Goal: Use online tool/utility: Utilize a website feature to perform a specific function

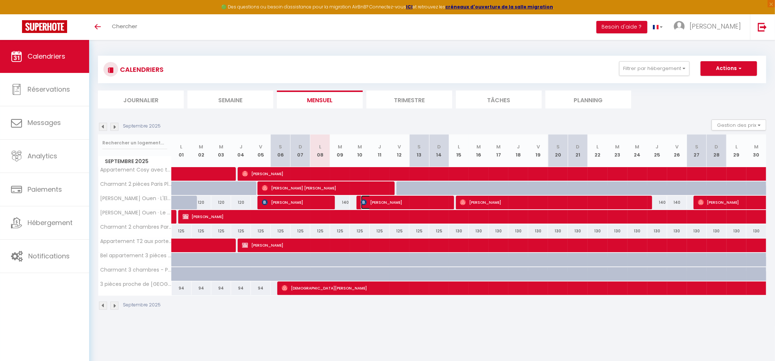
click at [369, 205] on span "[PERSON_NAME]" at bounding box center [404, 202] width 86 height 14
select select "OK"
select select "KO"
select select "1"
select select "0"
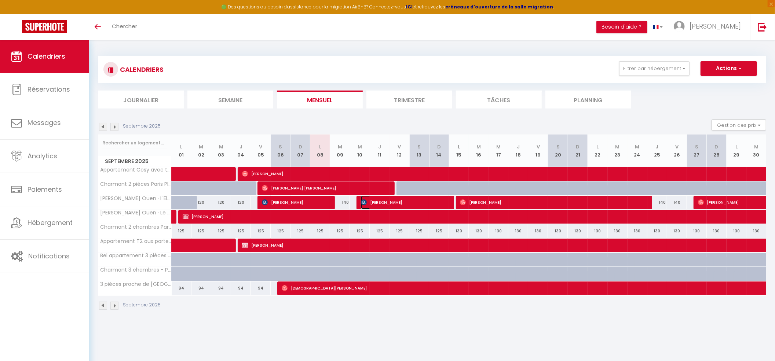
select select "1"
select select
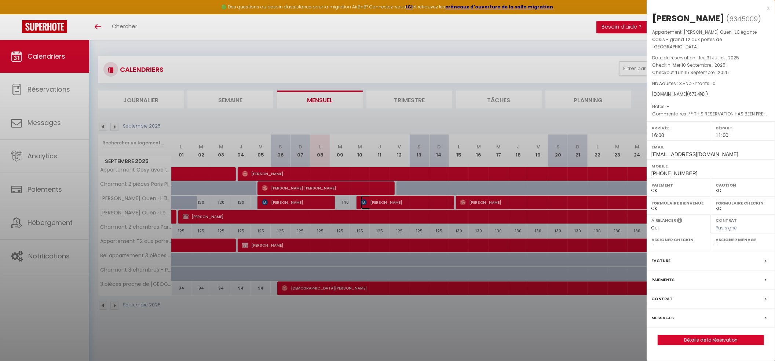
select select "38947"
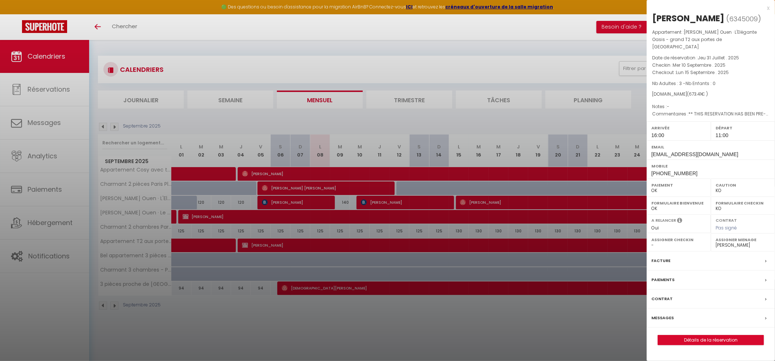
click at [354, 330] on div at bounding box center [387, 180] width 775 height 361
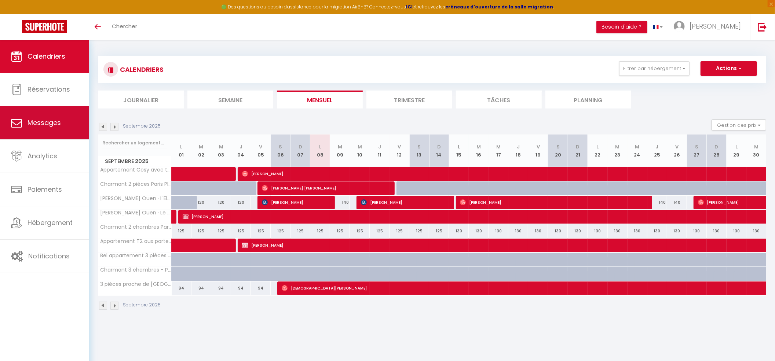
click at [32, 127] on span "Messages" at bounding box center [43, 122] width 33 height 9
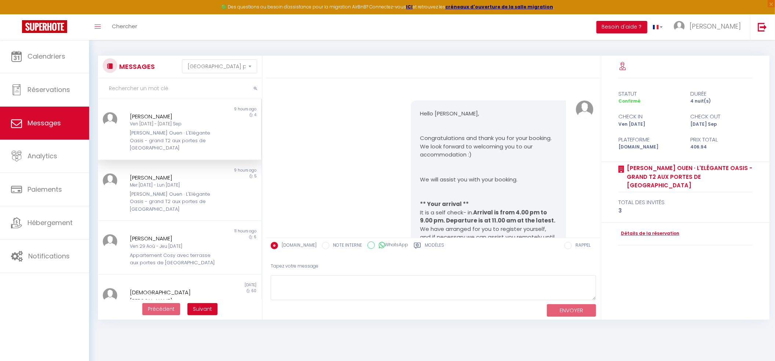
scroll to position [3646, 0]
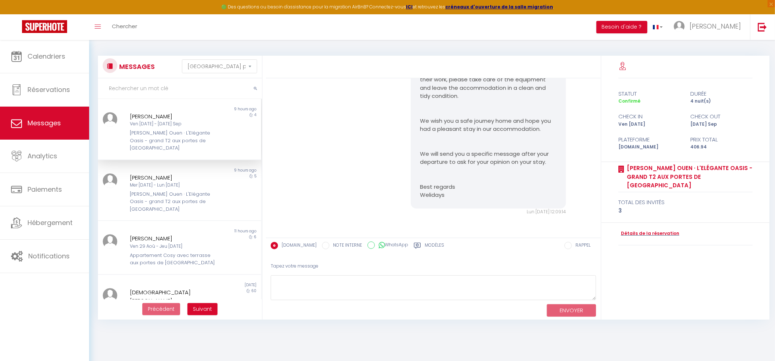
click at [173, 135] on div "[PERSON_NAME] Ouen · L'Elégante Oasis - grand T2 aux portes de [GEOGRAPHIC_DATA]" at bounding box center [172, 140] width 85 height 22
click at [147, 182] on div "Mer 10 Sep - Lun 15 Sep" at bounding box center [172, 185] width 85 height 7
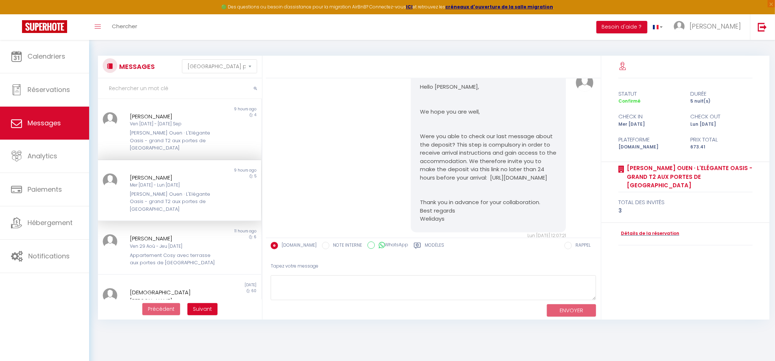
scroll to position [1785, 0]
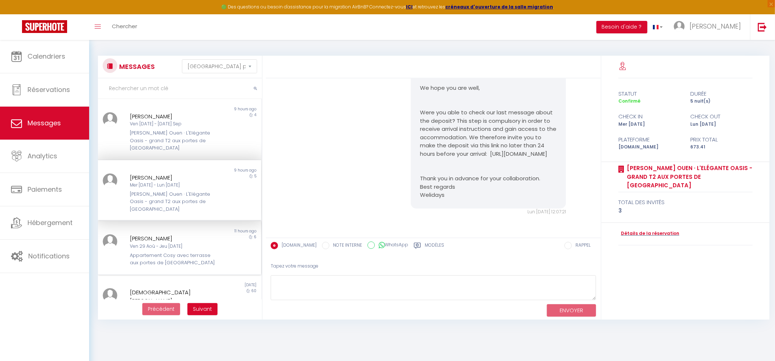
click at [172, 252] on div "Appartement Cosy avec terrasse aux portes de [GEOGRAPHIC_DATA]" at bounding box center [172, 259] width 85 height 15
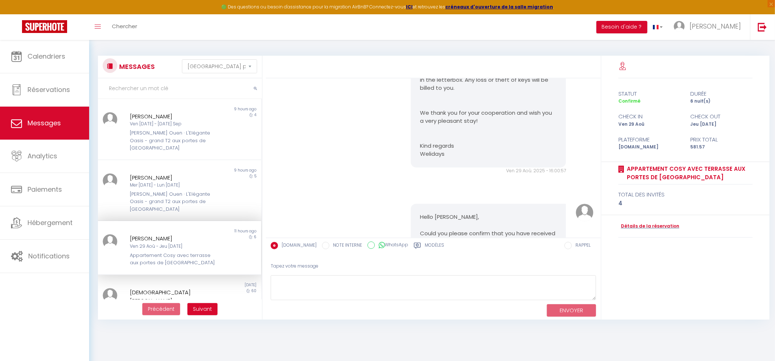
scroll to position [4259, 0]
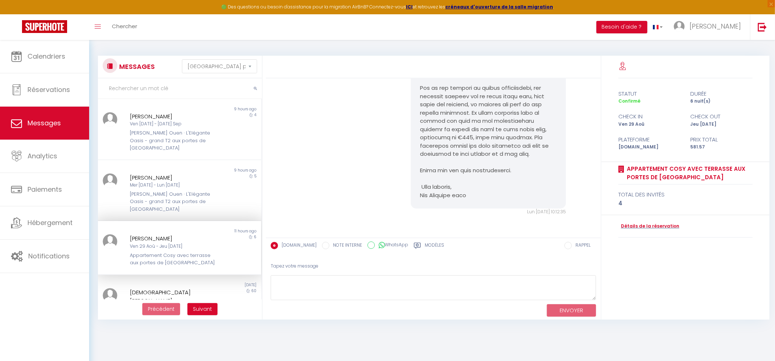
click at [346, 225] on div "Lun 08 Sep. 2025 - 10:12:35 Note Sms Lun 08 Sep. 2025 - 10:12:35" at bounding box center [433, 67] width 330 height 327
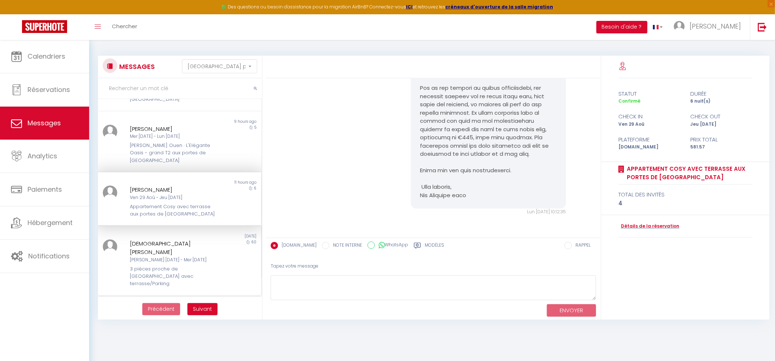
click at [159, 239] on div "[DEMOGRAPHIC_DATA][PERSON_NAME]" at bounding box center [172, 247] width 85 height 17
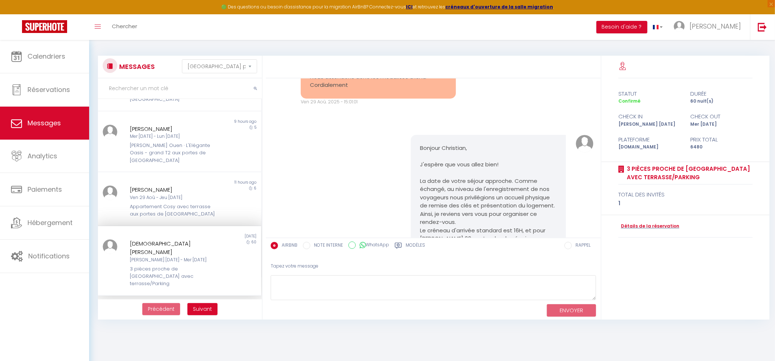
scroll to position [2169, 0]
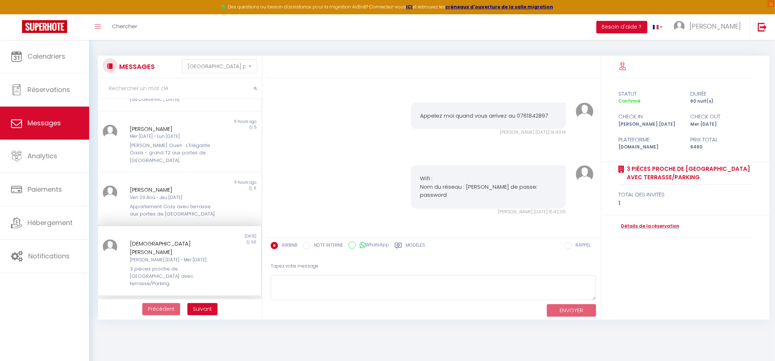
click at [298, 199] on div "Wifi : Nom du réseau : OMAR Mot de passe: password Sam 06 Sep. 2025 - 15:42:05 …" at bounding box center [433, 190] width 330 height 79
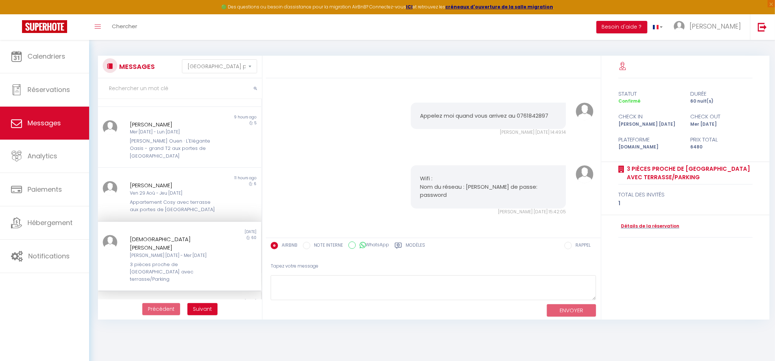
scroll to position [0, 0]
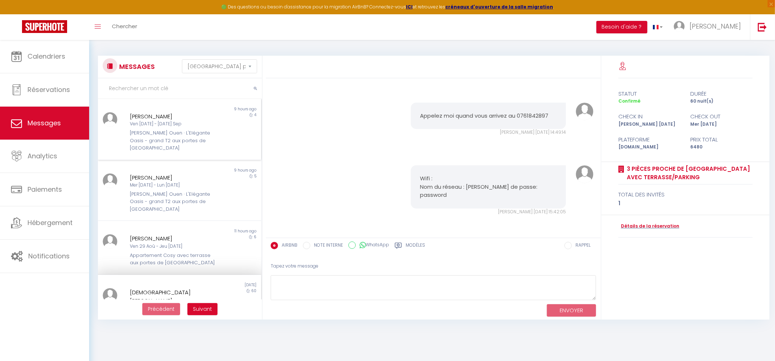
drag, startPoint x: 175, startPoint y: 134, endPoint x: 125, endPoint y: 109, distance: 56.1
click at [174, 134] on div "[PERSON_NAME] Ouen · L'Elégante Oasis - grand T2 aux portes de [GEOGRAPHIC_DATA]" at bounding box center [172, 140] width 85 height 22
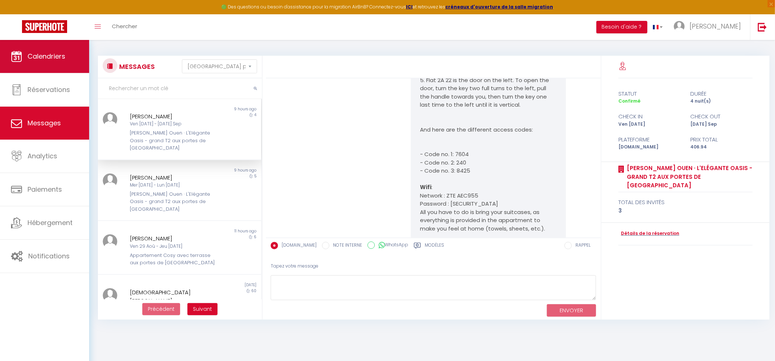
scroll to position [3646, 0]
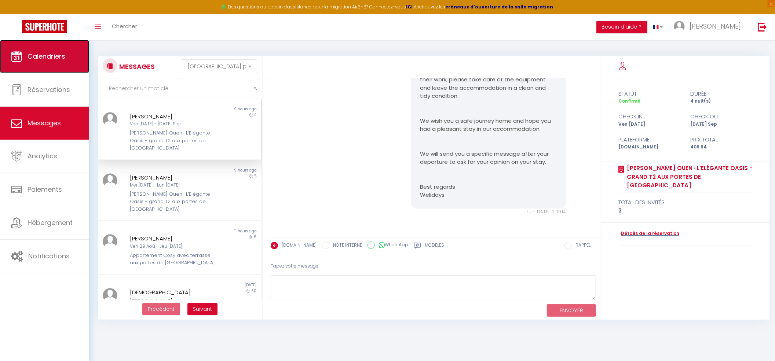
click at [51, 65] on link "Calendriers" at bounding box center [44, 56] width 89 height 33
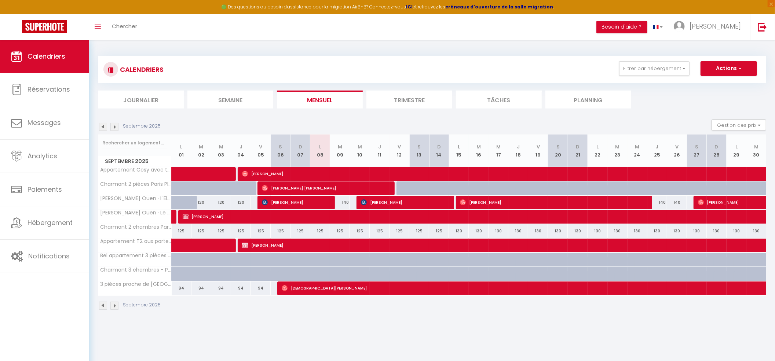
click at [378, 317] on div "Septembre 2025" at bounding box center [432, 307] width 668 height 22
click at [659, 67] on button "Filtrer par hébergement" at bounding box center [654, 68] width 70 height 15
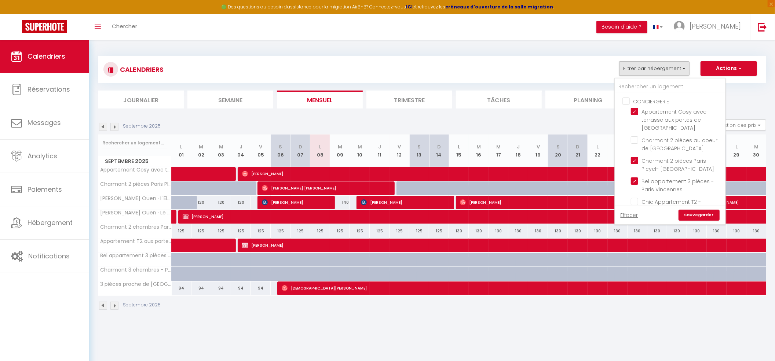
click at [626, 103] on input "CONCIERGERIE" at bounding box center [677, 100] width 110 height 7
checkbox input "true"
checkbox input "false"
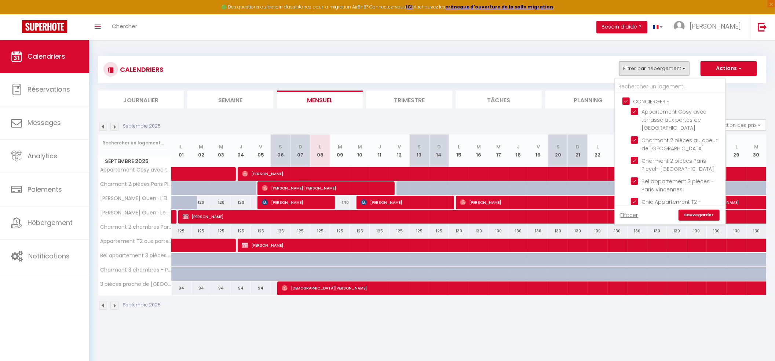
checkbox input "false"
click at [626, 103] on input "CONCIERGERIE" at bounding box center [677, 100] width 110 height 7
checkbox input "false"
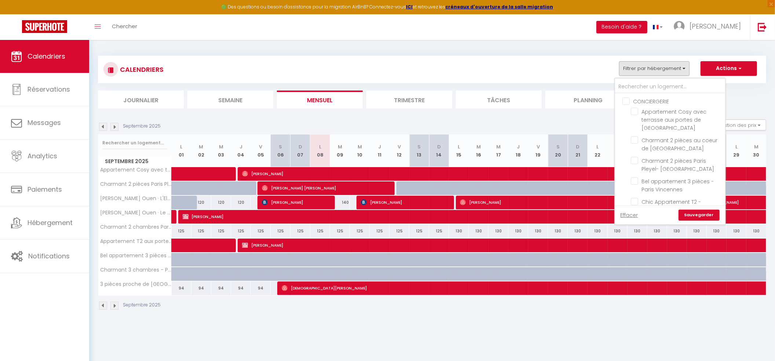
checkbox input "false"
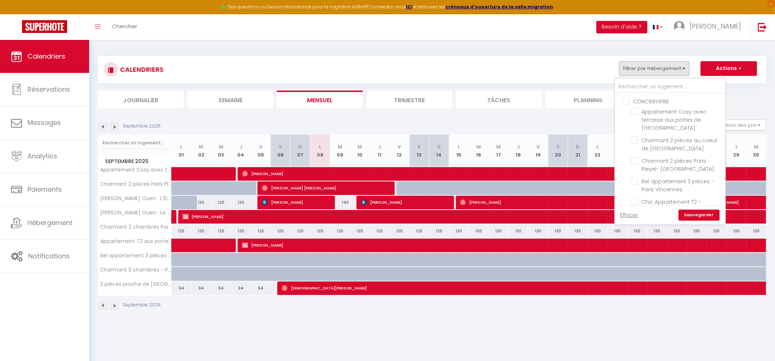
checkbox input "false"
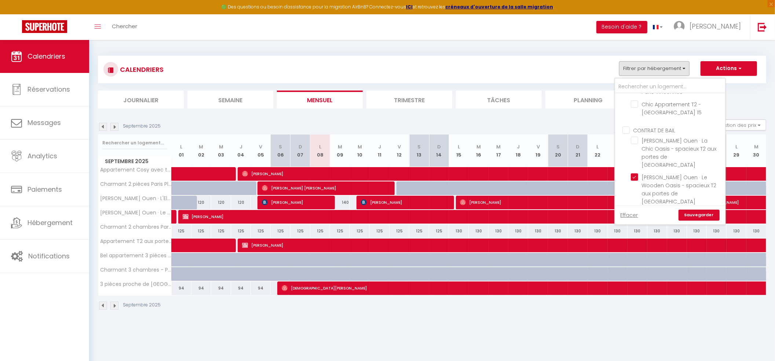
click at [625, 126] on input "CONTRAT DE BAIL" at bounding box center [677, 129] width 110 height 7
checkbox input "true"
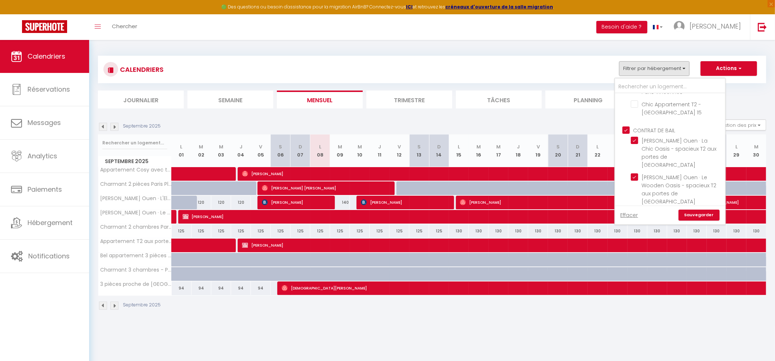
checkbox input "true"
click at [625, 126] on input "CONTRAT DE BAIL" at bounding box center [677, 129] width 110 height 7
checkbox input "false"
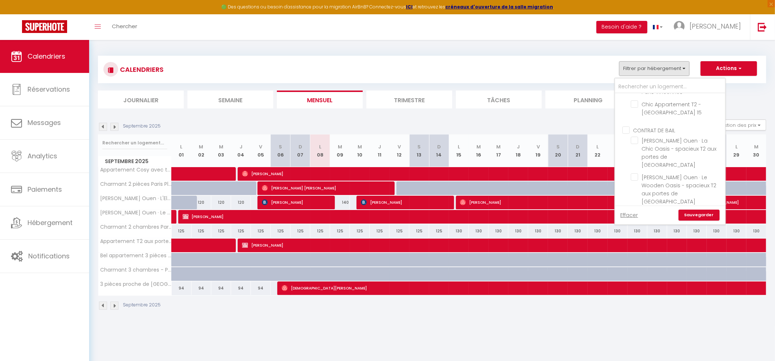
checkbox input "false"
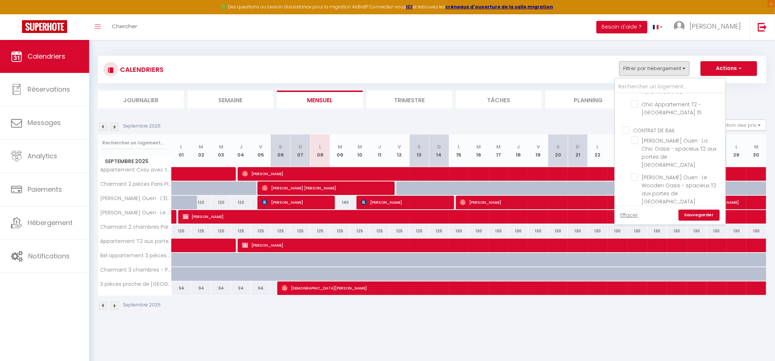
checkbox input "false"
click at [637, 137] on input "[PERSON_NAME] Ouen · La Chic Oasis - spacieux T2 aux portes de [GEOGRAPHIC_DATA]" at bounding box center [676, 140] width 92 height 7
checkbox input "true"
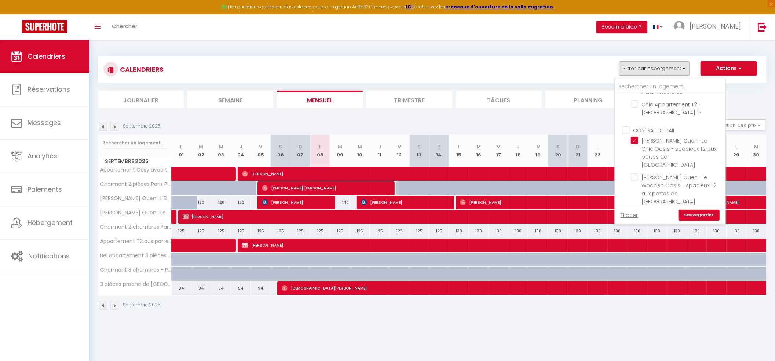
click at [698, 216] on link "Sauvegarder" at bounding box center [698, 215] width 41 height 11
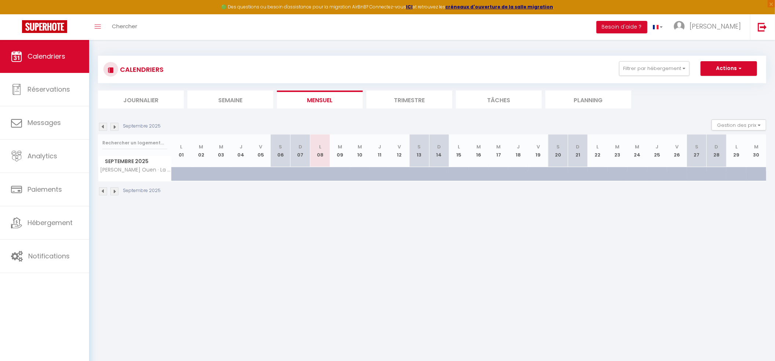
click at [317, 286] on body "🟢 Des questions ou besoin d'assistance pour la migration AirBnB? Connectez-vous…" at bounding box center [387, 220] width 775 height 361
click at [102, 128] on img at bounding box center [103, 127] width 8 height 8
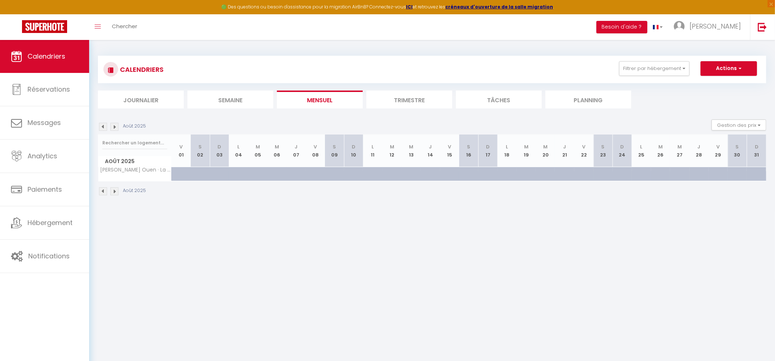
click at [102, 128] on img at bounding box center [103, 127] width 8 height 8
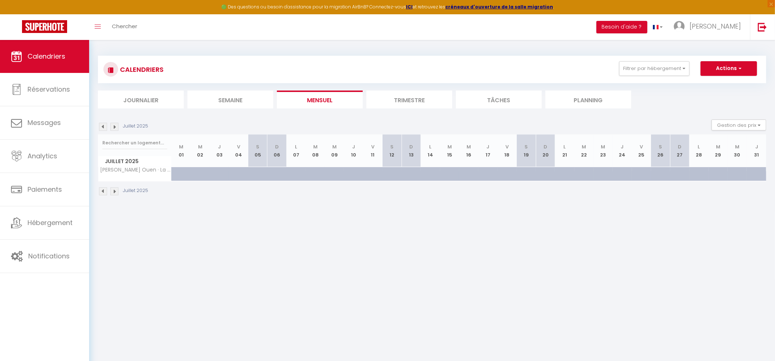
click at [102, 128] on img at bounding box center [103, 127] width 8 height 8
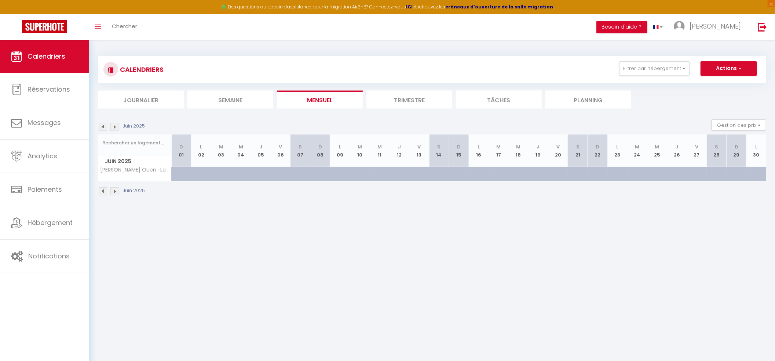
click at [102, 128] on img at bounding box center [103, 127] width 8 height 8
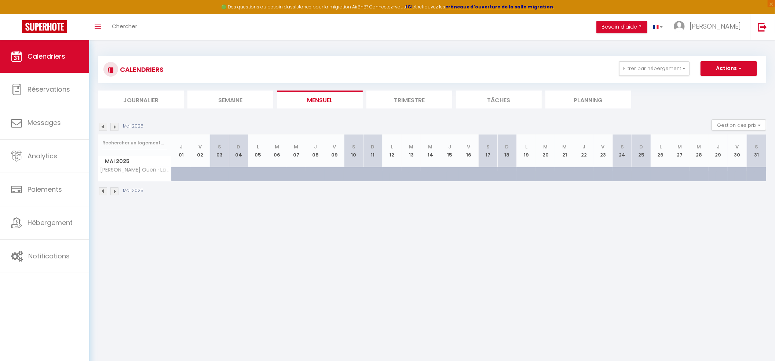
click at [102, 128] on img at bounding box center [103, 127] width 8 height 8
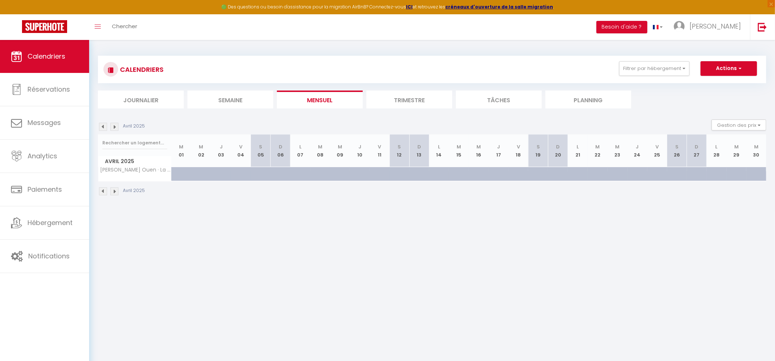
click at [102, 128] on img at bounding box center [103, 127] width 8 height 8
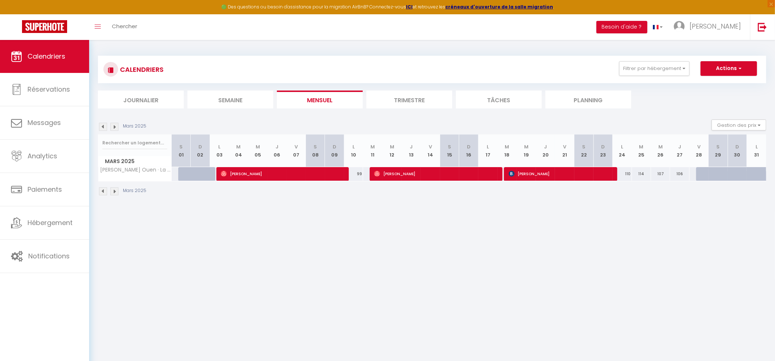
click at [113, 128] on img at bounding box center [114, 127] width 8 height 8
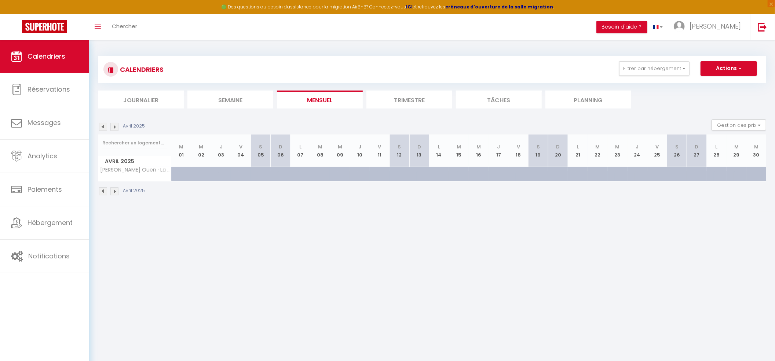
click at [102, 125] on img at bounding box center [103, 127] width 8 height 8
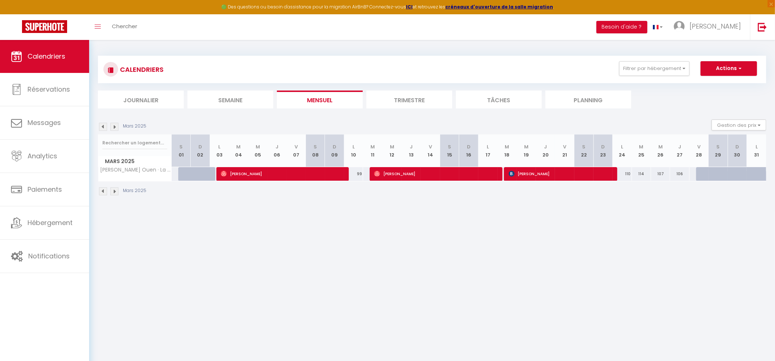
click at [102, 125] on img at bounding box center [103, 127] width 8 height 8
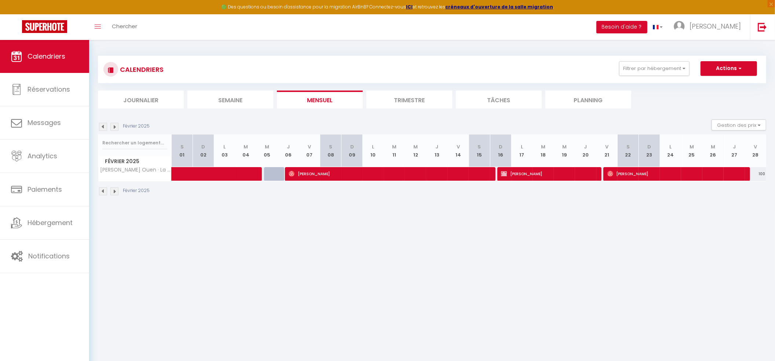
click at [102, 125] on img at bounding box center [103, 127] width 8 height 8
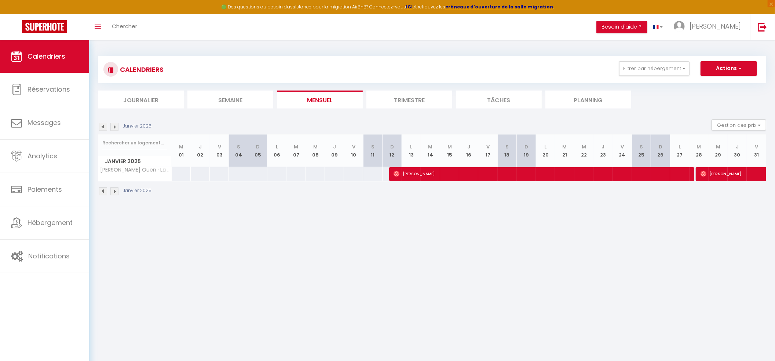
click at [369, 247] on body "🟢 Des questions ou besoin d'assistance pour la migration AirBnB? Connectez-vous…" at bounding box center [387, 220] width 775 height 361
click at [411, 176] on span "Clément Aubey" at bounding box center [539, 174] width 292 height 14
select select "OK"
select select "0"
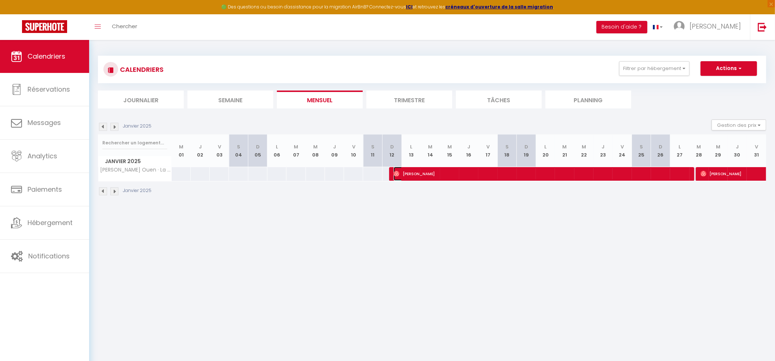
select select "0"
select select "1"
select select
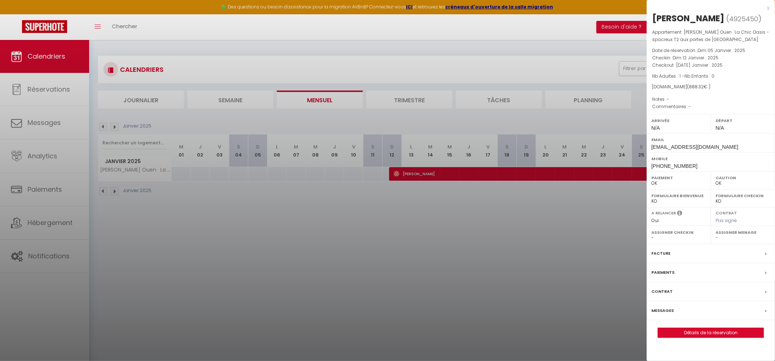
click at [409, 253] on div at bounding box center [387, 180] width 775 height 361
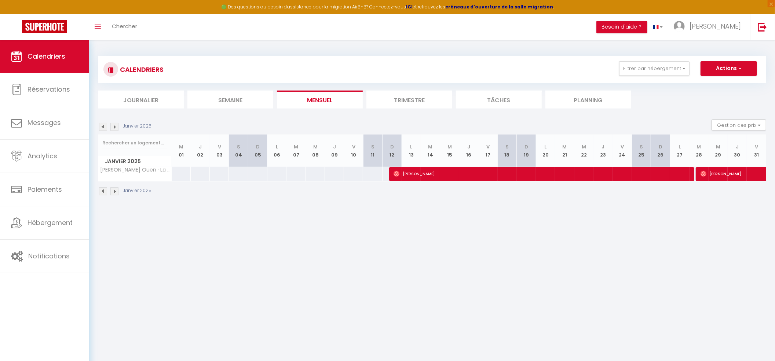
click at [546, 229] on body "🟢 Des questions ou besoin d'assistance pour la migration AirBnB? Connectez-vous…" at bounding box center [387, 220] width 775 height 361
click at [115, 128] on img at bounding box center [114, 127] width 8 height 8
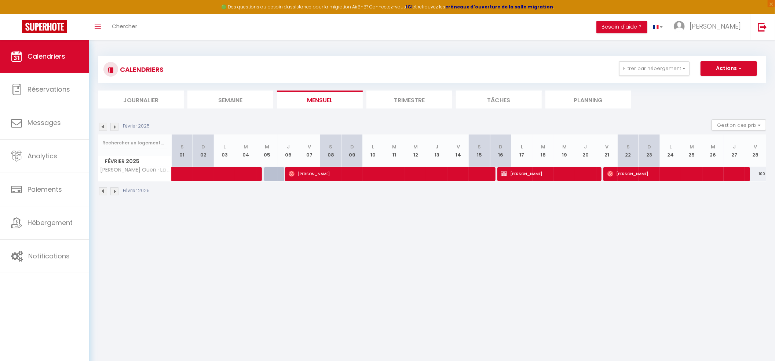
click at [115, 128] on img at bounding box center [114, 127] width 8 height 8
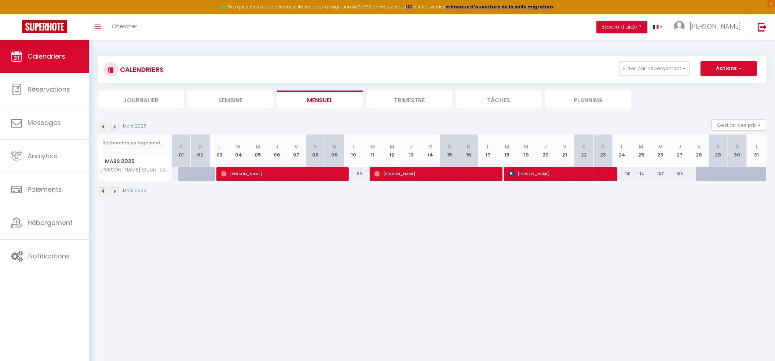
click at [115, 126] on img at bounding box center [114, 127] width 8 height 8
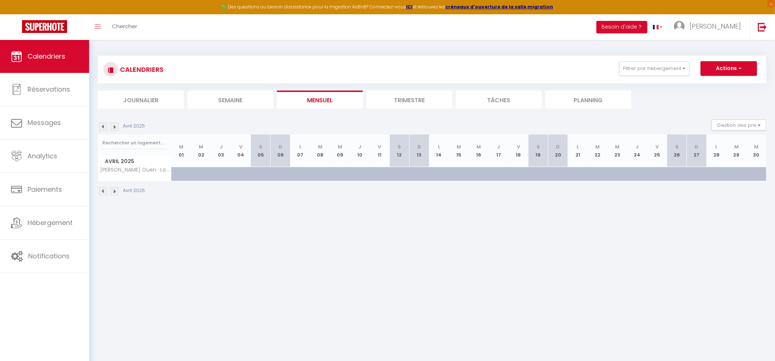
click at [115, 128] on img at bounding box center [114, 127] width 8 height 8
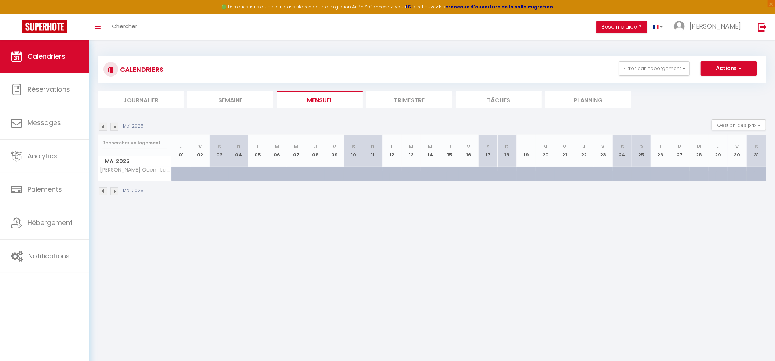
click at [103, 128] on img at bounding box center [103, 127] width 8 height 8
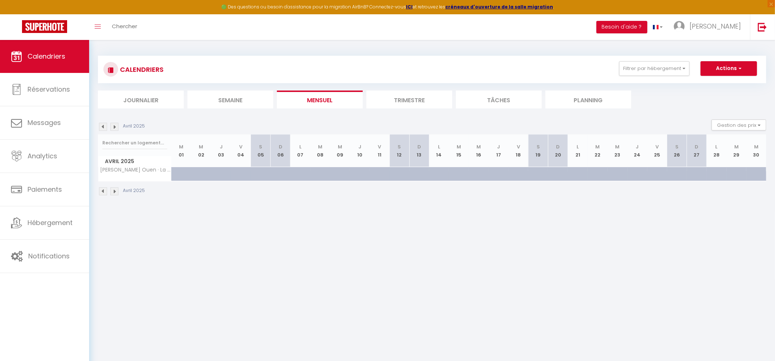
click at [117, 129] on img at bounding box center [114, 127] width 8 height 8
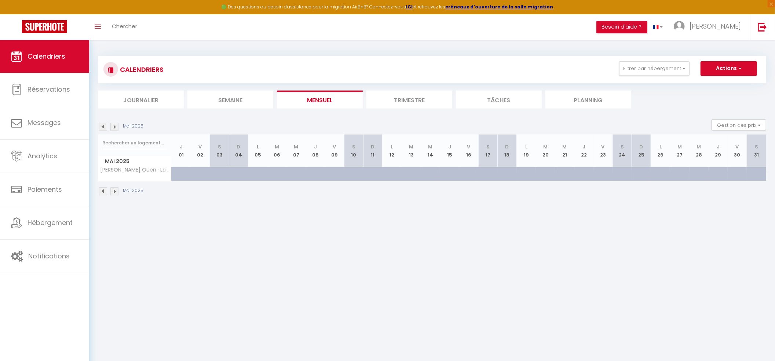
click at [105, 128] on img at bounding box center [103, 127] width 8 height 8
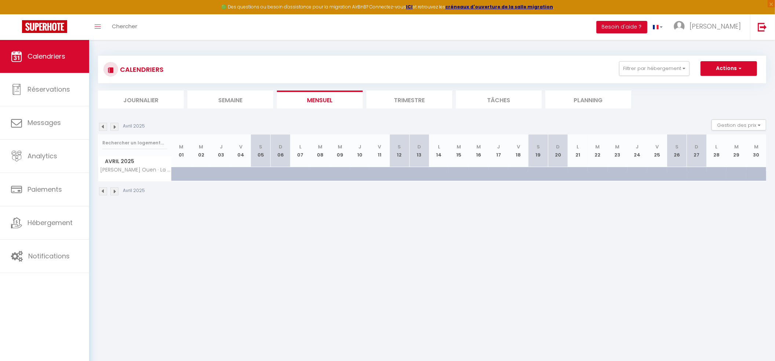
click at [105, 128] on img at bounding box center [103, 127] width 8 height 8
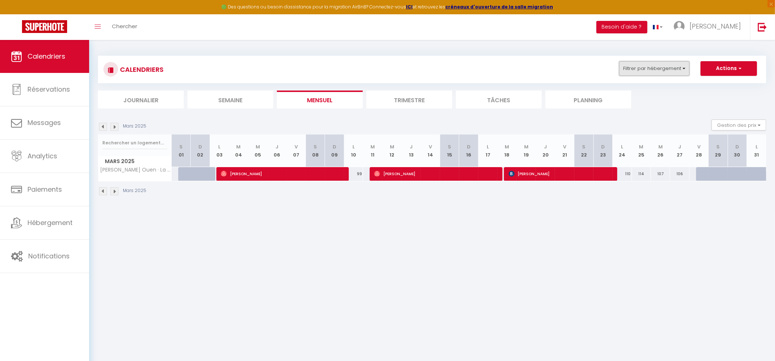
click at [649, 67] on button "Filtrer par hébergement" at bounding box center [654, 68] width 70 height 15
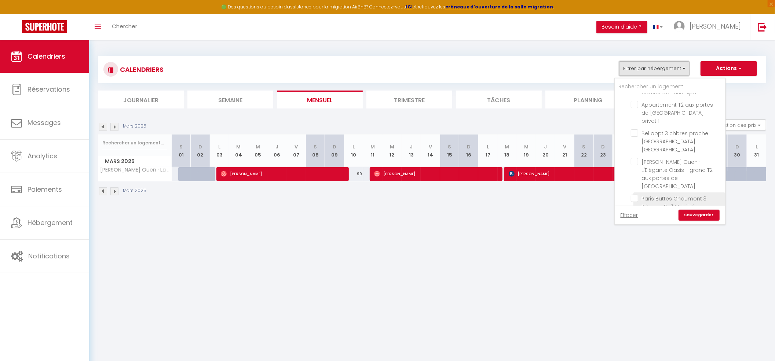
scroll to position [260, 0]
click at [517, 244] on body "🟢 Des questions ou besoin d'assistance pour la migration AirBnB? Connectez-vous…" at bounding box center [387, 220] width 775 height 361
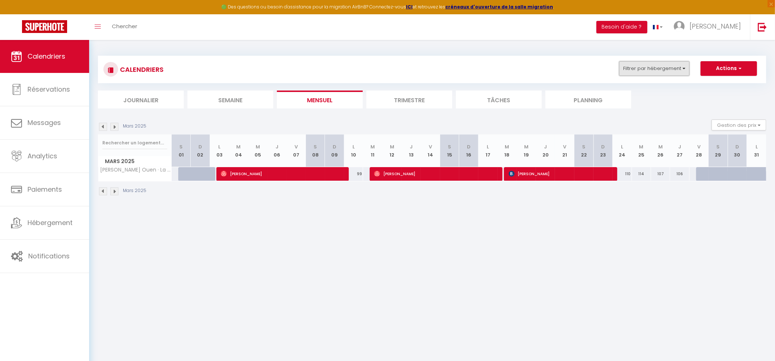
click at [663, 68] on button "Filtrer par hébergement" at bounding box center [654, 68] width 70 height 15
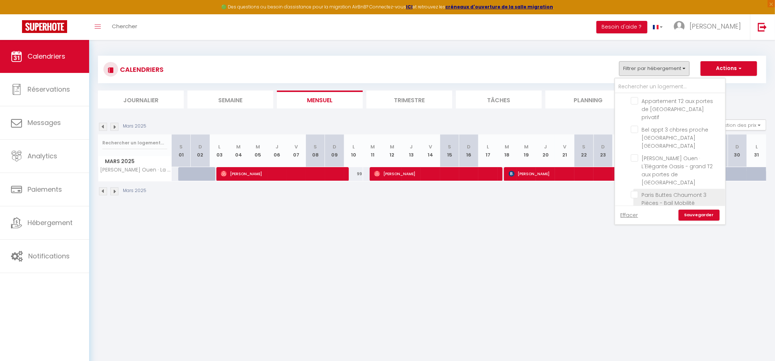
click at [638, 191] on input "Paris Buttes Chaumont 3 Pièces - Bail Mobilité" at bounding box center [676, 194] width 92 height 7
checkbox input "true"
click at [695, 213] on link "Sauvegarder" at bounding box center [698, 215] width 41 height 11
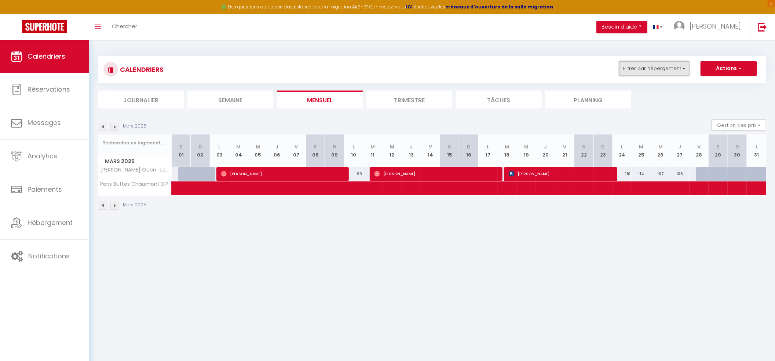
click at [634, 66] on button "Filtrer par hébergement" at bounding box center [654, 68] width 70 height 15
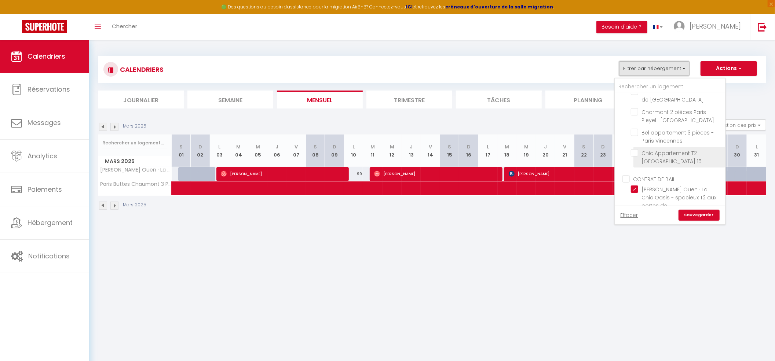
scroll to position [98, 0]
click at [634, 137] on input "[PERSON_NAME] Ouen · La Chic Oasis - spacieux T2 aux portes de [GEOGRAPHIC_DATA]" at bounding box center [676, 140] width 92 height 7
checkbox input "false"
click at [701, 212] on link "Sauvegarder" at bounding box center [698, 215] width 41 height 11
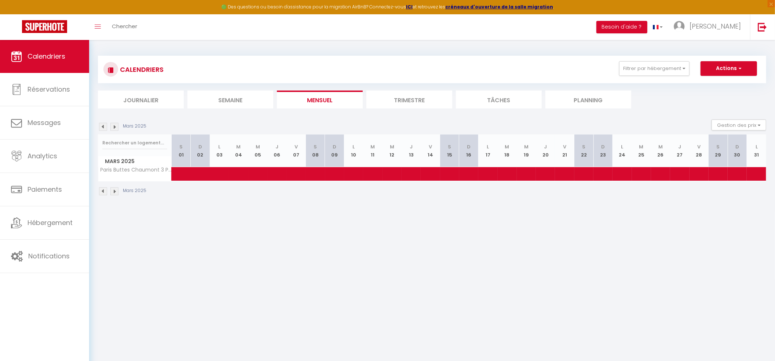
click at [103, 129] on img at bounding box center [103, 127] width 8 height 8
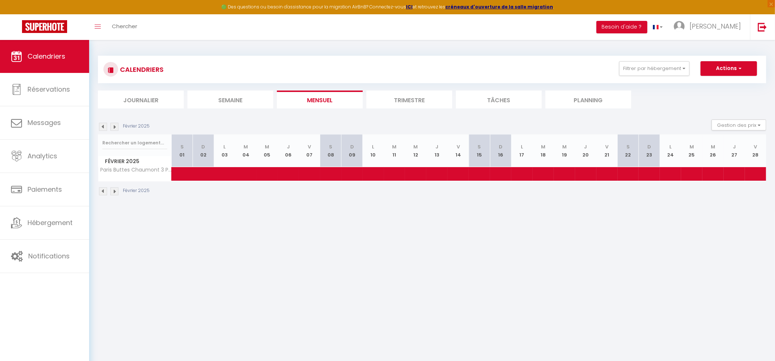
click at [103, 129] on img at bounding box center [103, 127] width 8 height 8
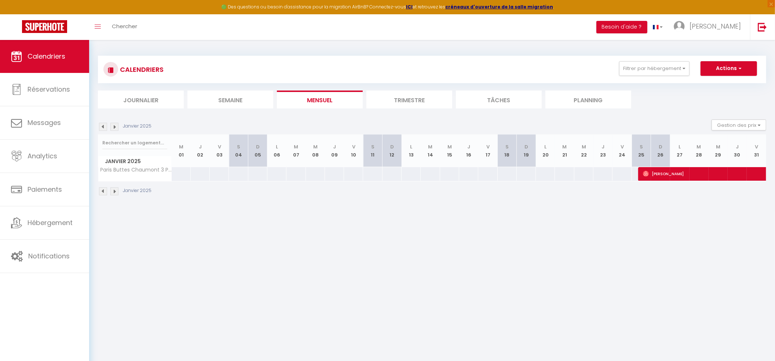
click at [115, 128] on img at bounding box center [114, 127] width 8 height 8
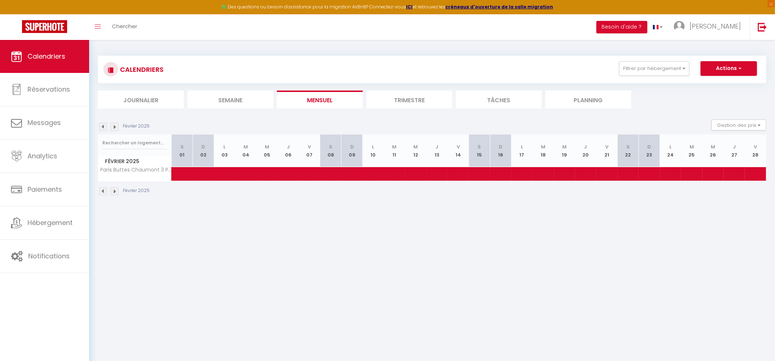
click at [115, 128] on img at bounding box center [114, 127] width 8 height 8
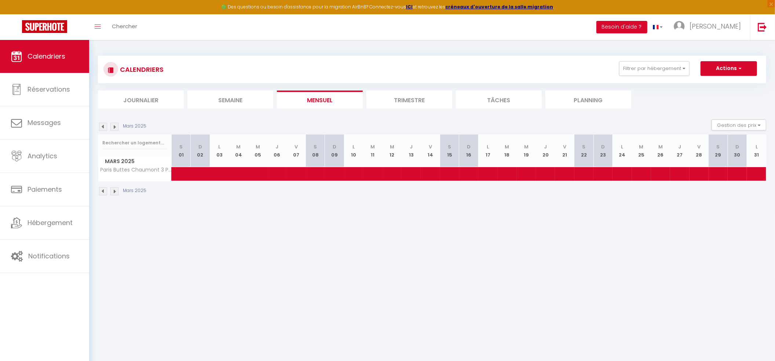
click at [115, 128] on img at bounding box center [114, 127] width 8 height 8
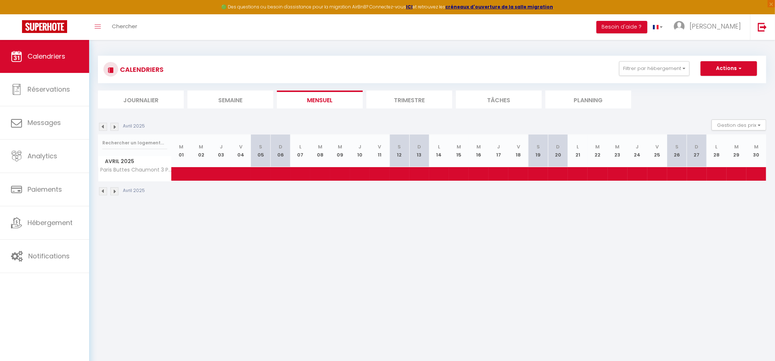
click at [115, 128] on img at bounding box center [114, 127] width 8 height 8
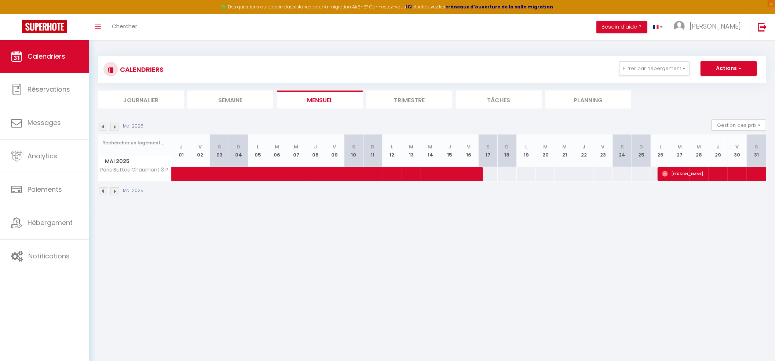
click at [115, 128] on img at bounding box center [114, 127] width 8 height 8
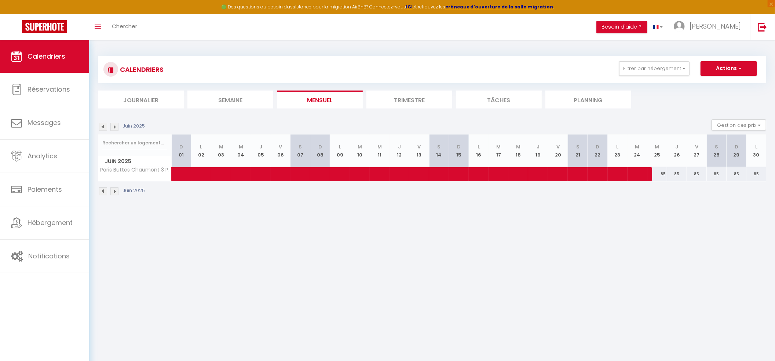
click at [115, 128] on img at bounding box center [114, 127] width 8 height 8
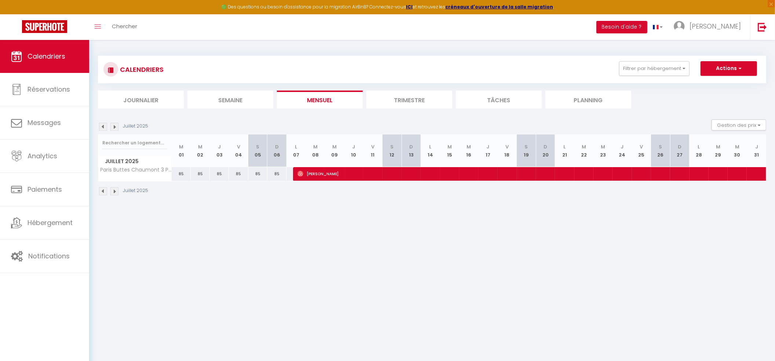
click at [115, 128] on img at bounding box center [114, 127] width 8 height 8
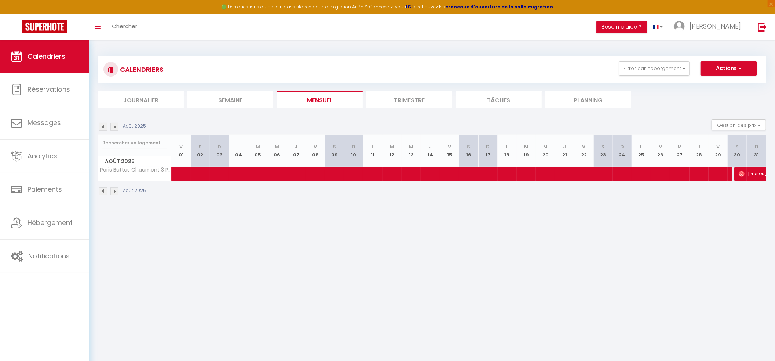
click at [316, 244] on body "🟢 Des questions ou besoin d'assistance pour la migration AirBnB? Connectez-vous…" at bounding box center [387, 220] width 775 height 361
click at [675, 76] on div "CALENDRIERS Filtrer par hébergement CONCIERGERIE Appartement Cosy avec terrasse…" at bounding box center [431, 69] width 657 height 16
click at [665, 65] on button "Filtrer par hébergement" at bounding box center [654, 68] width 70 height 15
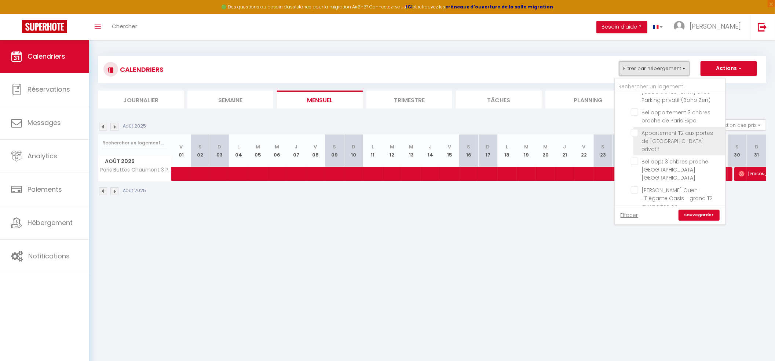
scroll to position [244, 0]
click at [633, 206] on input "Paris Buttes Chaumont 3 Pièces - Bail Mobilité" at bounding box center [676, 209] width 92 height 7
checkbox input "false"
click at [636, 141] on input "Bel appt 3 chbres proche [GEOGRAPHIC_DATA] [GEOGRAPHIC_DATA]" at bounding box center [676, 144] width 92 height 7
checkbox input "true"
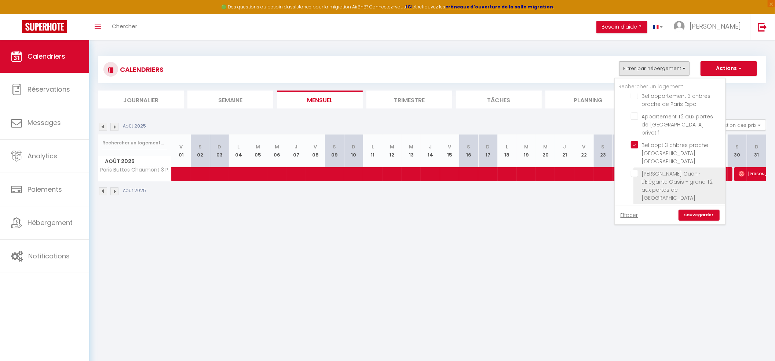
scroll to position [195, 0]
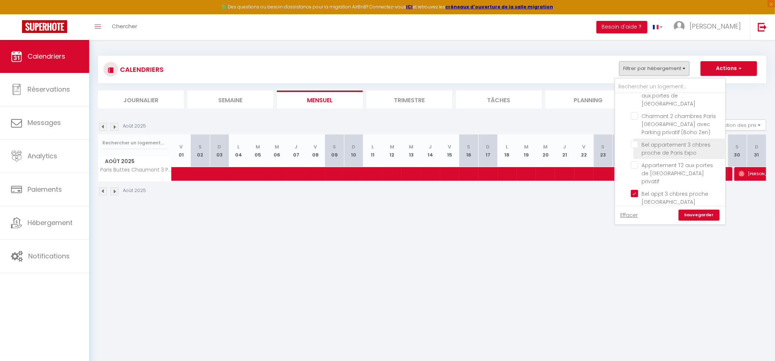
click at [633, 141] on input "Bel appartement 3 chbres proche de Paris Expo" at bounding box center [676, 144] width 92 height 7
checkbox input "true"
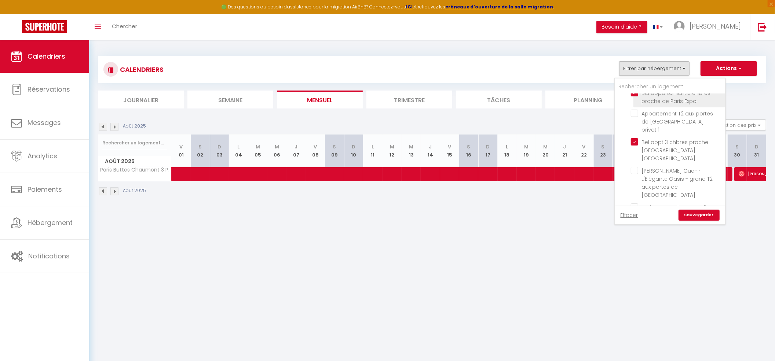
scroll to position [260, 0]
click at [636, 212] on input "Charmant 3 chambres - Paris expo [GEOGRAPHIC_DATA]" at bounding box center [676, 215] width 92 height 7
checkbox input "true"
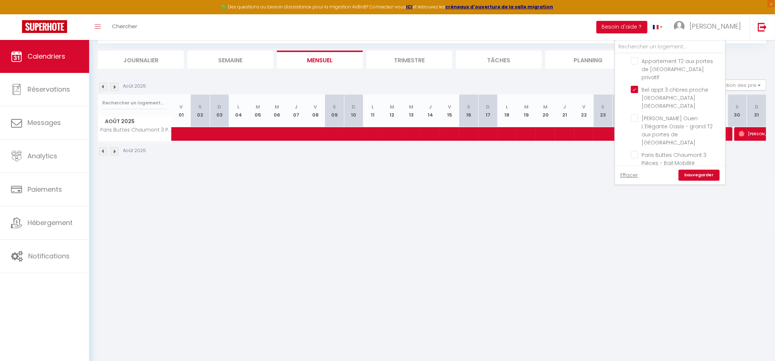
click at [704, 172] on link "Sauvegarder" at bounding box center [698, 175] width 41 height 11
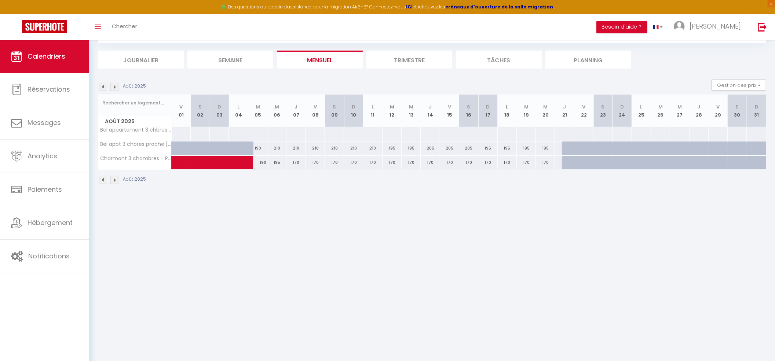
click at [103, 90] on img at bounding box center [103, 87] width 8 height 8
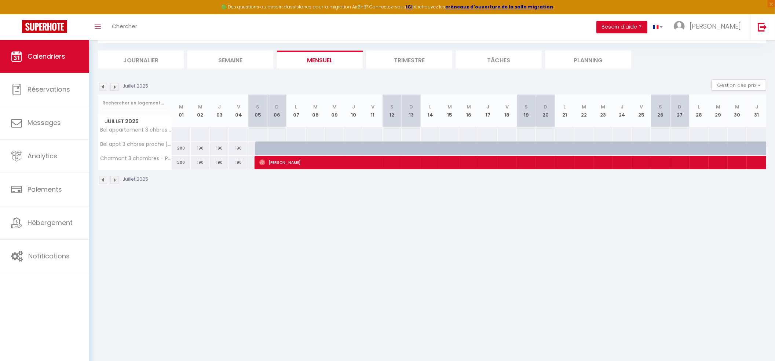
click at [104, 87] on img at bounding box center [103, 87] width 8 height 8
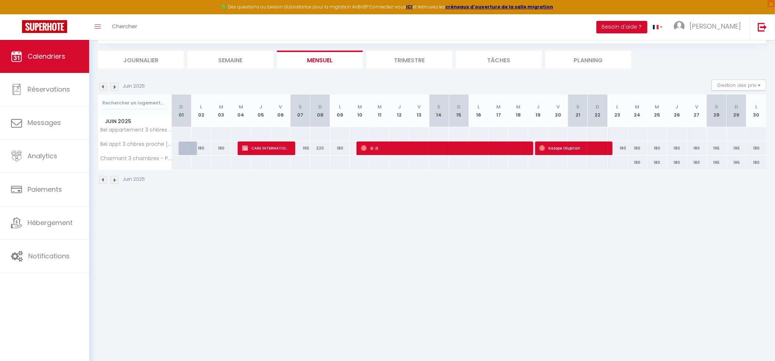
click at [104, 87] on img at bounding box center [103, 87] width 8 height 8
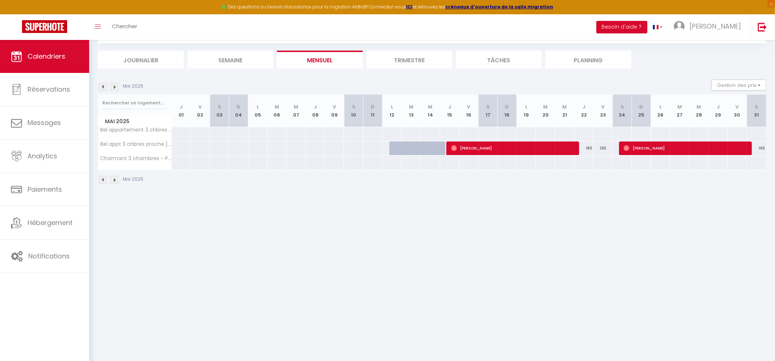
click at [104, 87] on img at bounding box center [103, 87] width 8 height 8
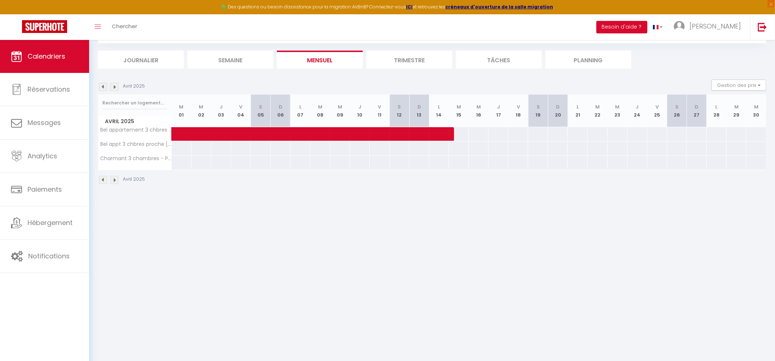
click at [104, 87] on img at bounding box center [103, 87] width 8 height 8
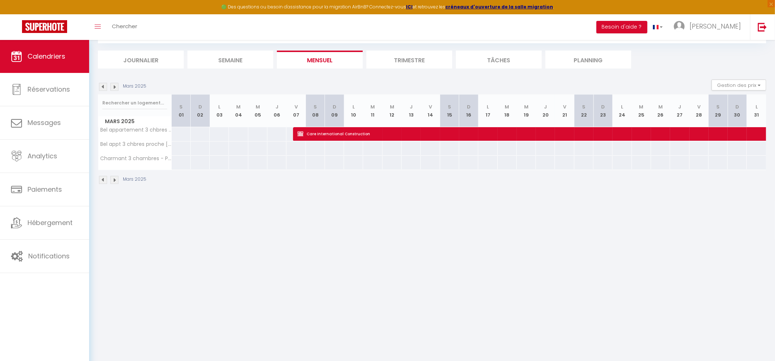
click at [104, 87] on img at bounding box center [103, 87] width 8 height 8
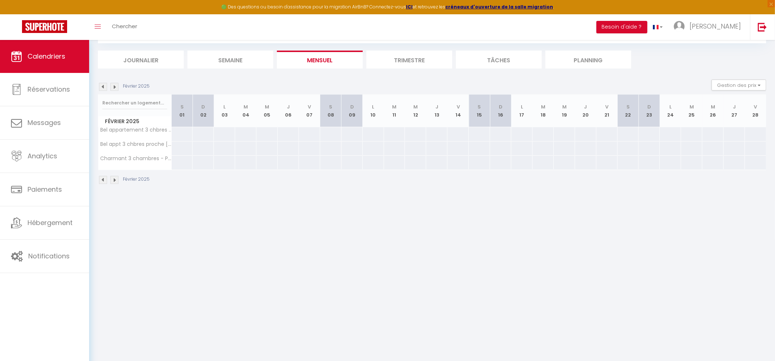
click at [117, 88] on img at bounding box center [114, 87] width 8 height 8
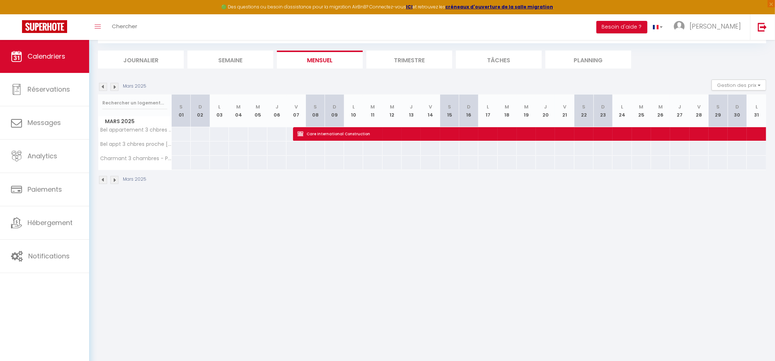
click at [113, 88] on img at bounding box center [114, 87] width 8 height 8
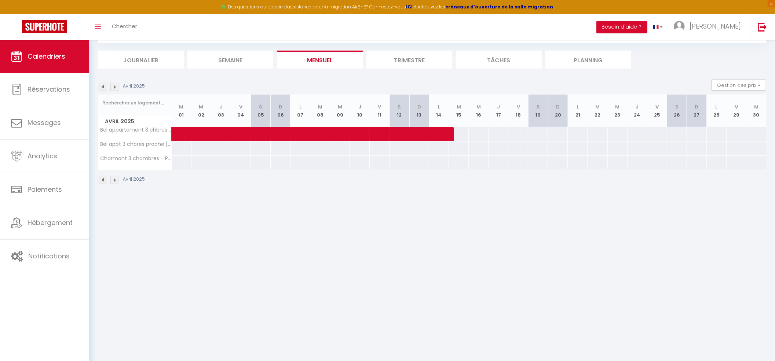
click at [113, 88] on img at bounding box center [114, 87] width 8 height 8
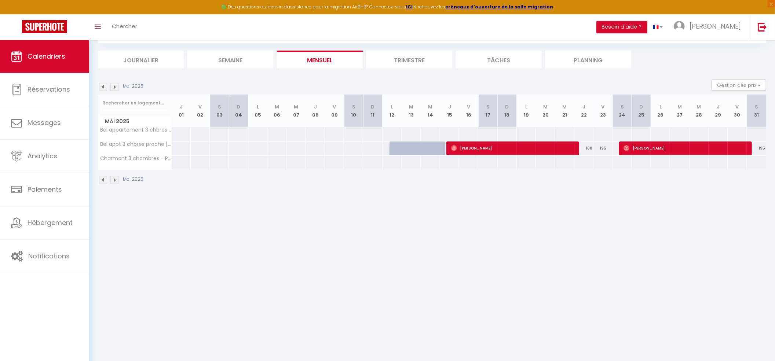
drag, startPoint x: 389, startPoint y: 248, endPoint x: 388, endPoint y: 242, distance: 5.5
click at [389, 248] on body "🟢 Des questions ou besoin d'assistance pour la migration AirBnB? Connectez-vous…" at bounding box center [387, 180] width 775 height 361
click at [282, 277] on body "🟢 Des questions ou besoin d'assistance pour la migration AirBnB? Connectez-vous…" at bounding box center [387, 180] width 775 height 361
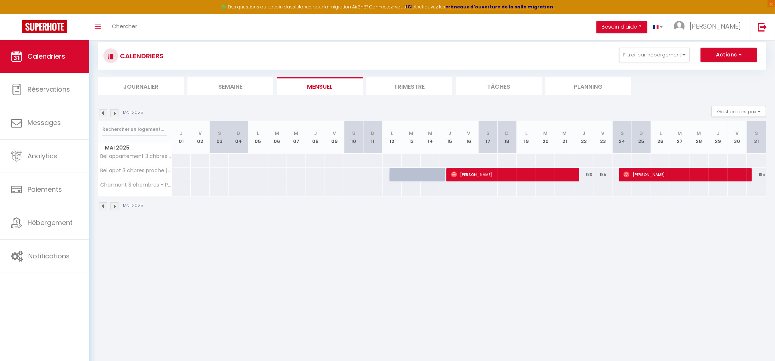
scroll to position [0, 0]
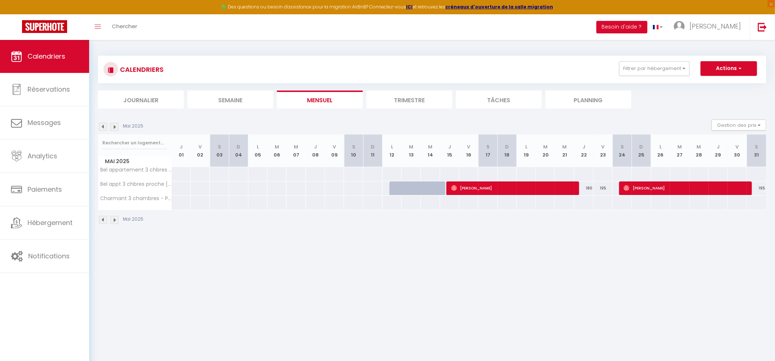
click at [661, 77] on div "CALENDRIERS Filtrer par hébergement CONCIERGERIE Appartement Cosy avec terrasse…" at bounding box center [431, 69] width 657 height 16
click at [655, 68] on button "Filtrer par hébergement" at bounding box center [654, 68] width 70 height 15
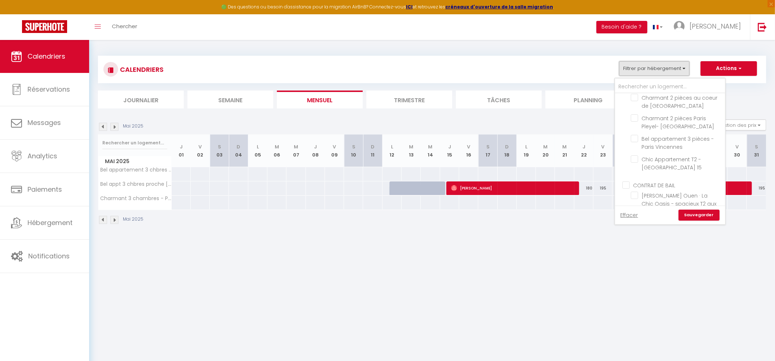
scroll to position [147, 0]
click at [634, 190] on input "Bel appartement 3 chbres proche de Paris Expo" at bounding box center [676, 193] width 92 height 7
checkbox input "false"
click at [630, 161] on input "Charmant 2 chambres Paris [GEOGRAPHIC_DATA] avec Parking privatif (Boho Zen)" at bounding box center [676, 164] width 92 height 7
checkbox input "true"
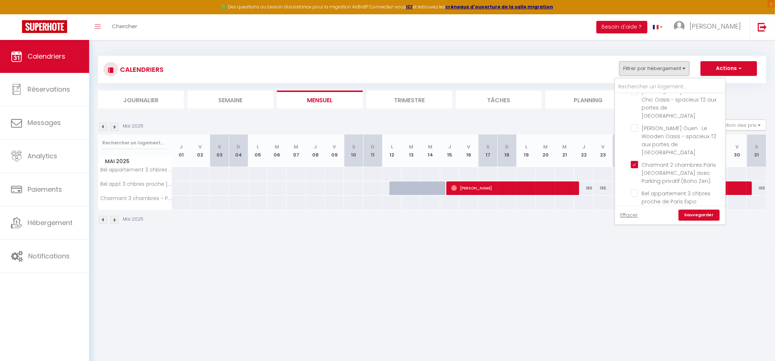
click at [698, 215] on link "Sauvegarder" at bounding box center [698, 215] width 41 height 11
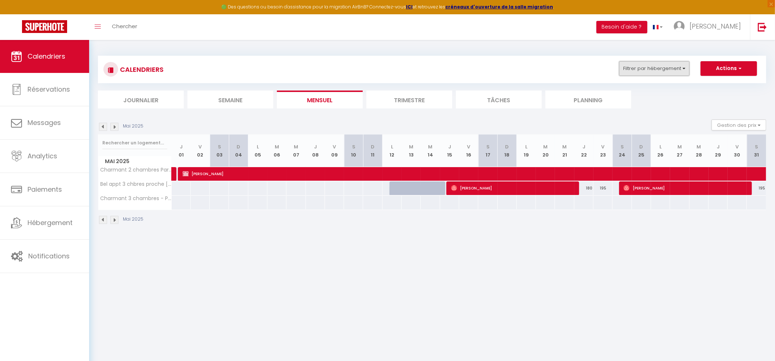
click at [640, 67] on button "Filtrer par hébergement" at bounding box center [654, 68] width 70 height 15
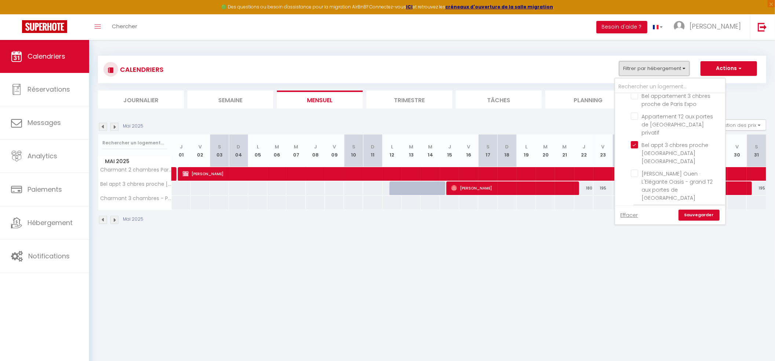
scroll to position [195, 0]
click at [632, 190] on input "Bel appt 3 chbres proche [GEOGRAPHIC_DATA] [GEOGRAPHIC_DATA]" at bounding box center [676, 193] width 92 height 7
checkbox input "false"
click at [635, 212] on input "Charmant 3 chambres - Paris expo [GEOGRAPHIC_DATA]" at bounding box center [676, 215] width 92 height 7
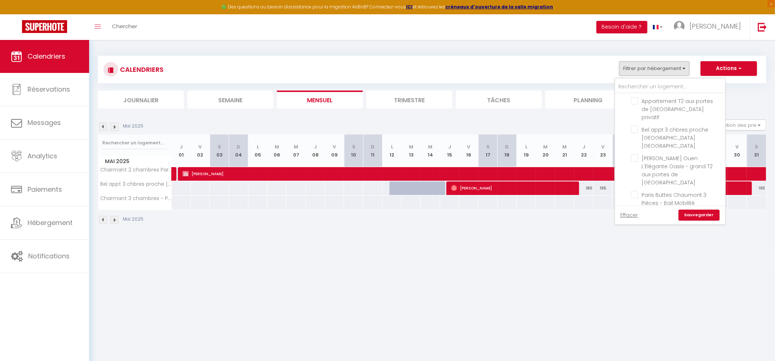
checkbox input "false"
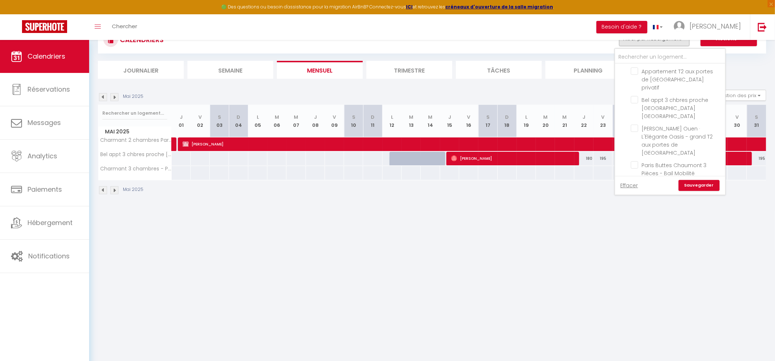
scroll to position [40, 0]
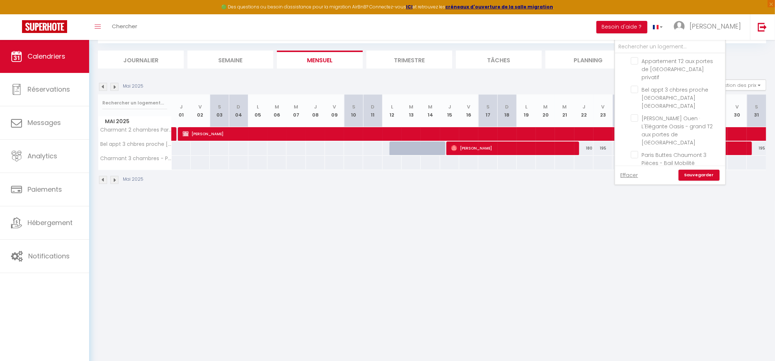
click at [697, 177] on link "Sauvegarder" at bounding box center [698, 175] width 41 height 11
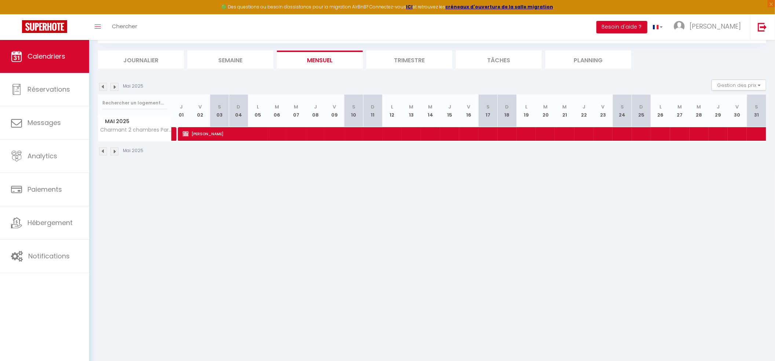
click at [273, 251] on body "🟢 Des questions ou besoin d'assistance pour la migration AirBnB? Connectez-vous…" at bounding box center [387, 180] width 775 height 361
click at [103, 84] on img at bounding box center [103, 87] width 8 height 8
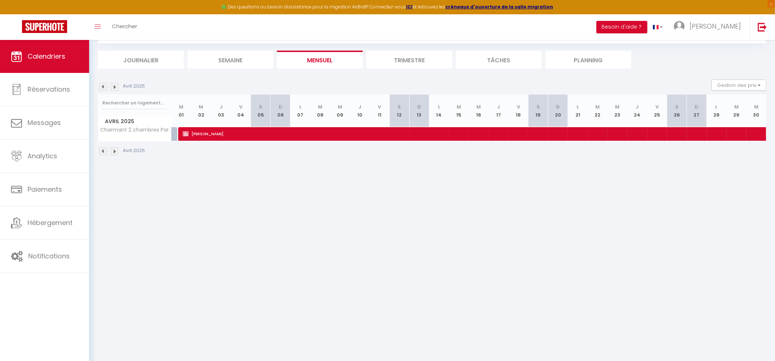
click at [102, 85] on img at bounding box center [103, 87] width 8 height 8
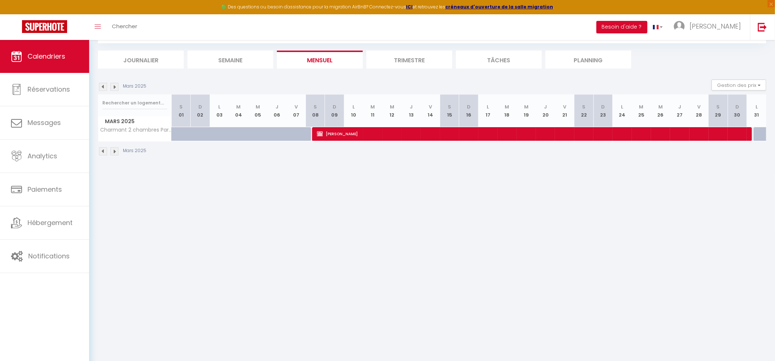
click at [102, 85] on img at bounding box center [103, 87] width 8 height 8
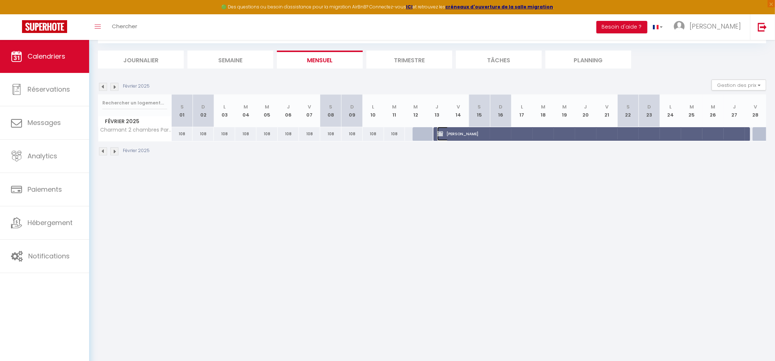
click at [462, 129] on span "Salami abdelahoui" at bounding box center [589, 134] width 305 height 14
select select "KO"
select select "38947"
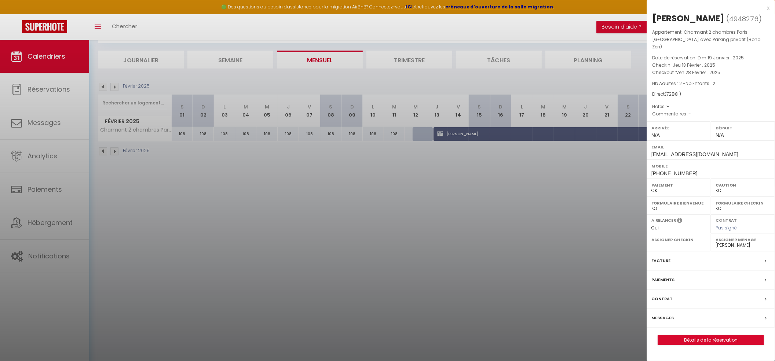
click at [303, 265] on div at bounding box center [387, 180] width 775 height 361
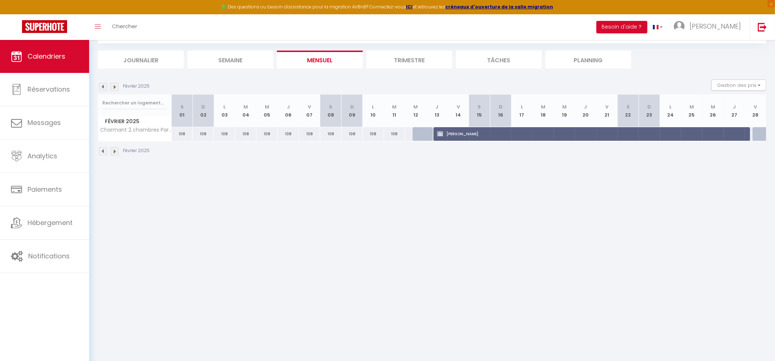
click at [117, 84] on img at bounding box center [114, 87] width 8 height 8
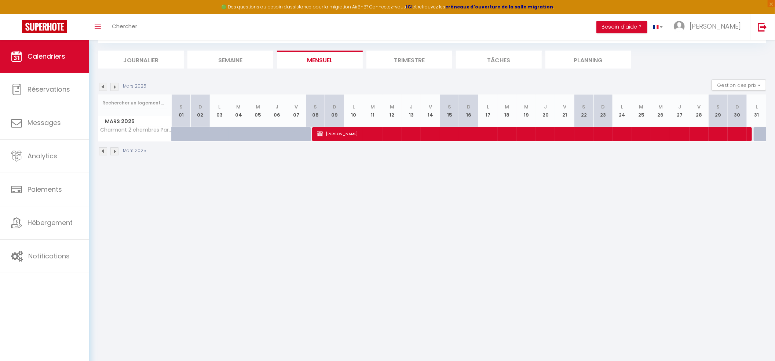
click at [103, 87] on img at bounding box center [103, 87] width 8 height 8
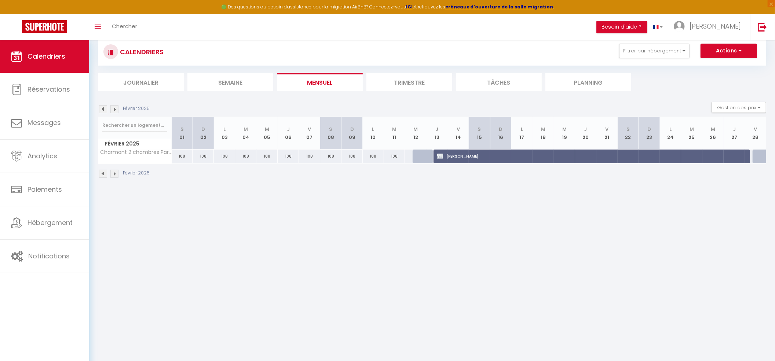
scroll to position [0, 0]
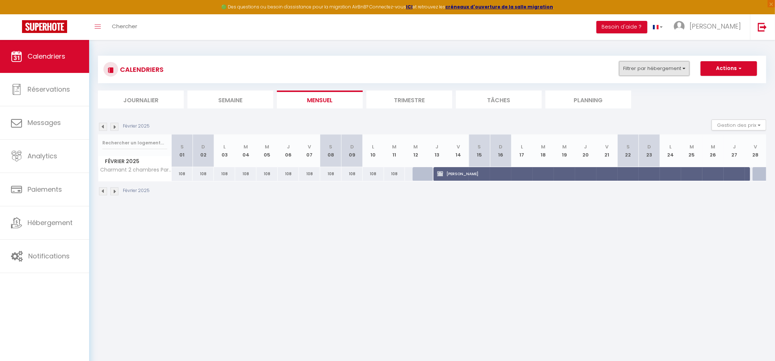
click at [656, 70] on button "Filtrer par hébergement" at bounding box center [654, 68] width 70 height 15
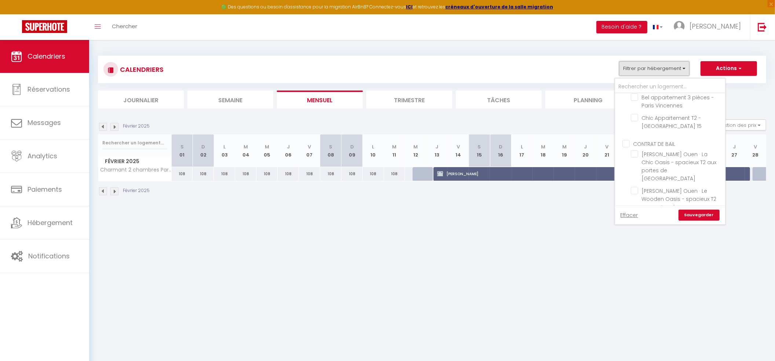
scroll to position [98, 0]
click at [635, 210] on input "Charmant 2 chambres Paris [GEOGRAPHIC_DATA] avec Parking privatif (Boho Zen)" at bounding box center [676, 213] width 92 height 7
checkbox input "false"
click at [637, 161] on input "Appartement T2 aux portes de [GEOGRAPHIC_DATA] privatif" at bounding box center [676, 164] width 92 height 7
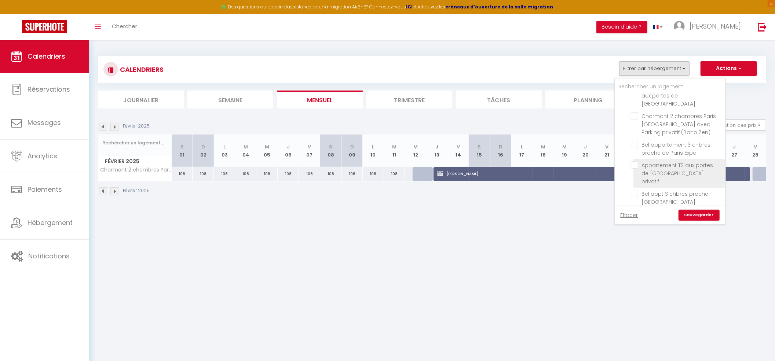
checkbox input "true"
click at [695, 211] on link "Sauvegarder" at bounding box center [698, 215] width 41 height 11
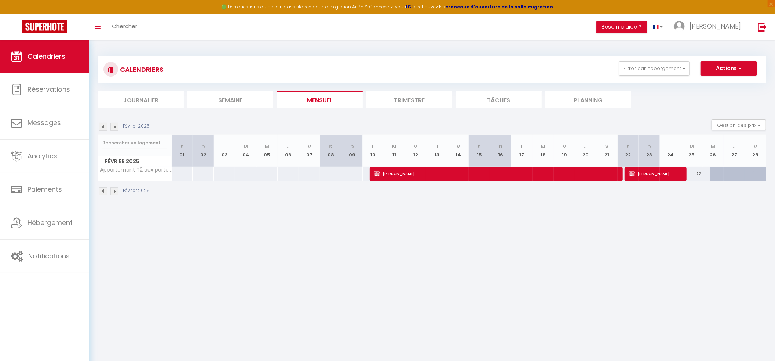
click at [468, 298] on body "🟢 Des questions ou besoin d'assistance pour la migration AirBnB? Connectez-vous…" at bounding box center [387, 220] width 775 height 361
click at [652, 65] on button "Filtrer par hébergement" at bounding box center [654, 68] width 70 height 15
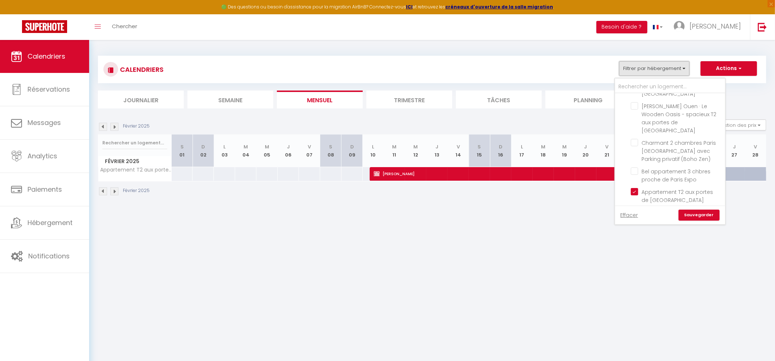
scroll to position [162, 0]
click at [632, 195] on input "Appartement T2 aux portes de [GEOGRAPHIC_DATA] privatif" at bounding box center [676, 198] width 92 height 7
checkbox input "false"
click at [633, 134] on input "Chic Appartement T2 - [GEOGRAPHIC_DATA] 15" at bounding box center [676, 137] width 92 height 7
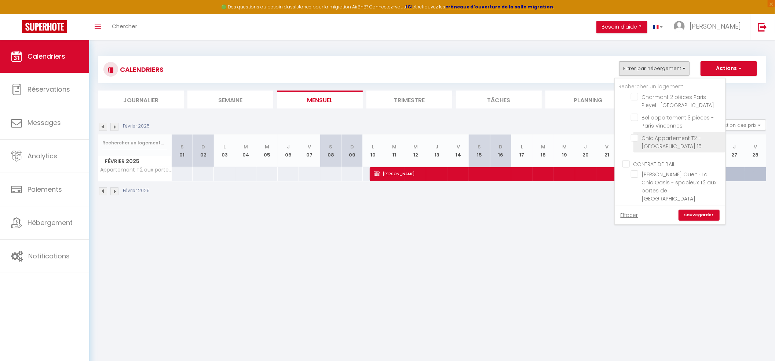
checkbox input "true"
click at [696, 216] on link "Sauvegarder" at bounding box center [698, 215] width 41 height 11
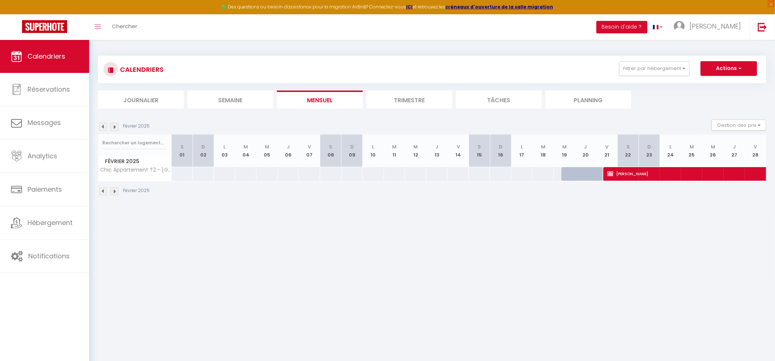
click at [112, 129] on img at bounding box center [114, 127] width 8 height 8
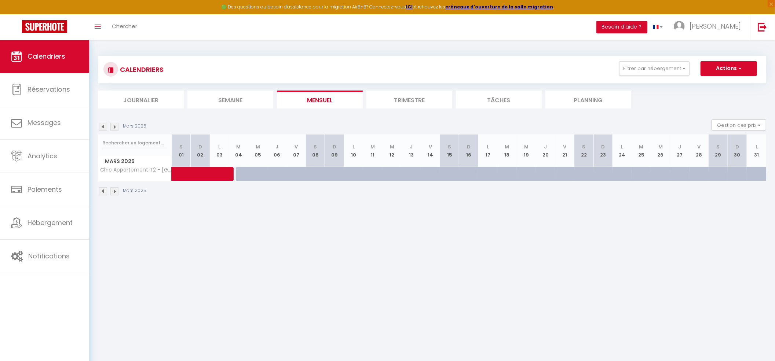
click at [112, 129] on img at bounding box center [114, 127] width 8 height 8
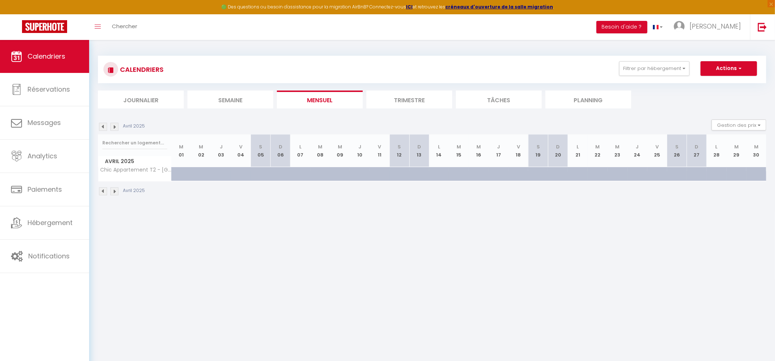
click at [112, 129] on img at bounding box center [114, 127] width 8 height 8
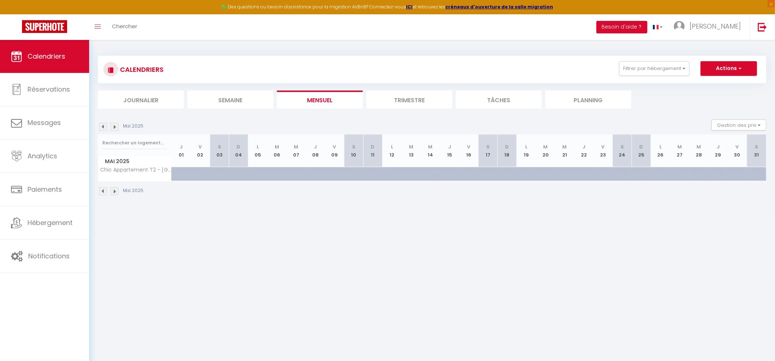
click at [112, 129] on img at bounding box center [114, 127] width 8 height 8
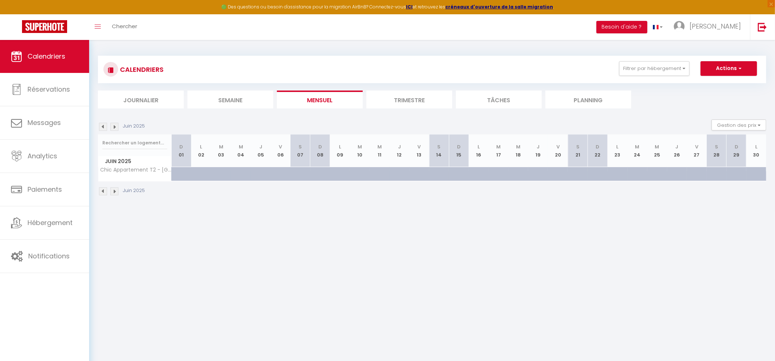
click at [114, 127] on img at bounding box center [114, 127] width 8 height 8
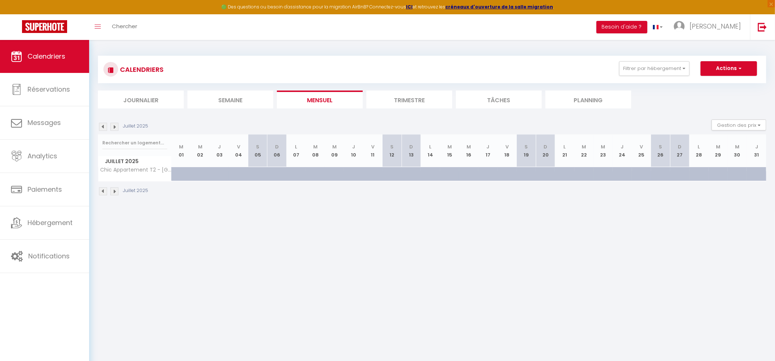
click at [114, 126] on img at bounding box center [114, 127] width 8 height 8
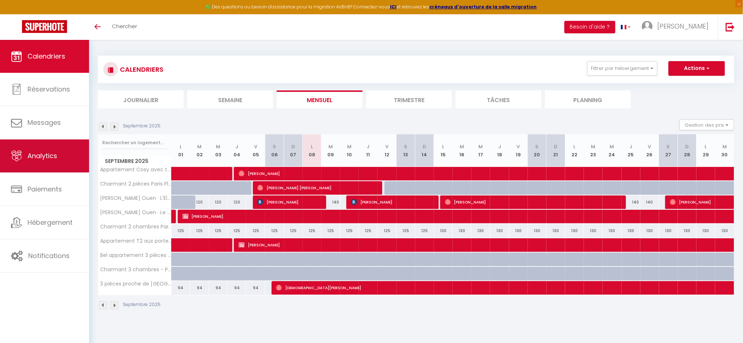
click at [33, 158] on span "Analytics" at bounding box center [42, 155] width 30 height 9
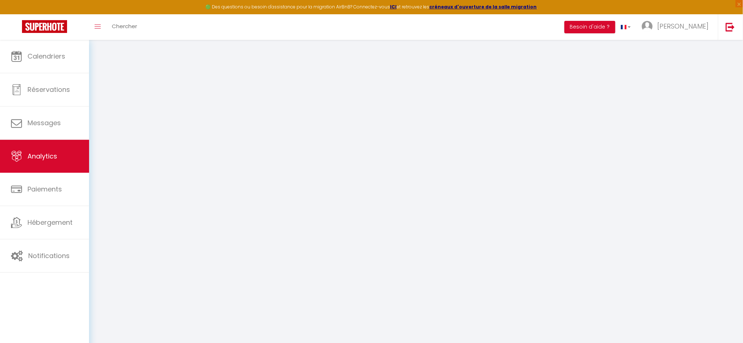
select select "2025"
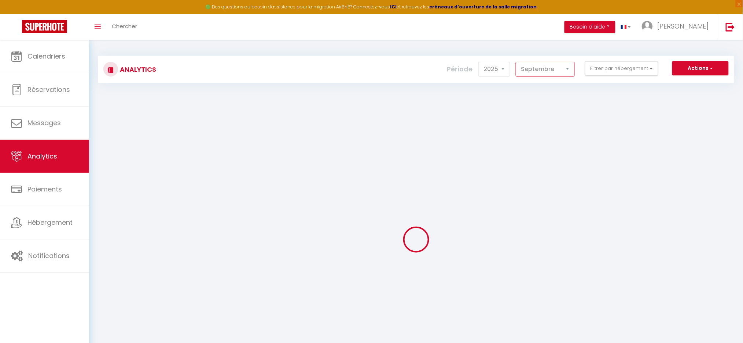
click at [572, 67] on select "[PERSON_NAME] Mars [PERSON_NAME] Juin Juillet Août Septembre Octobre Novembre D…" at bounding box center [545, 69] width 59 height 15
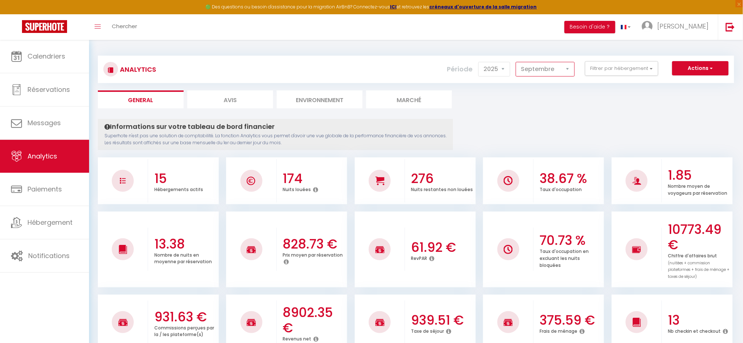
select select "1"
click at [518, 62] on select "[PERSON_NAME] Mars [PERSON_NAME] Juin Juillet Août Septembre Octobre Novembre D…" at bounding box center [545, 69] width 59 height 15
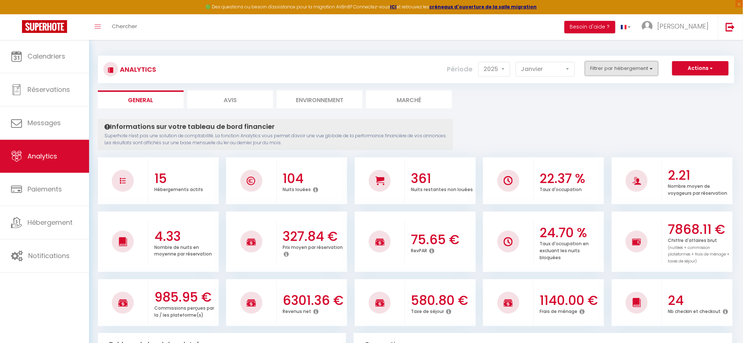
click at [643, 71] on button "Filtrer par hébergement" at bounding box center [621, 68] width 73 height 15
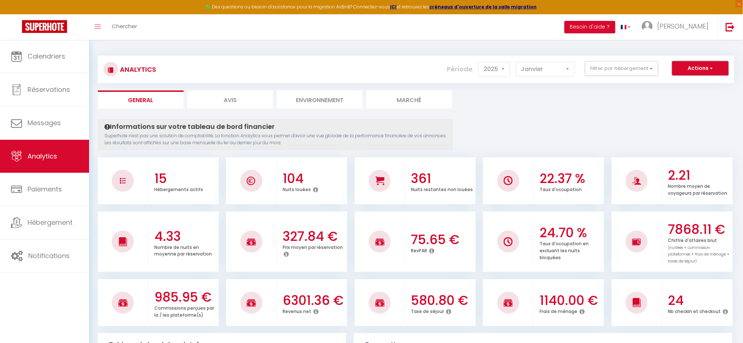
click at [713, 69] on span "button" at bounding box center [711, 68] width 4 height 7
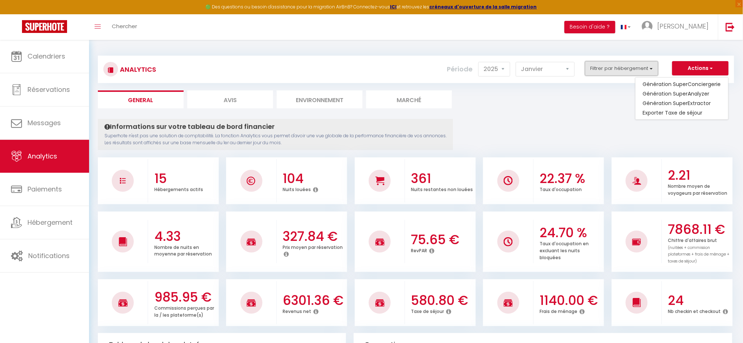
click at [603, 70] on button "Filtrer par hébergement" at bounding box center [621, 68] width 73 height 15
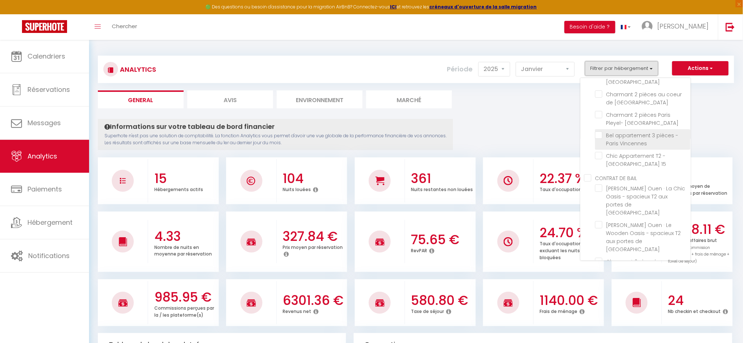
scroll to position [49, 0]
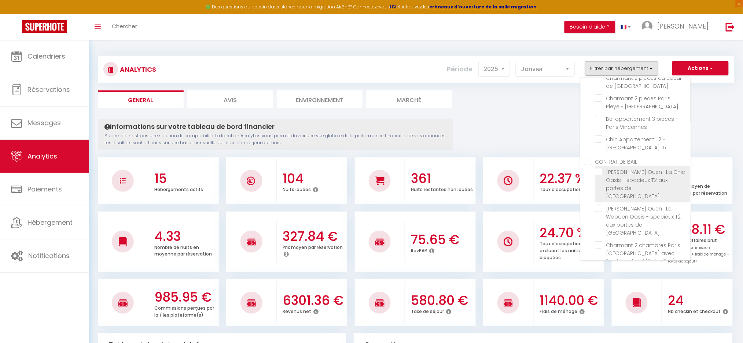
click at [600, 168] on Paris "checkbox" at bounding box center [642, 171] width 95 height 7
checkbox Paris "true"
checkbox Paris "false"
checkbox Montparnasse "false"
checkbox France "false"
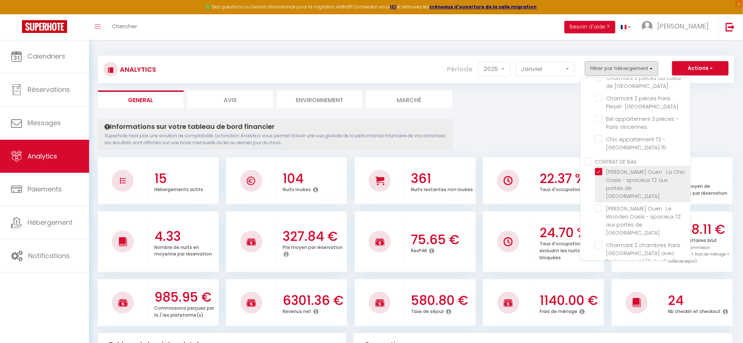
checkbox Vincennes "false"
checkbox 15 "false"
checkbox Paris "false"
checkbox Zen\) "false"
checkbox Expo "false"
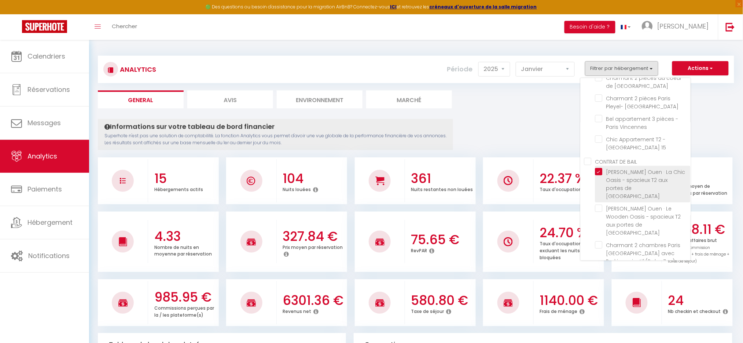
checkbox privatif "false"
checkbox Versailles "false"
checkbox Paris "false"
checkbox Mobilité "false"
checkbox Versailles "false"
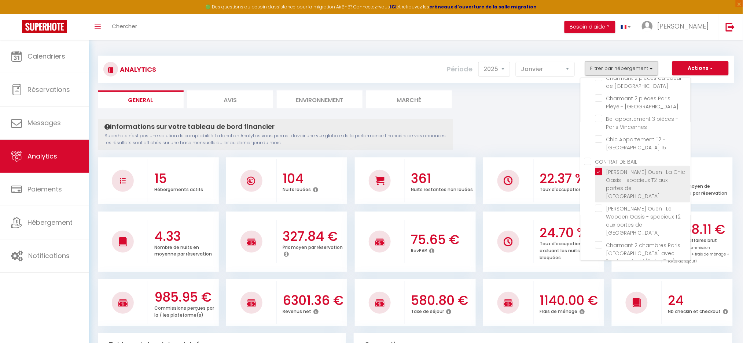
checkbox terrasse\/Parking "false"
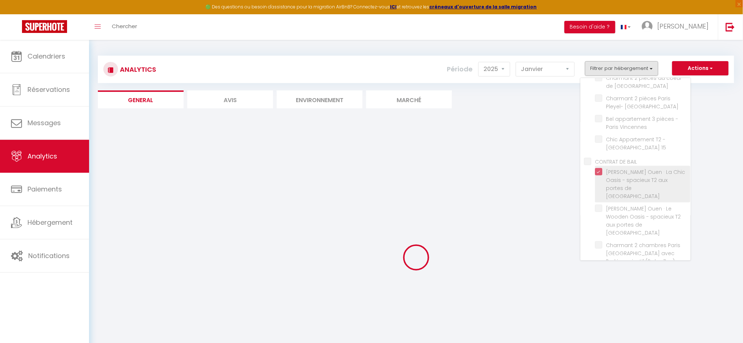
checkbox Paris "false"
checkbox Montparnasse "false"
checkbox France "false"
checkbox Vincennes "false"
checkbox 15 "false"
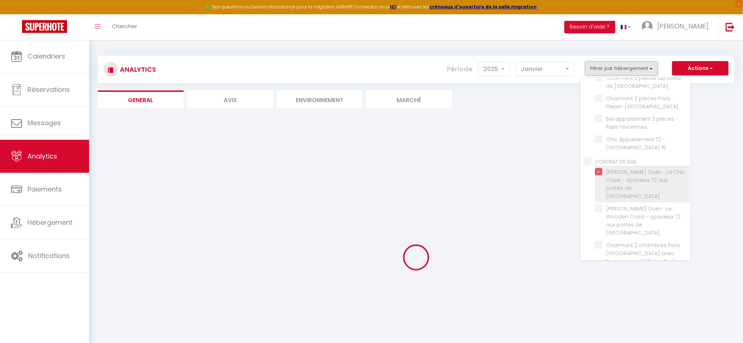
checkbox Paris "false"
checkbox Zen\) "false"
checkbox Expo "false"
checkbox privatif "false"
checkbox Versailles "false"
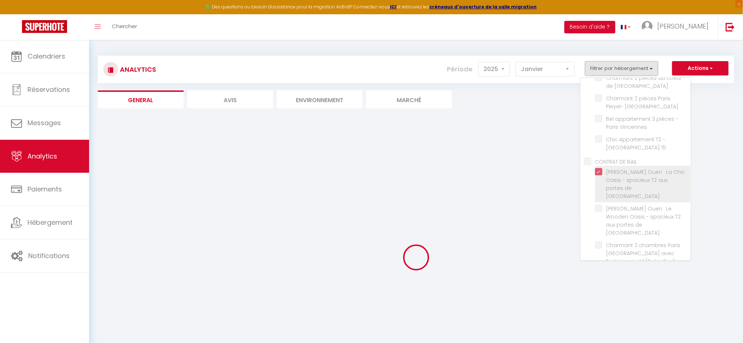
checkbox Paris "false"
checkbox Mobilité "false"
checkbox Versailles "false"
checkbox terrasse\/Parking "false"
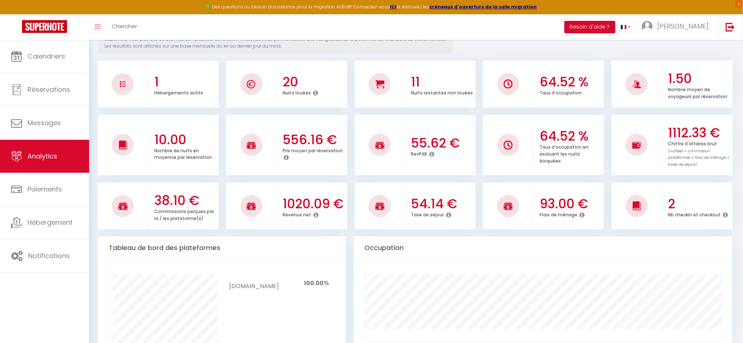
scroll to position [0, 0]
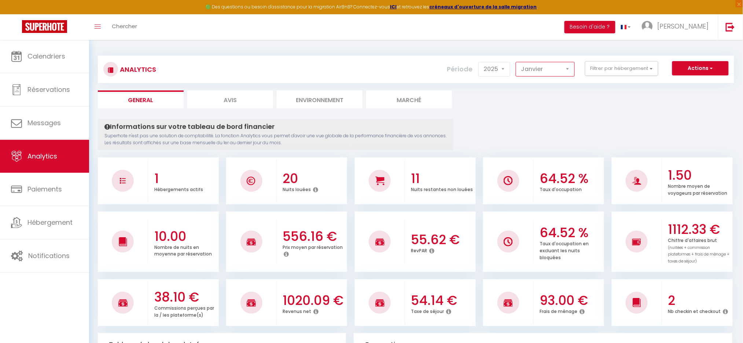
click at [542, 69] on select "[PERSON_NAME] Mars [PERSON_NAME] Juin Juillet Août Septembre Octobre Novembre D…" at bounding box center [545, 69] width 59 height 15
click at [546, 72] on select "[PERSON_NAME] Mars [PERSON_NAME] Juin Juillet Août Septembre Octobre Novembre D…" at bounding box center [545, 69] width 59 height 15
click at [518, 62] on select "[PERSON_NAME] Mars [PERSON_NAME] Juin Juillet Août Septembre Octobre Novembre D…" at bounding box center [545, 69] width 59 height 15
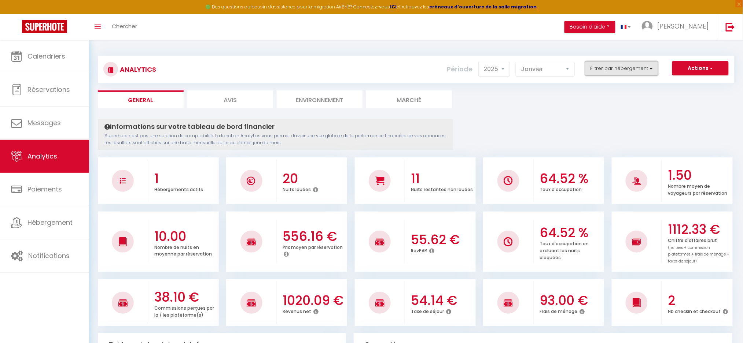
click at [648, 73] on button "Filtrer par hébergement" at bounding box center [621, 68] width 73 height 15
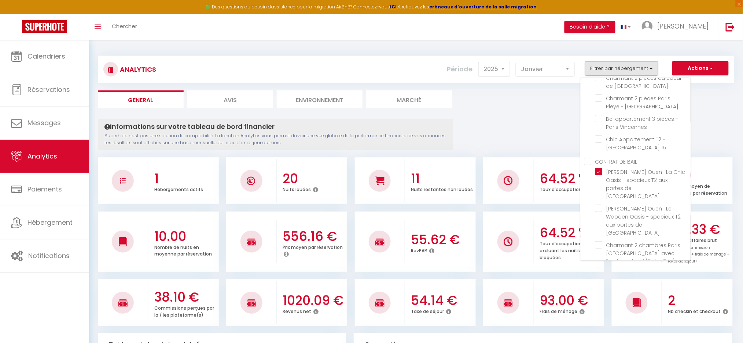
drag, startPoint x: 500, startPoint y: 110, endPoint x: 655, endPoint y: 81, distance: 157.7
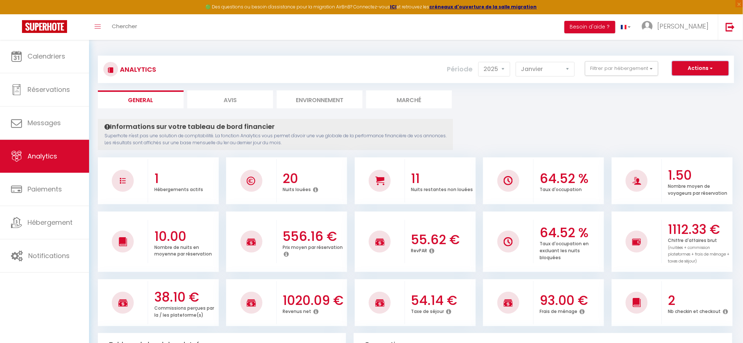
click at [711, 70] on span "button" at bounding box center [711, 68] width 4 height 7
click at [672, 103] on link "Génération SuperExtractor" at bounding box center [682, 104] width 93 height 10
type input "[EMAIL_ADDRESS][DOMAIN_NAME]"
select select
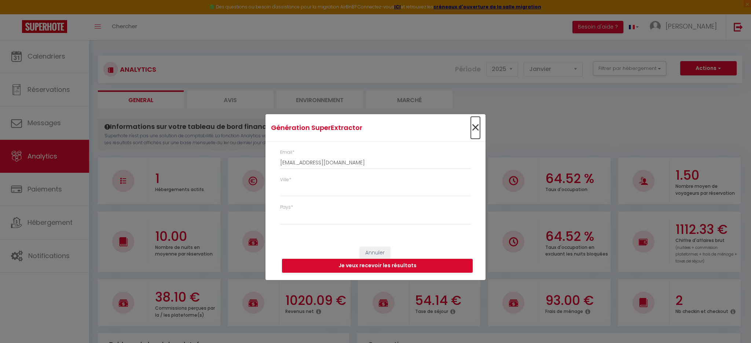
click at [475, 129] on span "×" at bounding box center [475, 128] width 9 height 22
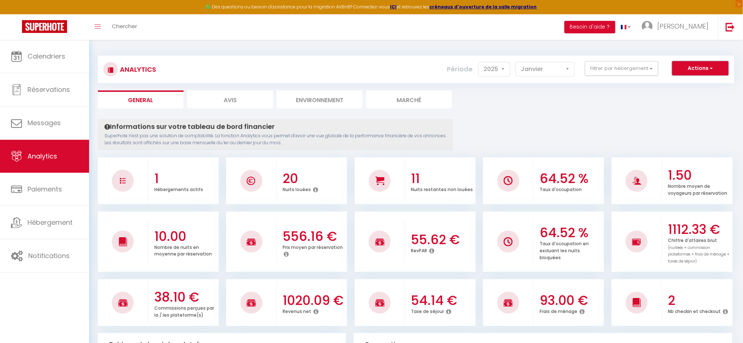
click at [714, 69] on button "Actions" at bounding box center [700, 68] width 56 height 15
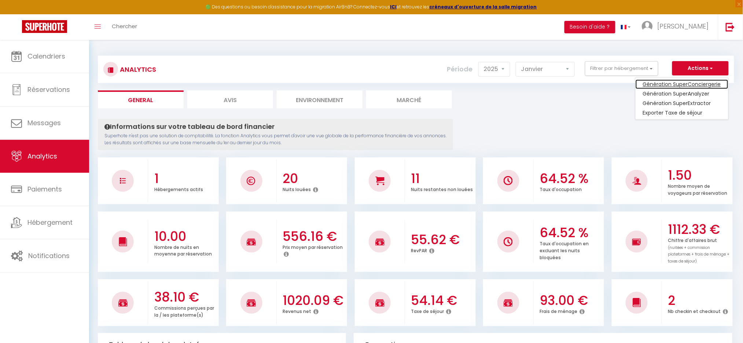
click at [695, 82] on link "Génération SuperConciergerie" at bounding box center [682, 85] width 93 height 10
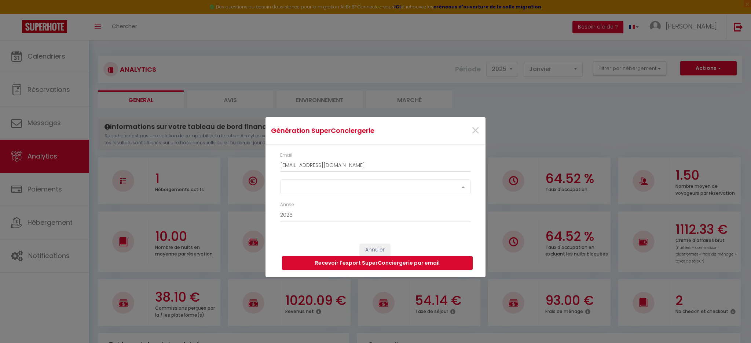
click at [309, 184] on div "Select option" at bounding box center [375, 187] width 191 height 15
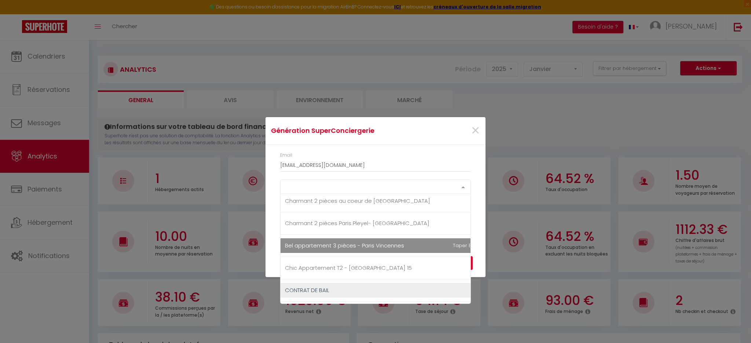
scroll to position [98, 0]
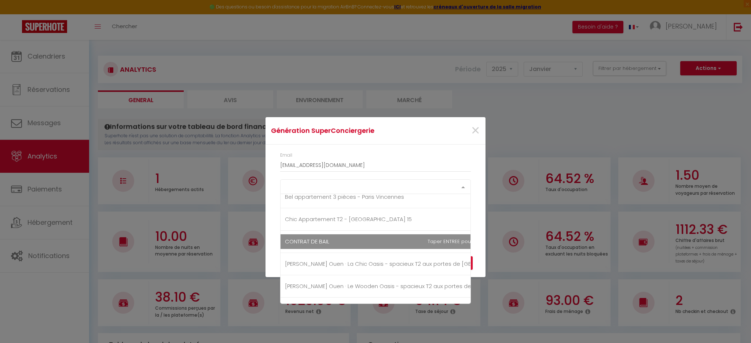
click at [312, 180] on div "Select option" at bounding box center [375, 187] width 191 height 15
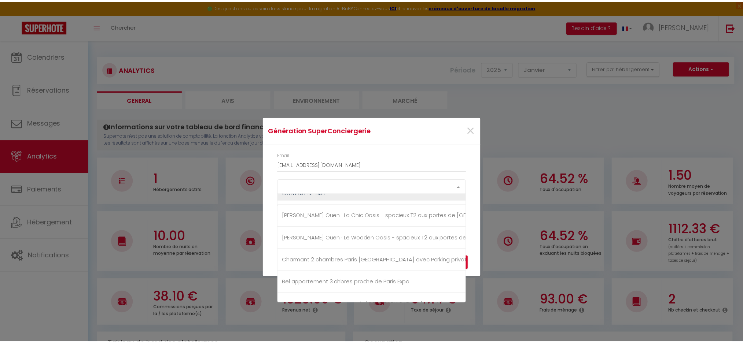
scroll to position [147, 0]
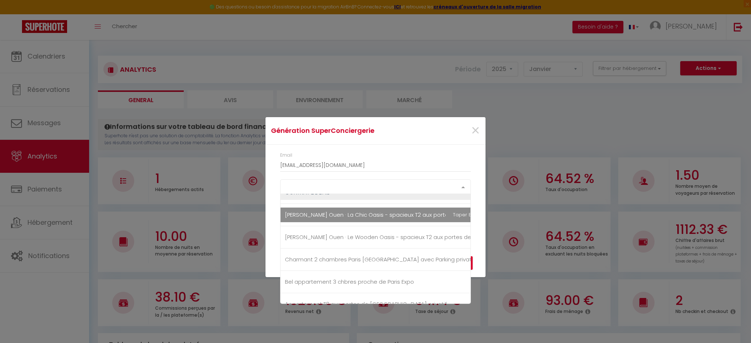
click at [348, 212] on span "[PERSON_NAME] Ouen · La Chic Oasis - spacieux T2 aux portes de [GEOGRAPHIC_DATA]" at bounding box center [401, 215] width 233 height 8
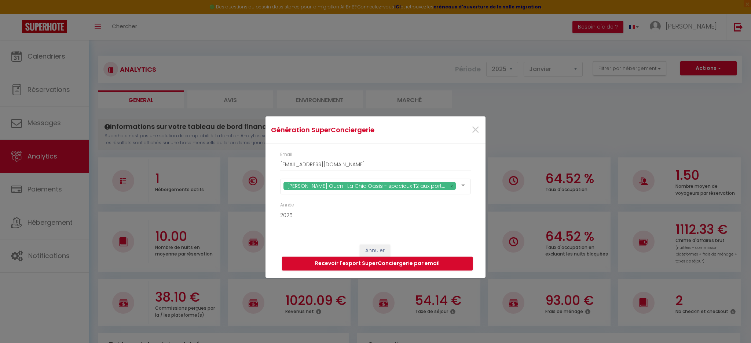
click at [423, 145] on div "Email [EMAIL_ADDRESS][DOMAIN_NAME] [PERSON_NAME] Ouen · La Chic Oasis - spacieu…" at bounding box center [375, 190] width 220 height 93
click at [294, 214] on select "2015 2016 2017 2018 2019 2020 2021 2022 2023 2024 2025 2026 2027 2028" at bounding box center [375, 216] width 191 height 14
click at [280, 209] on select "2015 2016 2017 2018 2019 2020 2021 2022 2023 2024 2025 2026 2027 2028" at bounding box center [375, 216] width 191 height 14
click at [308, 265] on button "Recevoir l'export SuperConciergerie par email" at bounding box center [377, 264] width 191 height 14
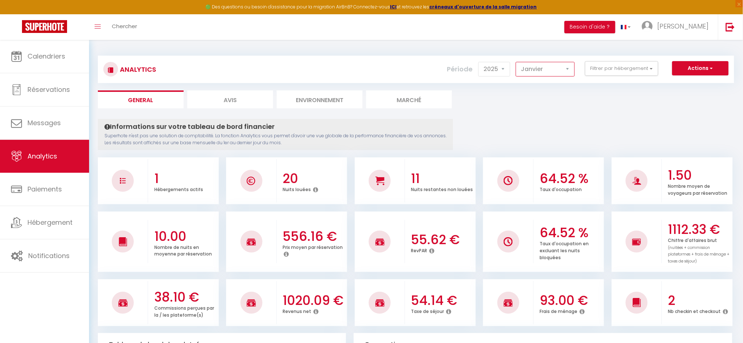
click at [551, 69] on select "[PERSON_NAME] Mars [PERSON_NAME] Juin Juillet Août Septembre Octobre Novembre D…" at bounding box center [545, 69] width 59 height 15
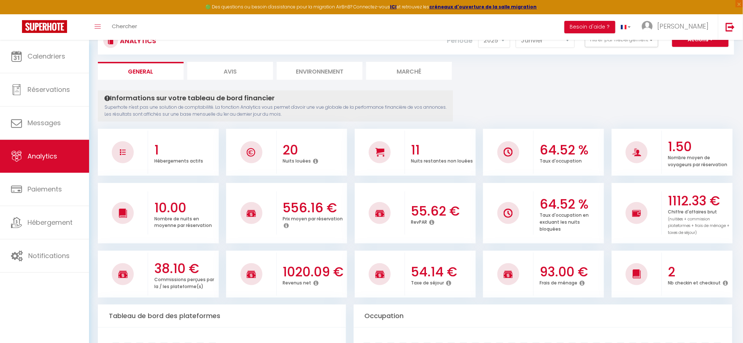
scroll to position [0, 0]
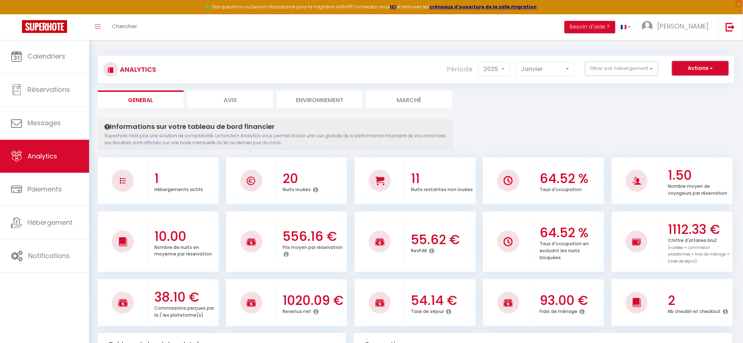
click at [717, 68] on button "Actions" at bounding box center [700, 68] width 56 height 15
click at [689, 103] on link "Génération SuperExtractor" at bounding box center [682, 104] width 93 height 10
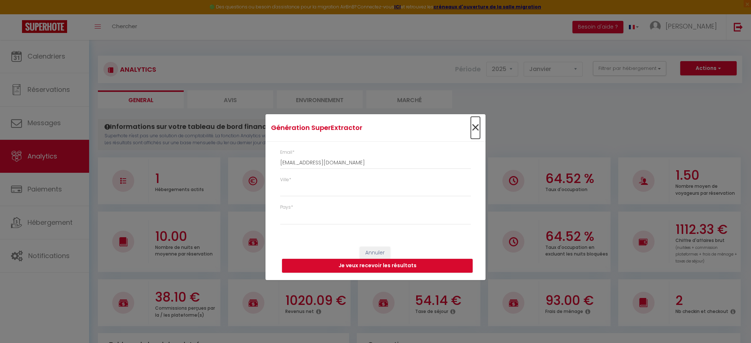
click at [476, 129] on span "×" at bounding box center [475, 128] width 9 height 22
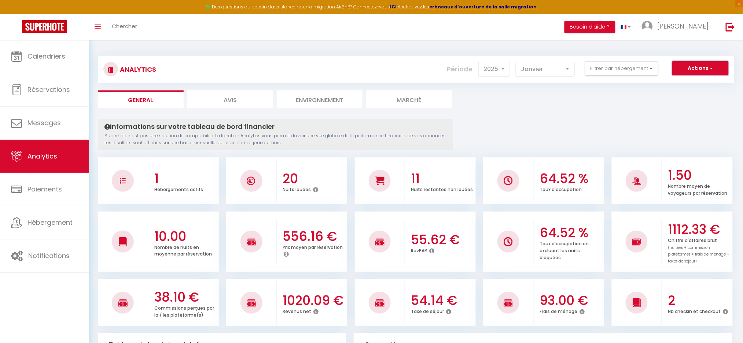
click at [708, 68] on button "Actions" at bounding box center [700, 68] width 56 height 15
click at [680, 93] on link "Génération SuperAnalyzer" at bounding box center [682, 94] width 93 height 10
type input "[EMAIL_ADDRESS][DOMAIN_NAME]"
select select
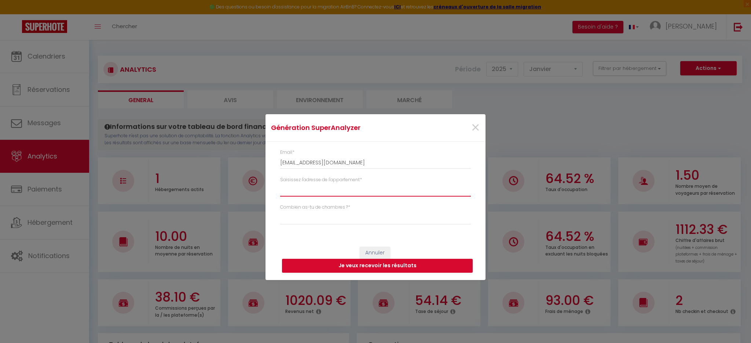
click at [317, 187] on input "Saisissez l'adresse de l'appartement *" at bounding box center [375, 190] width 191 height 13
click at [476, 127] on span "×" at bounding box center [475, 128] width 9 height 22
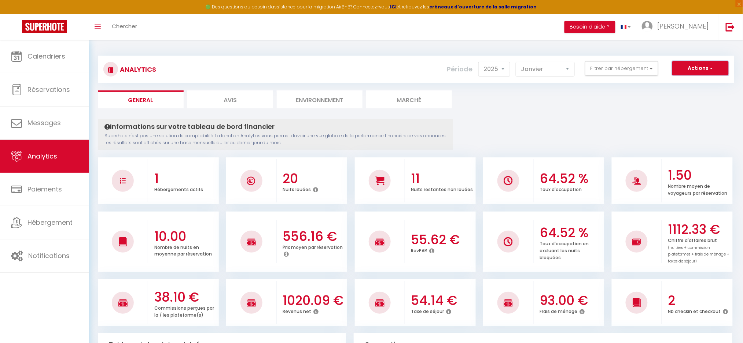
click at [709, 63] on button "Actions" at bounding box center [700, 68] width 56 height 15
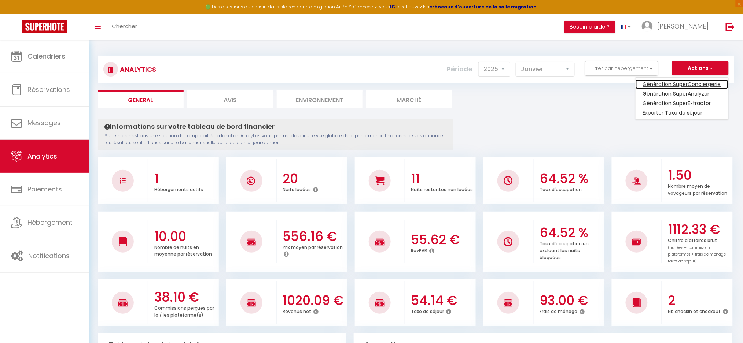
click at [679, 81] on link "Génération SuperConciergerie" at bounding box center [682, 85] width 93 height 10
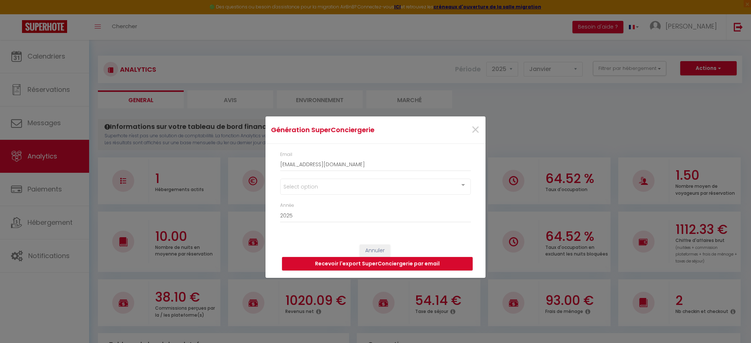
click at [379, 187] on div "Select option" at bounding box center [375, 187] width 191 height 16
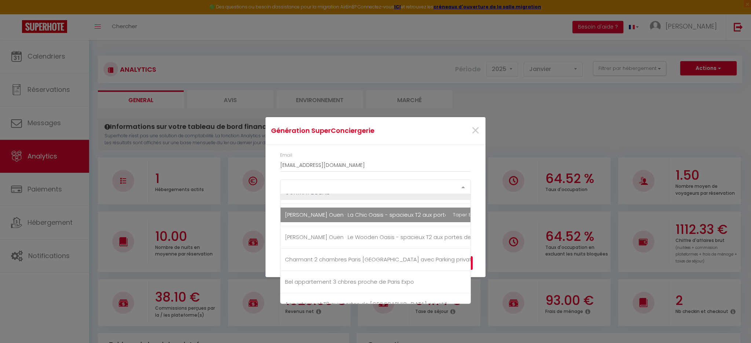
click at [371, 222] on span "[PERSON_NAME] Ouen · La Chic Oasis - spacieux T2 aux portes de [GEOGRAPHIC_DATA]" at bounding box center [406, 215] width 253 height 15
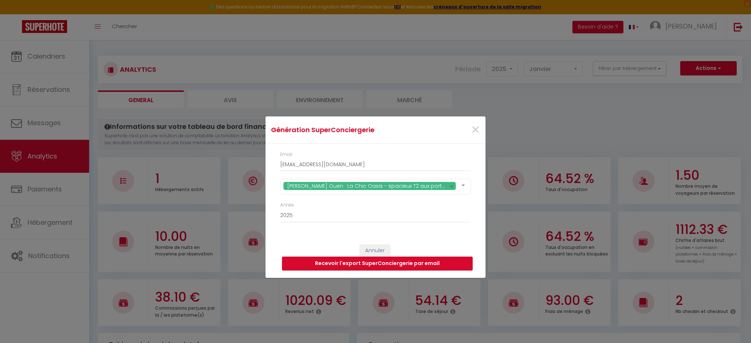
click at [446, 152] on div "Email [EMAIL_ADDRESS][DOMAIN_NAME]" at bounding box center [375, 161] width 191 height 20
click at [326, 221] on select "2015 2016 2017 2018 2019 2020 2021 2022 2023 2024 2025 2026 2027 2028" at bounding box center [375, 216] width 191 height 14
click at [280, 209] on select "2015 2016 2017 2018 2019 2020 2021 2022 2023 2024 2025 2026 2027 2028" at bounding box center [375, 216] width 191 height 14
click at [320, 165] on input "[EMAIL_ADDRESS][DOMAIN_NAME]" at bounding box center [375, 164] width 191 height 13
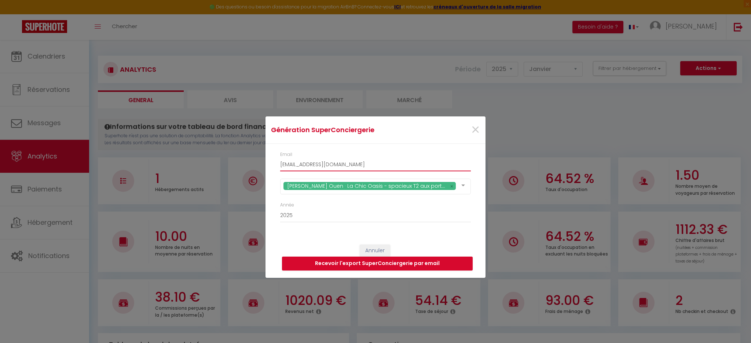
click at [320, 165] on input "[EMAIL_ADDRESS][DOMAIN_NAME]" at bounding box center [375, 164] width 191 height 13
click button "Recevoir l'export SuperConciergerie par email" at bounding box center [377, 264] width 191 height 14
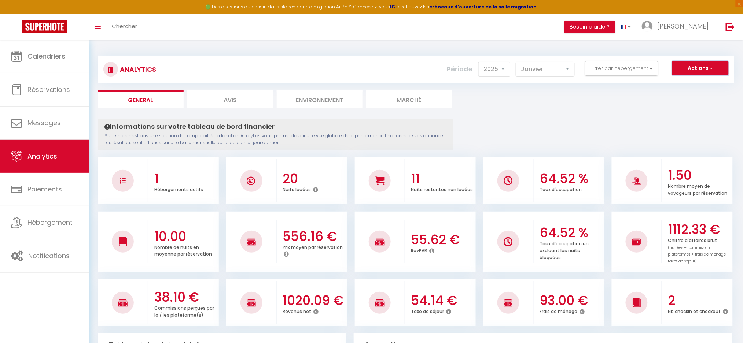
click at [712, 73] on button "Actions" at bounding box center [700, 68] width 56 height 15
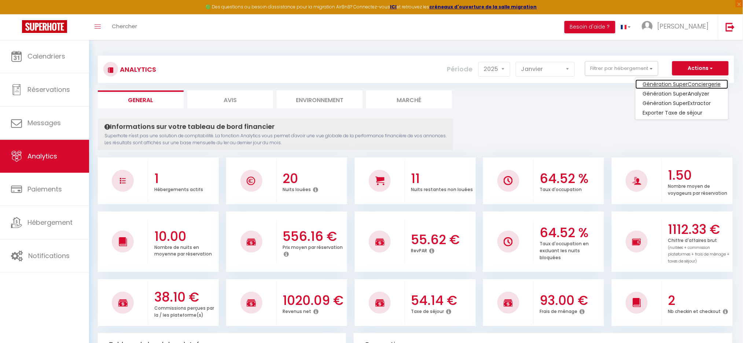
click at [685, 86] on link "Génération SuperConciergerie" at bounding box center [682, 85] width 93 height 10
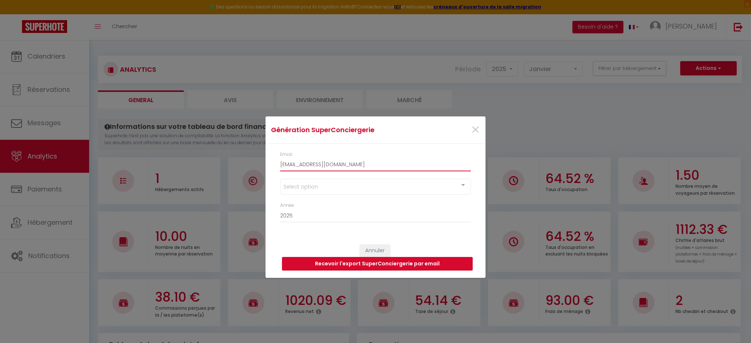
click at [311, 165] on input "[EMAIL_ADDRESS][DOMAIN_NAME]" at bounding box center [375, 164] width 191 height 13
type input "[EMAIL_ADDRESS][DOMAIN_NAME]"
click at [302, 188] on div "Select option" at bounding box center [375, 187] width 191 height 16
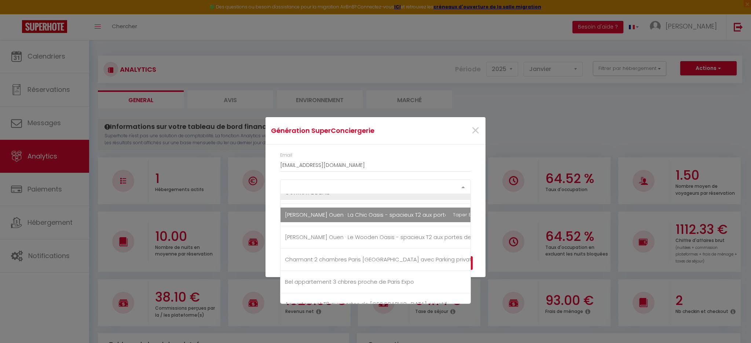
click at [364, 215] on span "[PERSON_NAME] Ouen · La Chic Oasis - spacieux T2 aux portes de [GEOGRAPHIC_DATA]" at bounding box center [401, 215] width 233 height 8
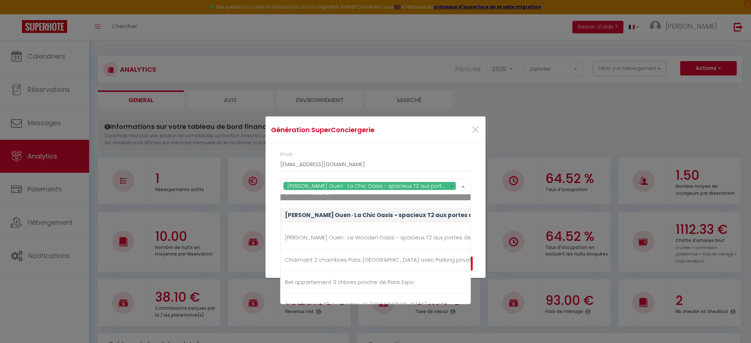
click at [426, 146] on div "Email [EMAIL_ADDRESS][DOMAIN_NAME] [PERSON_NAME] Ouen · La Chic Oasis - spacieu…" at bounding box center [375, 190] width 220 height 93
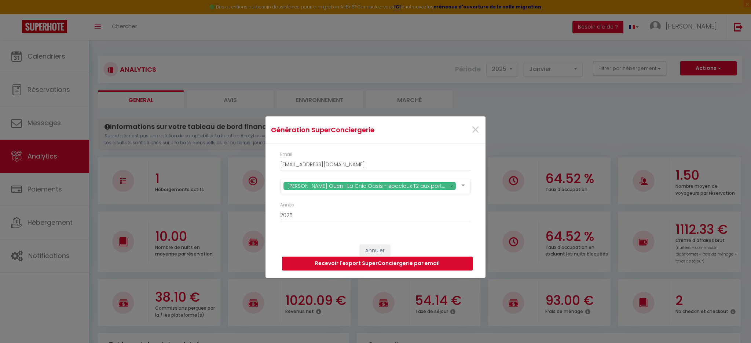
click at [293, 266] on button "Recevoir l'export SuperConciergerie par email" at bounding box center [377, 264] width 191 height 14
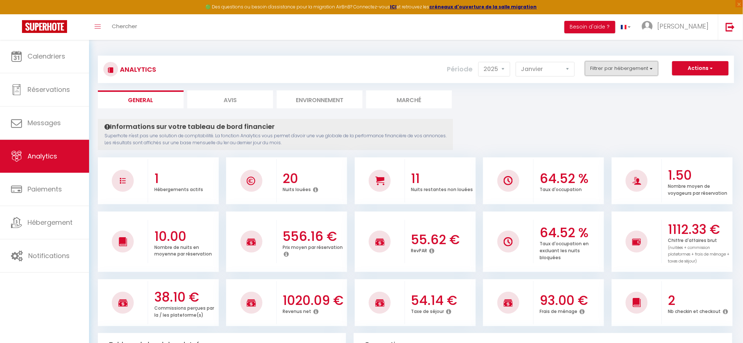
click at [624, 69] on button "Filtrer par hébergement" at bounding box center [621, 68] width 73 height 15
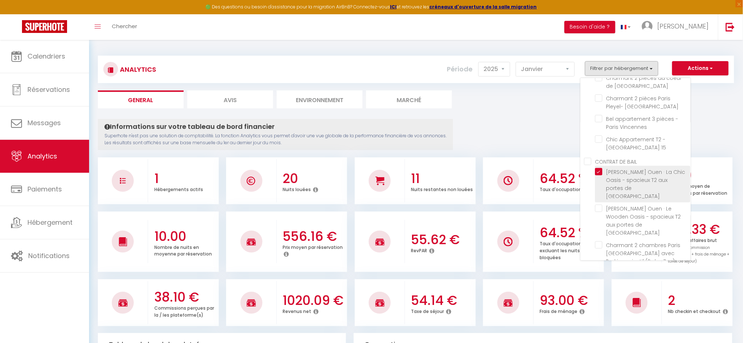
click at [602, 168] on Paris "checkbox" at bounding box center [642, 171] width 95 height 7
checkbox Paris "false"
checkbox Montparnasse "false"
checkbox France "false"
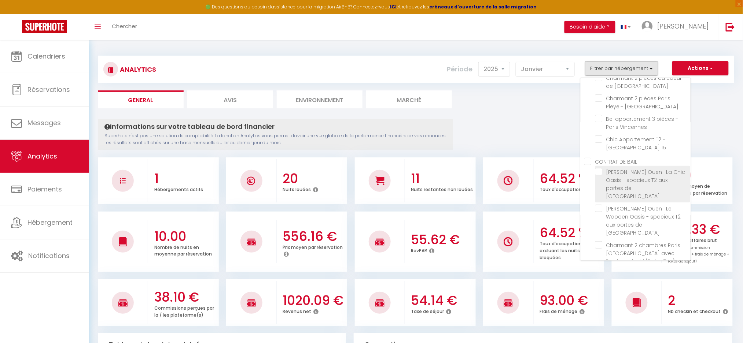
checkbox Vincennes "false"
checkbox 15 "false"
checkbox Paris "false"
checkbox Zen\) "false"
checkbox Expo "false"
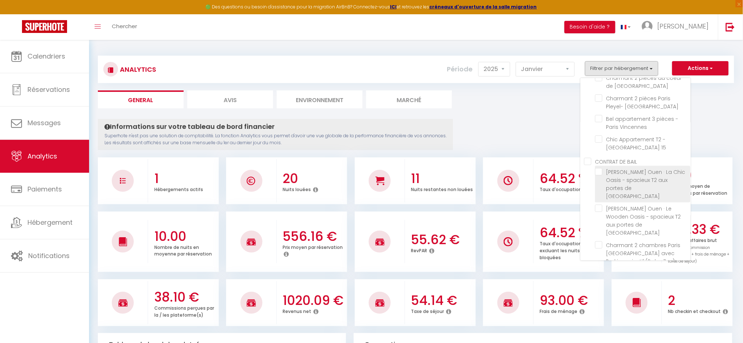
checkbox privatif "false"
checkbox Versailles "false"
checkbox Paris "false"
checkbox Mobilité "false"
checkbox Versailles "false"
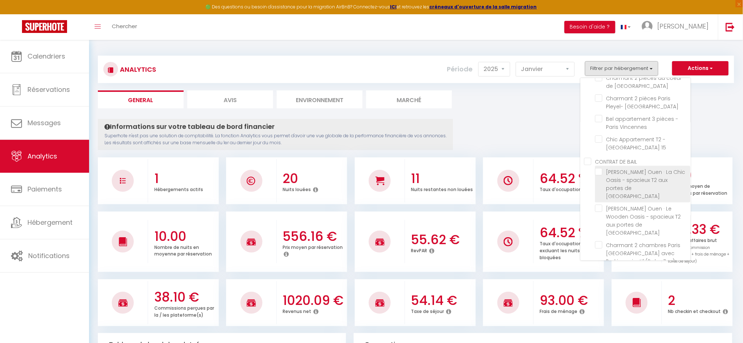
checkbox terrasse\/Parking "false"
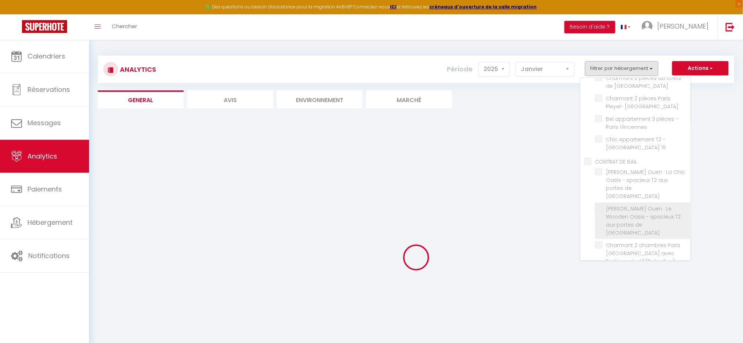
checkbox Paris "false"
checkbox Montparnasse "false"
checkbox France "false"
checkbox Vincennes "false"
checkbox 15 "false"
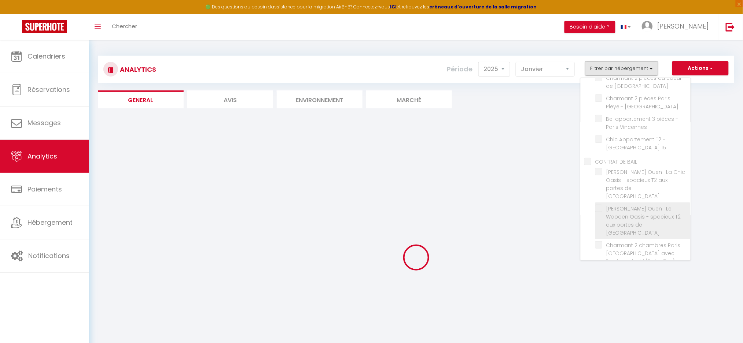
checkbox Paris "false"
checkbox Zen\) "false"
checkbox Expo "false"
checkbox privatif "false"
checkbox Versailles "false"
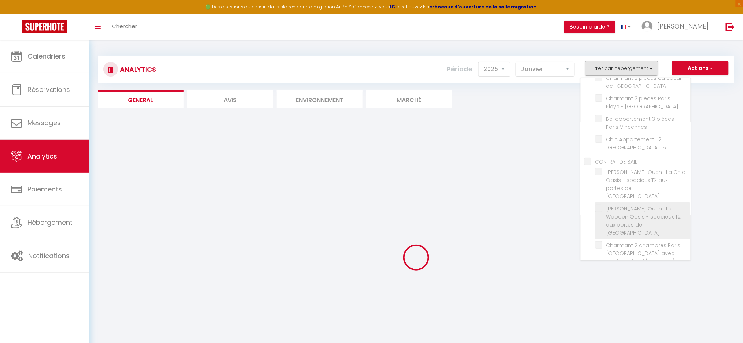
checkbox Paris "false"
checkbox Mobilité "false"
checkbox Versailles "false"
checkbox terrasse\/Parking "false"
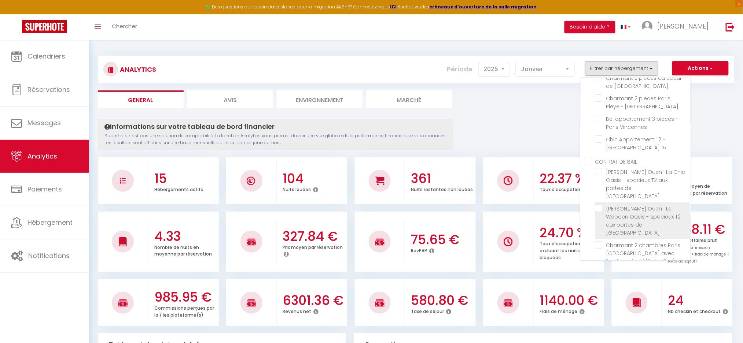
click at [603, 205] on Paris "checkbox" at bounding box center [642, 208] width 95 height 7
checkbox Paris "true"
checkbox Paris "false"
checkbox Montparnasse "false"
checkbox France "false"
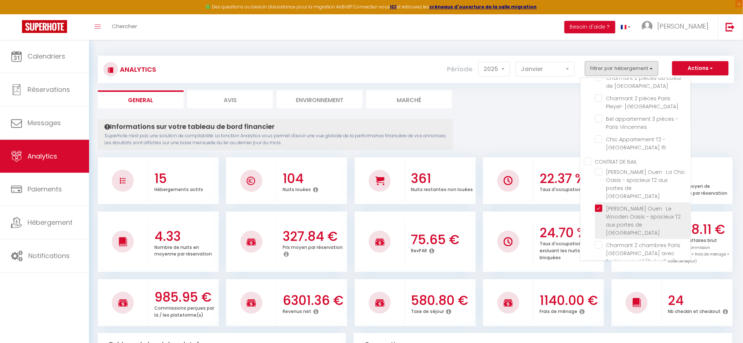
checkbox Vincennes "false"
checkbox 15 "false"
checkbox Zen\) "false"
checkbox Expo "false"
checkbox privatif "false"
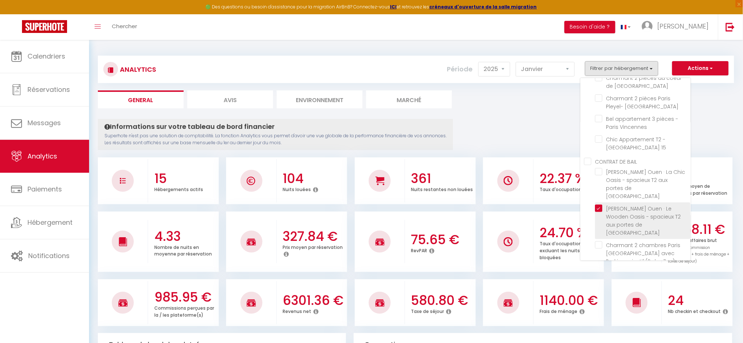
checkbox Versailles "false"
checkbox Paris "false"
checkbox Mobilité "false"
checkbox Versailles "false"
checkbox terrasse\/Parking "false"
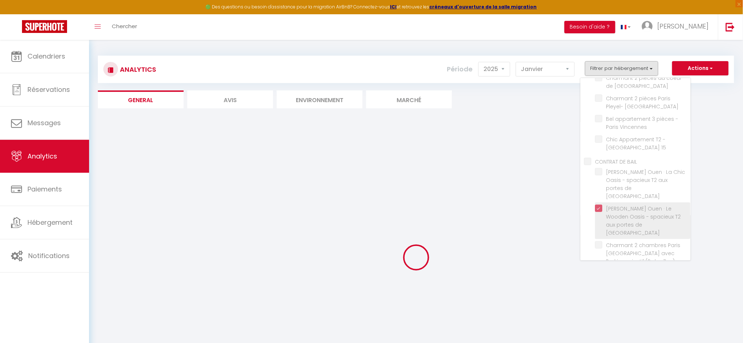
checkbox Paris "false"
checkbox Montparnasse "false"
checkbox France "false"
checkbox Vincennes "false"
checkbox 15 "false"
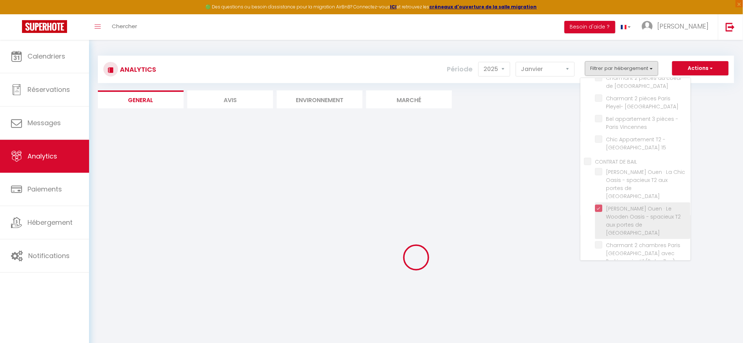
checkbox Zen\) "false"
checkbox Expo "false"
checkbox privatif "false"
checkbox Versailles "false"
checkbox Paris "false"
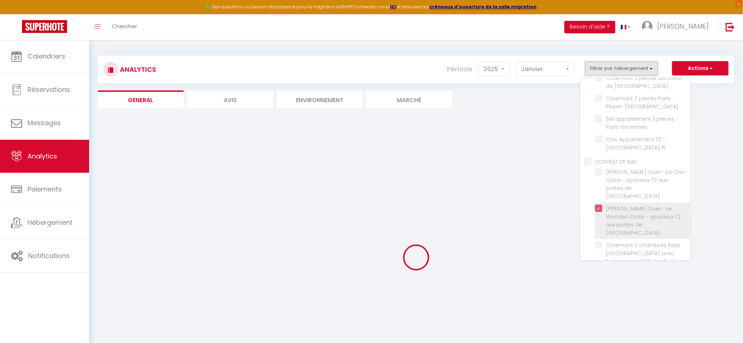
checkbox Mobilité "false"
checkbox Versailles "false"
checkbox terrasse\/Parking "false"
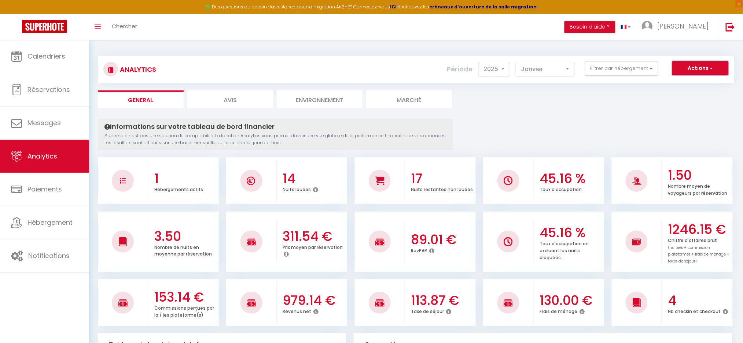
click at [719, 69] on button "Actions" at bounding box center [700, 68] width 56 height 15
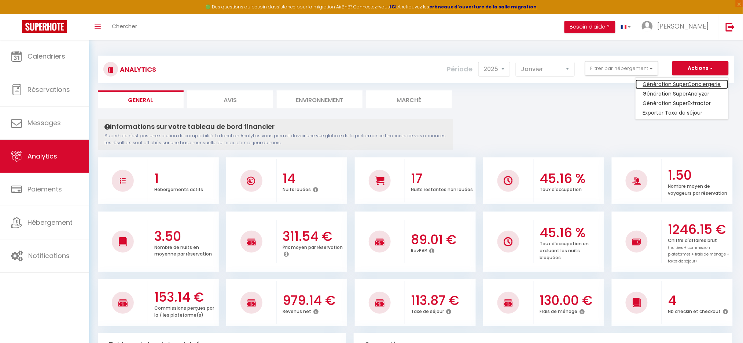
click at [701, 82] on link "Génération SuperConciergerie" at bounding box center [682, 85] width 93 height 10
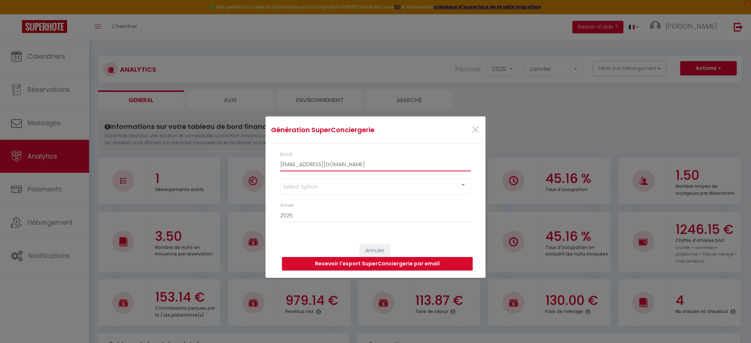
click at [320, 165] on input "[EMAIL_ADDRESS][DOMAIN_NAME]" at bounding box center [375, 164] width 191 height 13
click at [320, 164] on input "[EMAIL_ADDRESS][DOMAIN_NAME]" at bounding box center [375, 164] width 191 height 13
click at [320, 163] on input "[EMAIL_ADDRESS][DOMAIN_NAME]" at bounding box center [375, 164] width 191 height 13
type input "[EMAIL_ADDRESS][DOMAIN_NAME]"
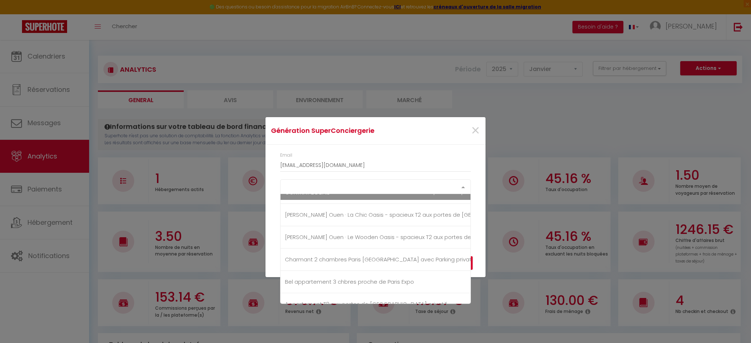
click at [342, 188] on div "Select option" at bounding box center [375, 187] width 191 height 15
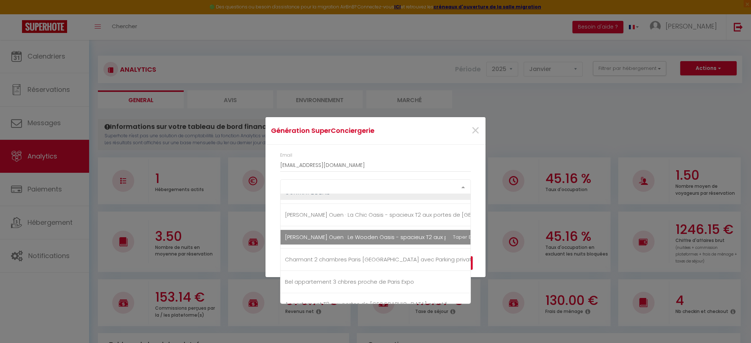
click at [366, 238] on span "[PERSON_NAME] Ouen · Le Wooden Oasis - spacieux T2 aux portes de [GEOGRAPHIC_DA…" at bounding box center [407, 237] width 244 height 8
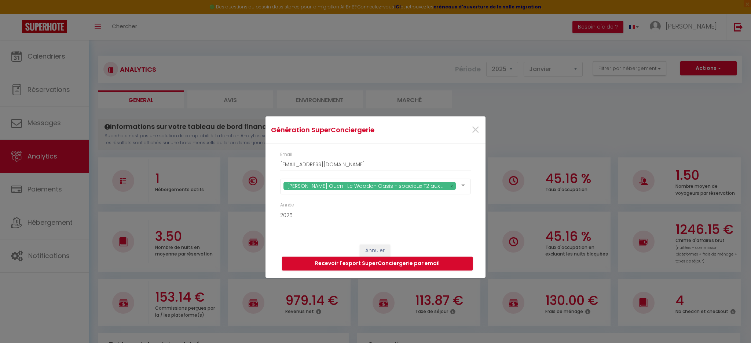
click at [452, 152] on div "Email [EMAIL_ADDRESS][DOMAIN_NAME]" at bounding box center [375, 161] width 191 height 20
click at [298, 266] on button "Recevoir l'export SuperConciergerie par email" at bounding box center [377, 264] width 191 height 14
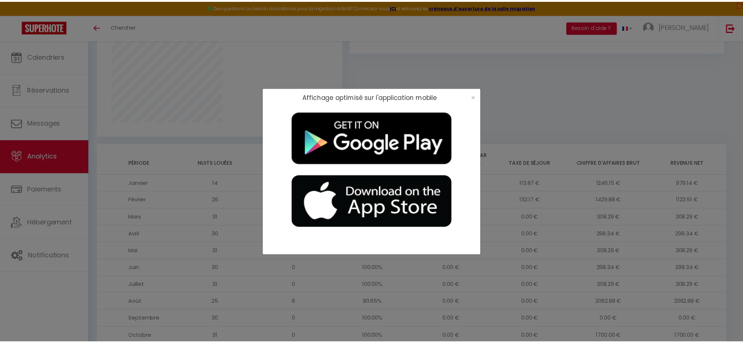
scroll to position [499, 0]
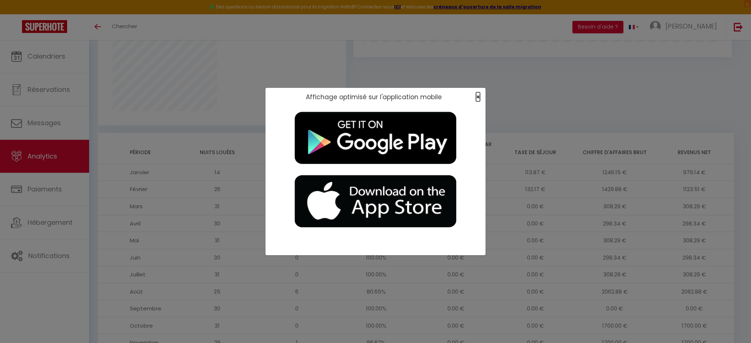
click at [476, 98] on span "×" at bounding box center [478, 96] width 4 height 9
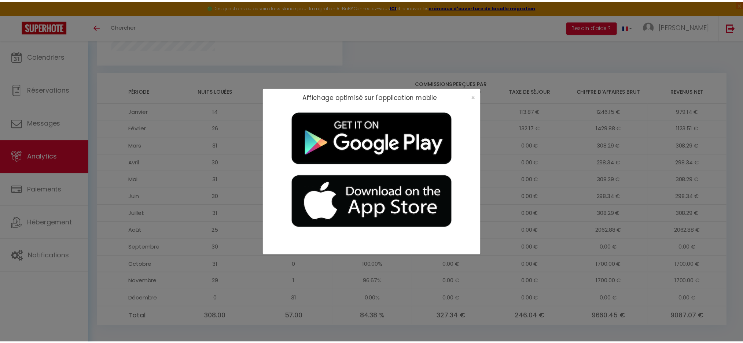
scroll to position [559, 0]
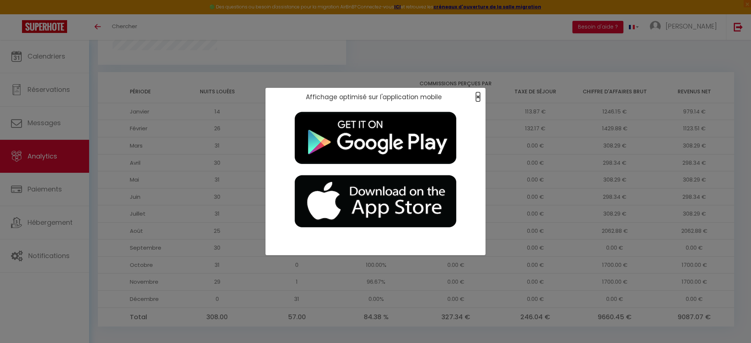
click at [476, 99] on span "×" at bounding box center [478, 96] width 4 height 9
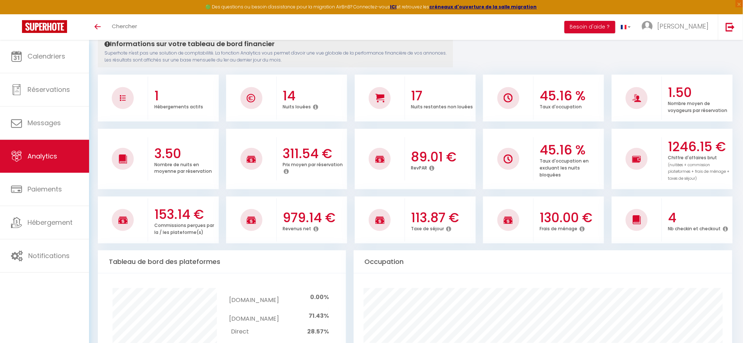
scroll to position [0, 0]
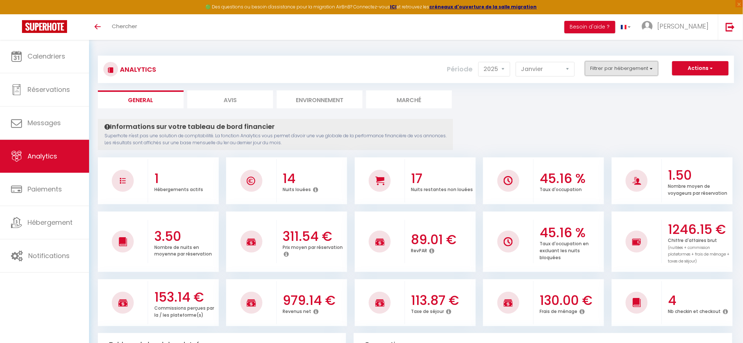
click at [624, 64] on button "Filtrer par hébergement" at bounding box center [621, 68] width 73 height 15
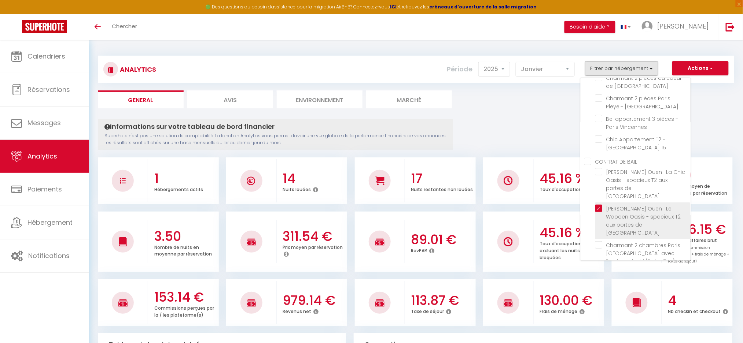
click at [603, 205] on Paris "checkbox" at bounding box center [642, 208] width 95 height 7
checkbox Paris "false"
checkbox Montparnasse "false"
checkbox France "false"
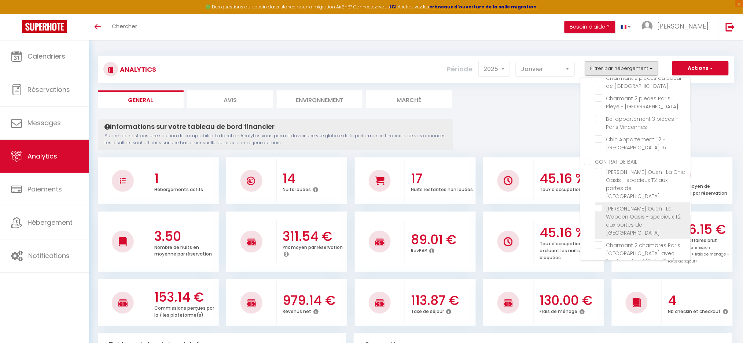
checkbox Vincennes "false"
checkbox 15 "false"
checkbox Zen\) "false"
checkbox Expo "false"
checkbox privatif "false"
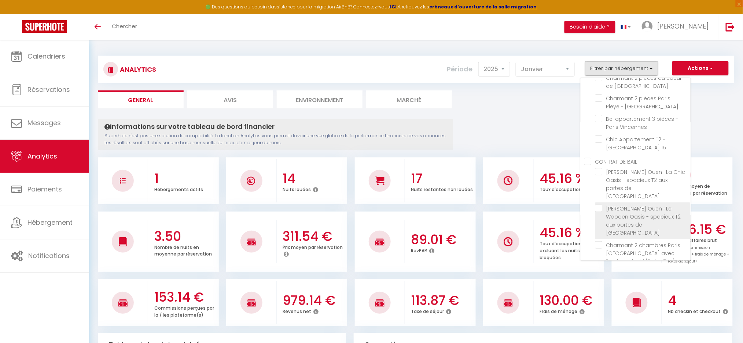
checkbox Versailles "false"
checkbox Paris "false"
checkbox Mobilité "false"
checkbox Versailles "false"
checkbox terrasse\/Parking "false"
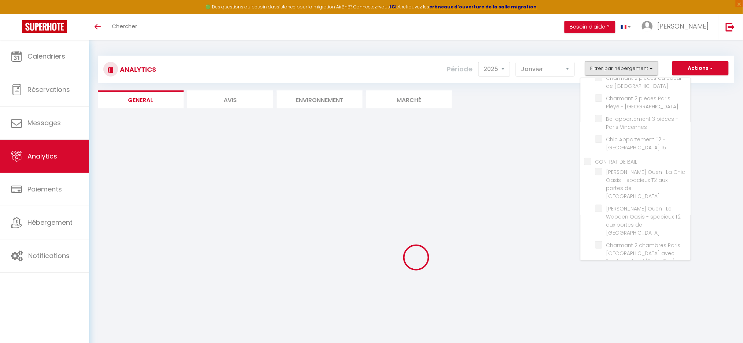
checkbox Paris "false"
checkbox Montparnasse "false"
checkbox France "false"
checkbox Vincennes "false"
checkbox 15 "false"
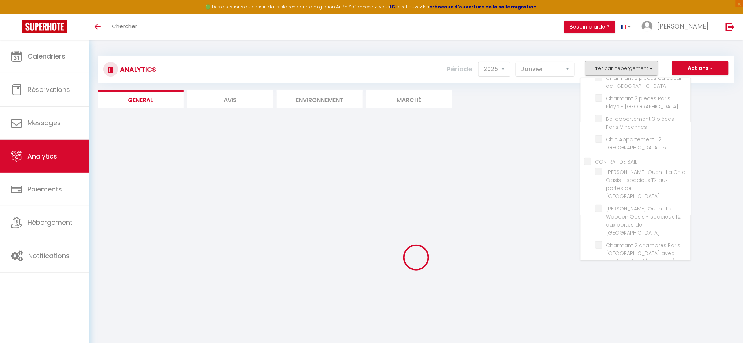
checkbox Zen\) "false"
checkbox Expo "false"
checkbox privatif "false"
checkbox Versailles "false"
checkbox Paris "false"
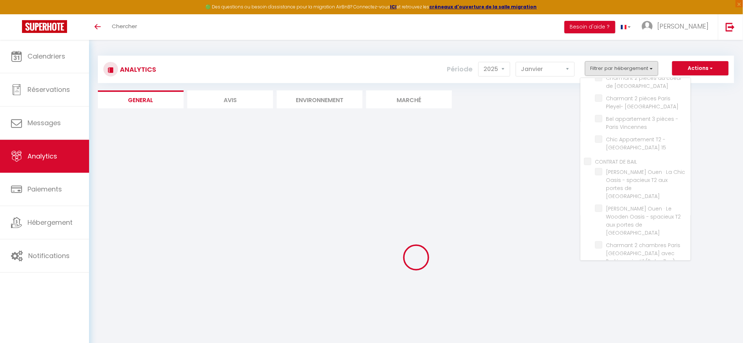
checkbox Mobilité "false"
checkbox Versailles "false"
checkbox terrasse\/Parking "false"
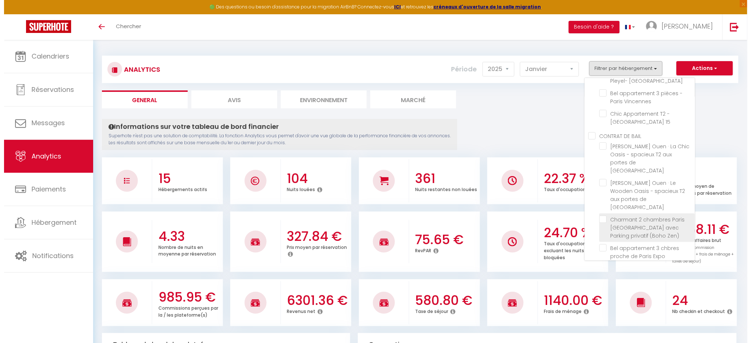
scroll to position [124, 0]
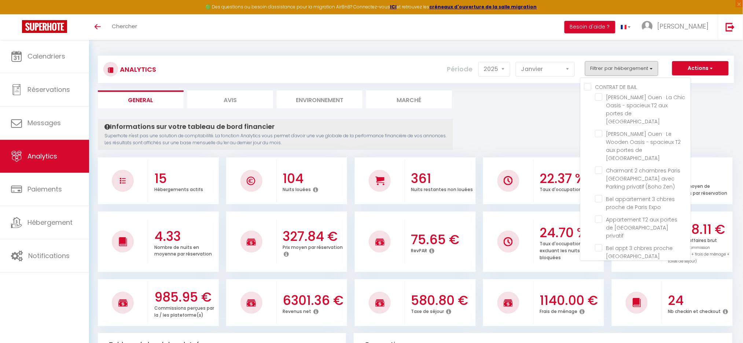
click at [600, 273] on Paris "checkbox" at bounding box center [642, 276] width 95 height 7
checkbox Paris "true"
checkbox Paris "false"
checkbox Montparnasse "false"
checkbox France "false"
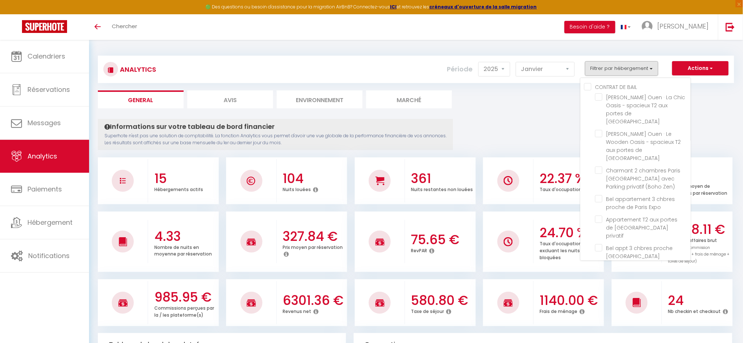
checkbox Vincennes "false"
checkbox 15 "false"
checkbox Zen\) "false"
checkbox Expo "false"
checkbox privatif "false"
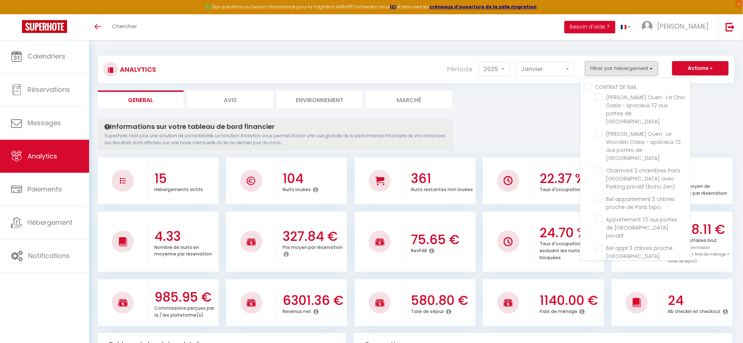
checkbox Versailles "false"
checkbox Mobilité "false"
checkbox Versailles "false"
checkbox terrasse\/Parking "false"
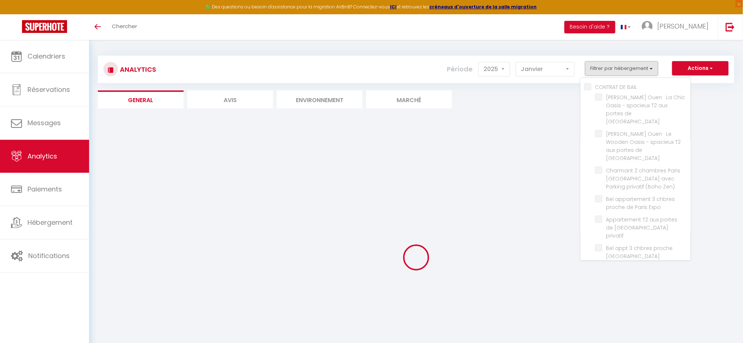
checkbox Paris "false"
checkbox Montparnasse "false"
checkbox France "false"
checkbox Vincennes "false"
checkbox 15 "false"
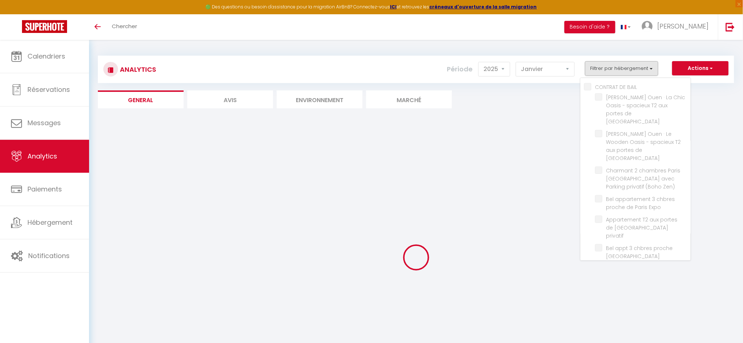
checkbox Zen\) "false"
checkbox Expo "false"
checkbox privatif "false"
checkbox Versailles "false"
checkbox Mobilité "false"
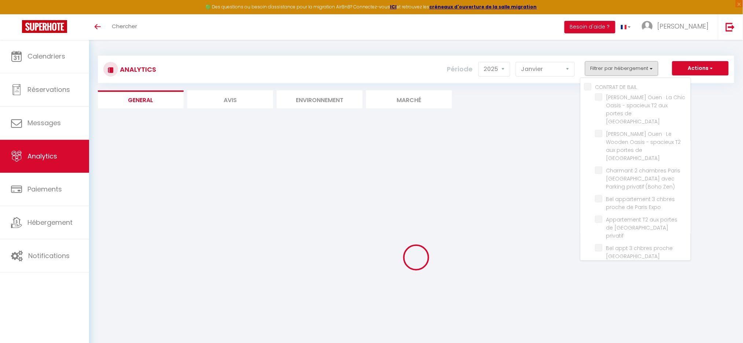
checkbox Versailles "false"
checkbox terrasse\/Parking "false"
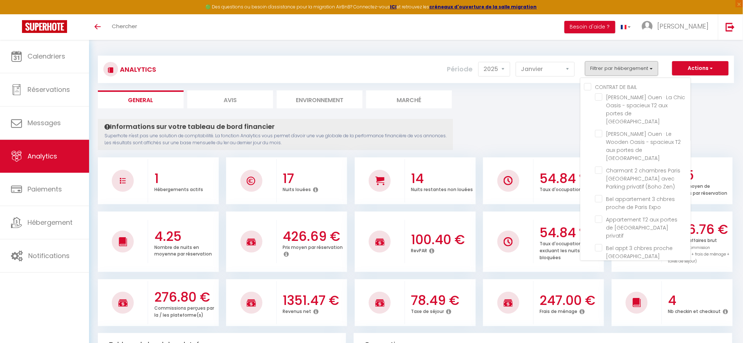
drag, startPoint x: 514, startPoint y: 121, endPoint x: 548, endPoint y: 119, distance: 34.1
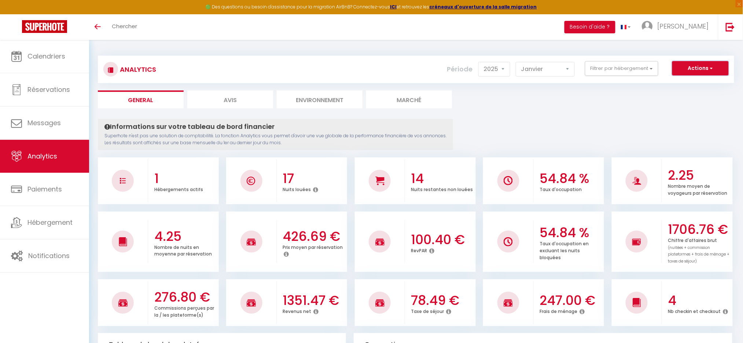
click at [716, 71] on button "Actions" at bounding box center [700, 68] width 56 height 15
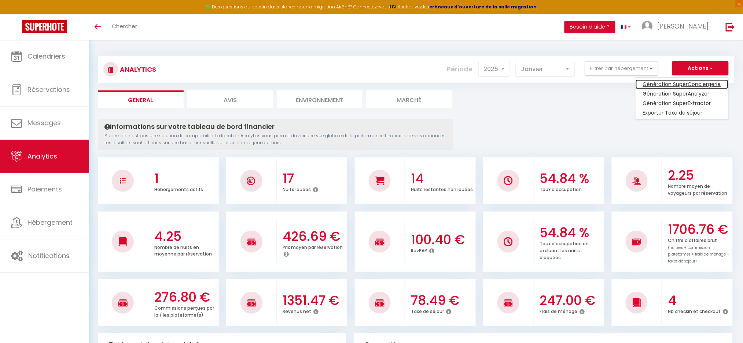
click at [691, 86] on link "Génération SuperConciergerie" at bounding box center [682, 85] width 93 height 10
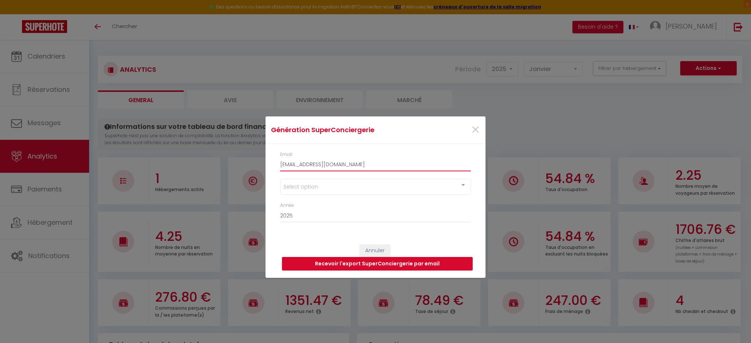
click at [286, 166] on input "[EMAIL_ADDRESS][DOMAIN_NAME]" at bounding box center [375, 164] width 191 height 13
click at [368, 163] on input "[EMAIL_ADDRESS][DOMAIN_NAME]" at bounding box center [375, 164] width 191 height 13
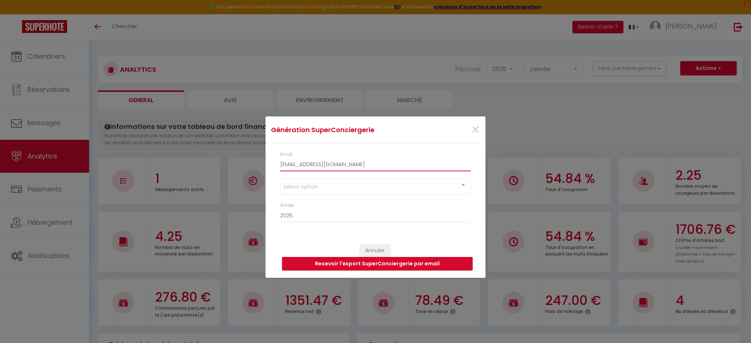
type input "[EMAIL_ADDRESS][DOMAIN_NAME]"
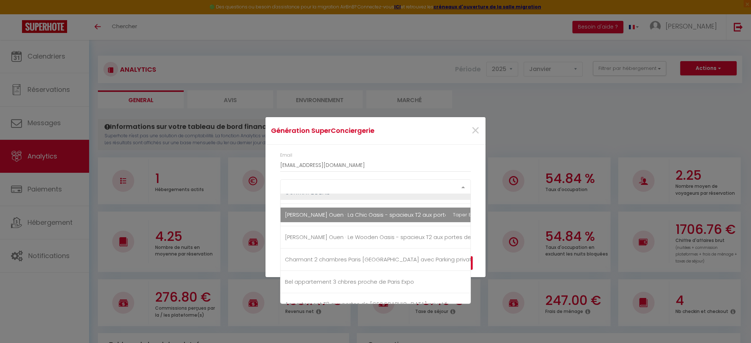
click at [311, 182] on div "Select option" at bounding box center [375, 187] width 191 height 15
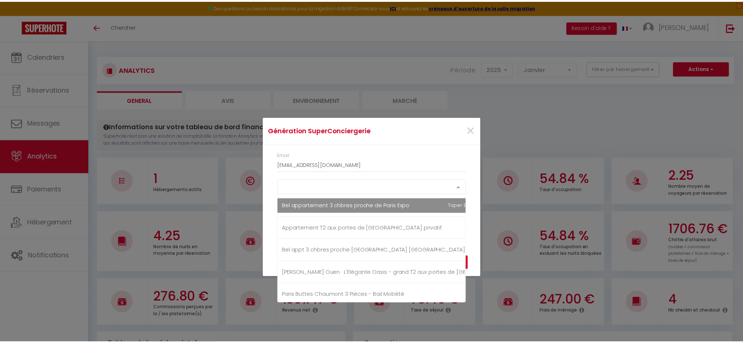
scroll to position [244, 0]
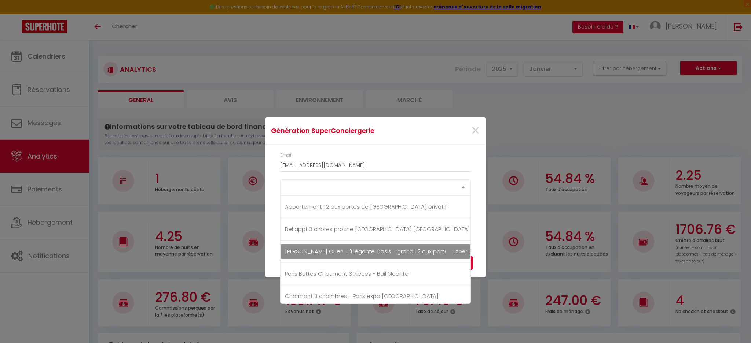
click at [341, 248] on span "[PERSON_NAME] Ouen · L'Elégante Oasis - grand T2 aux portes de [GEOGRAPHIC_DATA]" at bounding box center [401, 252] width 233 height 8
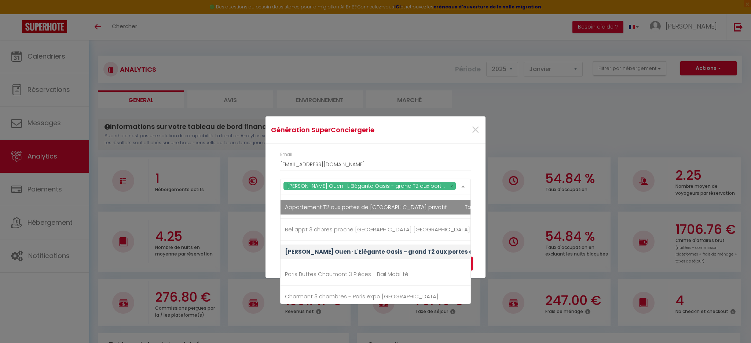
click at [430, 152] on div "Email [EMAIL_ADDRESS][DOMAIN_NAME]" at bounding box center [375, 161] width 191 height 20
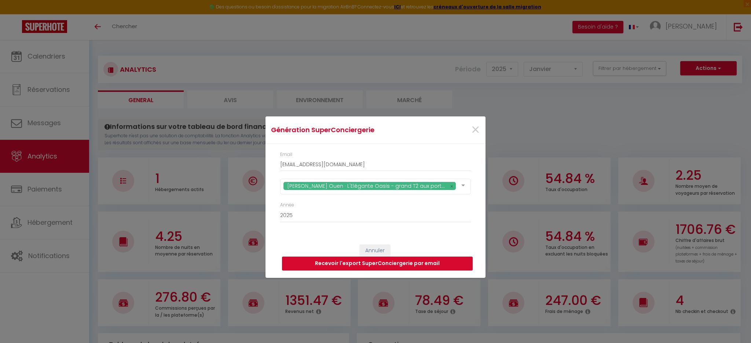
click at [289, 265] on button "Recevoir l'export SuperConciergerie par email" at bounding box center [377, 264] width 191 height 14
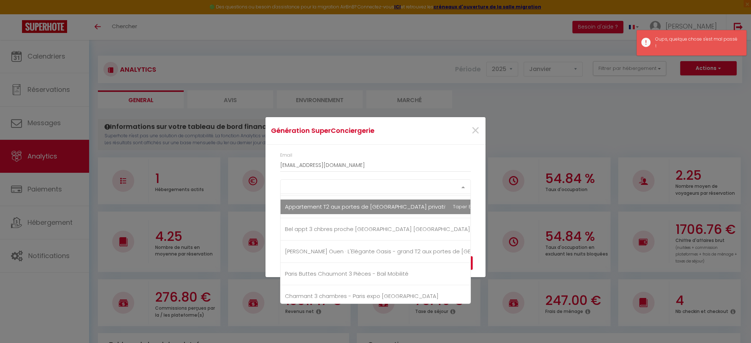
click at [330, 184] on div "Select option" at bounding box center [375, 187] width 191 height 15
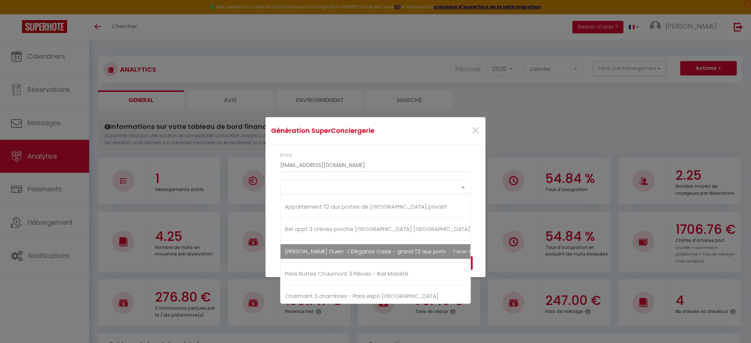
click at [329, 251] on span "[PERSON_NAME] Ouen · L'Elégante Oasis - grand T2 aux portes de [GEOGRAPHIC_DATA]" at bounding box center [401, 252] width 233 height 8
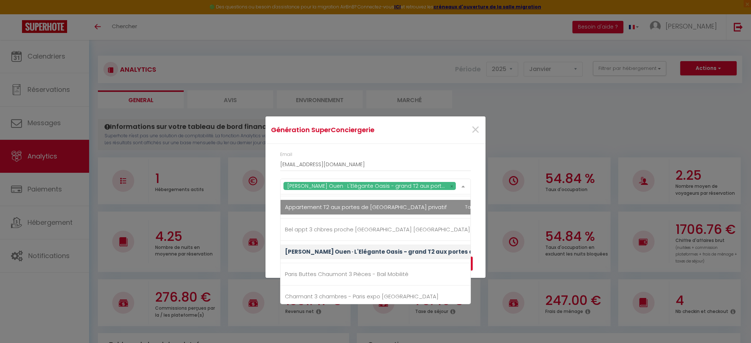
click at [426, 149] on div "Email [EMAIL_ADDRESS][DOMAIN_NAME] [PERSON_NAME] Ouen · L'Elégante Oasis - gran…" at bounding box center [375, 190] width 220 height 93
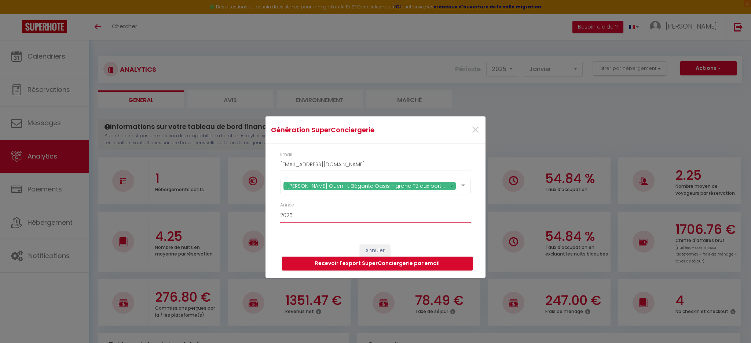
click at [309, 215] on select "2015 2016 2017 2018 2019 2020 2021 2022 2023 2024 2025 2026 2027 2028" at bounding box center [375, 216] width 191 height 14
click at [280, 209] on select "2015 2016 2017 2018 2019 2020 2021 2022 2023 2024 2025 2026 2027 2028" at bounding box center [375, 216] width 191 height 14
click at [302, 262] on button "Recevoir l'export SuperConciergerie par email" at bounding box center [377, 264] width 191 height 14
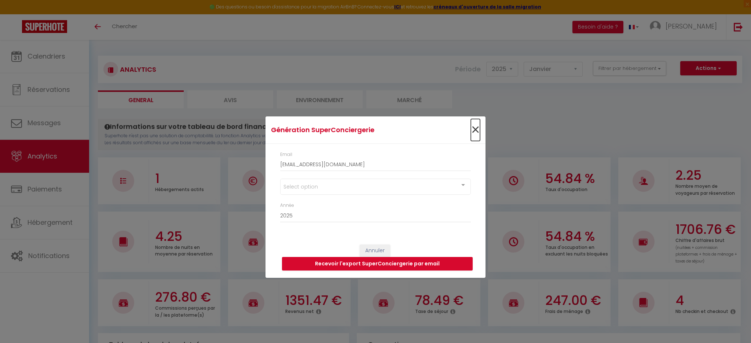
click at [472, 133] on span "×" at bounding box center [475, 130] width 9 height 22
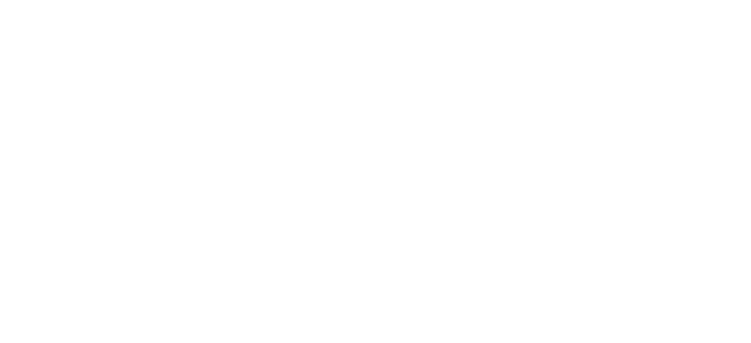
select select "2025"
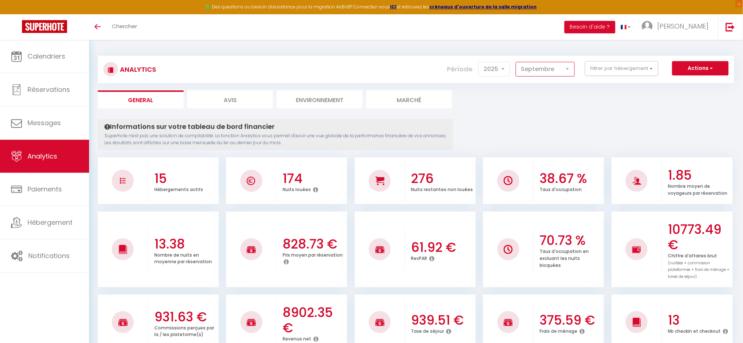
click at [560, 67] on select "[PERSON_NAME] Mars [PERSON_NAME] Juin Juillet Août Septembre Octobre Novembre D…" at bounding box center [545, 69] width 59 height 15
select select "1"
click at [518, 62] on select "[PERSON_NAME] Mars [PERSON_NAME] Juin Juillet Août Septembre Octobre Novembre D…" at bounding box center [545, 69] width 59 height 15
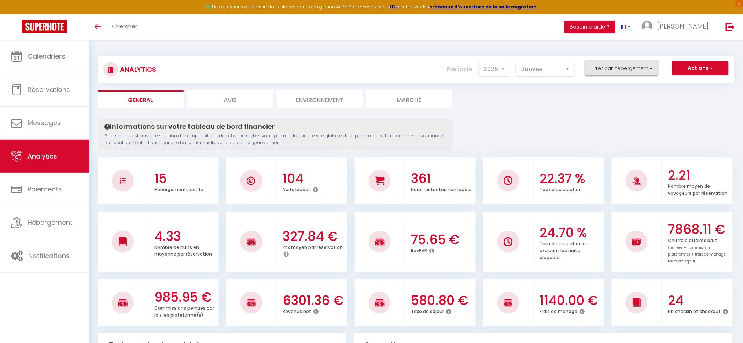
click at [630, 70] on button "Filtrer par hébergement" at bounding box center [621, 68] width 73 height 15
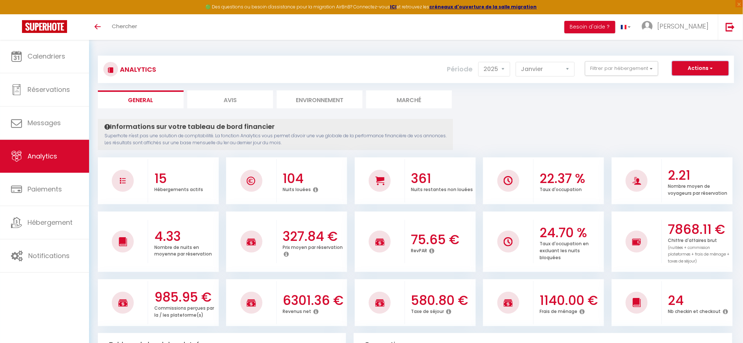
click at [713, 71] on button "Actions" at bounding box center [700, 68] width 56 height 15
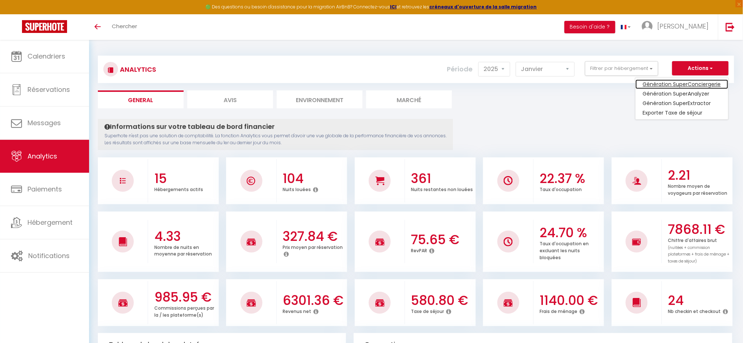
click at [692, 82] on link "Génération SuperConciergerie" at bounding box center [682, 85] width 93 height 10
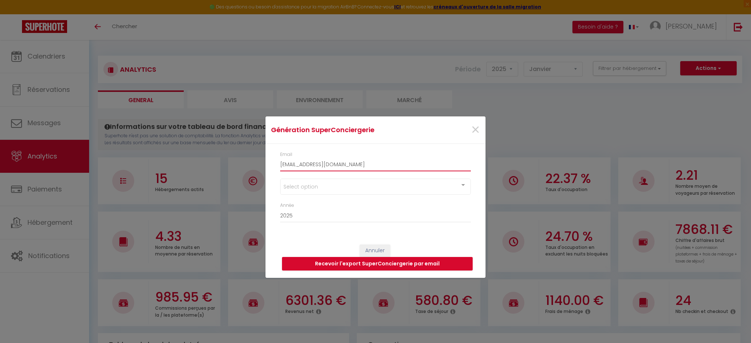
click at [283, 165] on input "[EMAIL_ADDRESS][DOMAIN_NAME]" at bounding box center [375, 164] width 191 height 13
type input "[EMAIL_ADDRESS][DOMAIN_NAME]"
click at [296, 191] on div "Select option" at bounding box center [375, 187] width 191 height 16
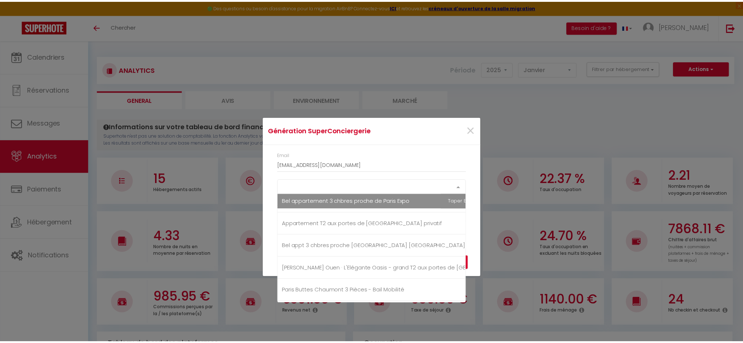
scroll to position [244, 0]
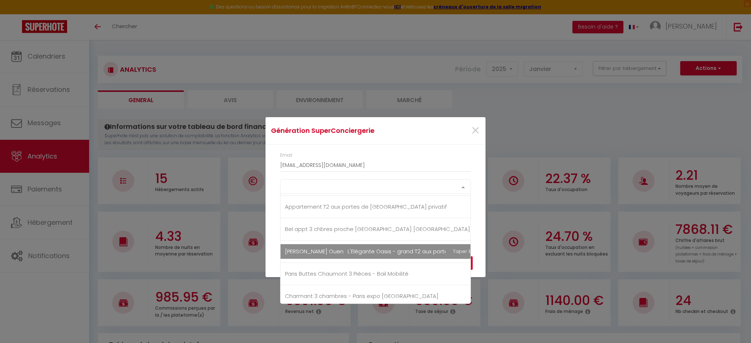
click at [348, 251] on span "[PERSON_NAME] Ouen · L'Elégante Oasis - grand T2 aux portes de [GEOGRAPHIC_DATA]" at bounding box center [401, 252] width 233 height 8
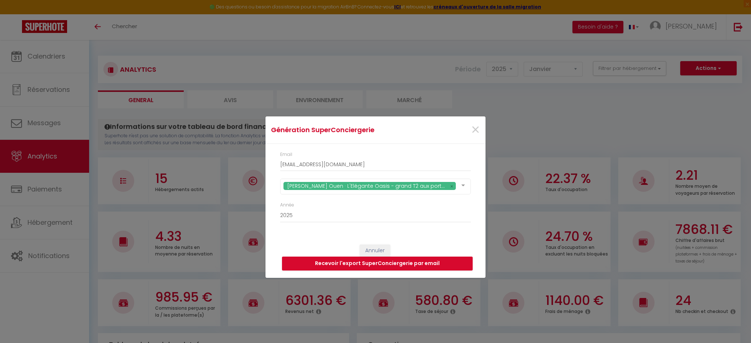
click at [419, 146] on div "Email [EMAIL_ADDRESS][DOMAIN_NAME] [PERSON_NAME] Ouen · L'Elégante Oasis - gran…" at bounding box center [375, 190] width 220 height 93
click at [319, 262] on button "Recevoir l'export SuperConciergerie par email" at bounding box center [377, 264] width 191 height 14
click at [306, 185] on div "Select option" at bounding box center [375, 187] width 191 height 16
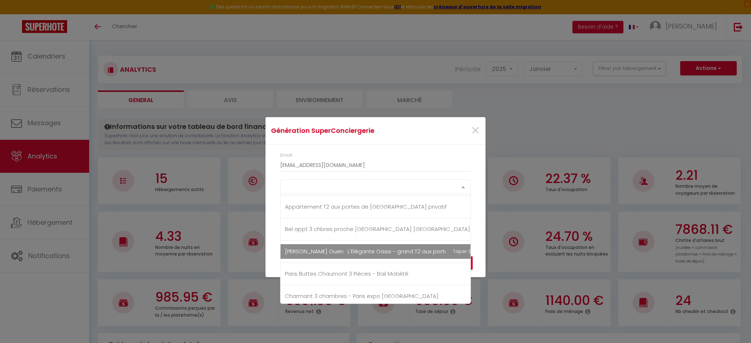
click at [394, 255] on span "[PERSON_NAME] Ouen · L'Elégante Oasis - grand T2 aux portes de [GEOGRAPHIC_DATA]" at bounding box center [406, 251] width 253 height 15
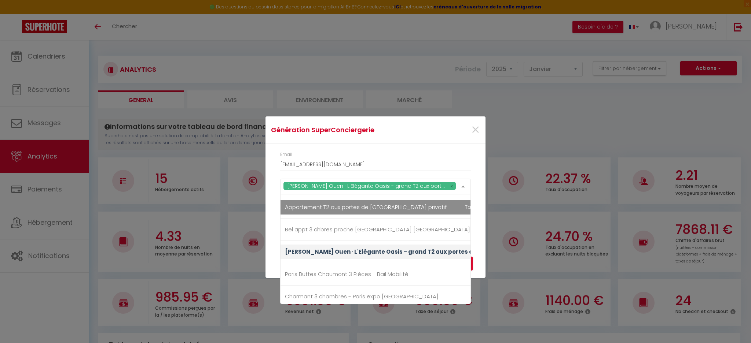
click at [392, 146] on div "Email [EMAIL_ADDRESS][DOMAIN_NAME] [PERSON_NAME] Ouen · L'Elégante Oasis - gran…" at bounding box center [375, 190] width 220 height 93
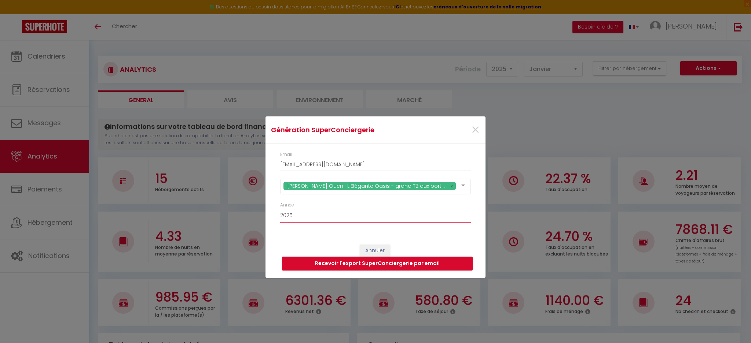
click at [287, 220] on select "2015 2016 2017 2018 2019 2020 2021 2022 2023 2024 2025 2026 2027 2028" at bounding box center [375, 216] width 191 height 14
click at [280, 209] on select "2015 2016 2017 2018 2019 2020 2021 2022 2023 2024 2025 2026 2027 2028" at bounding box center [375, 216] width 191 height 14
click at [309, 266] on button "Recevoir l'export SuperConciergerie par email" at bounding box center [377, 264] width 191 height 14
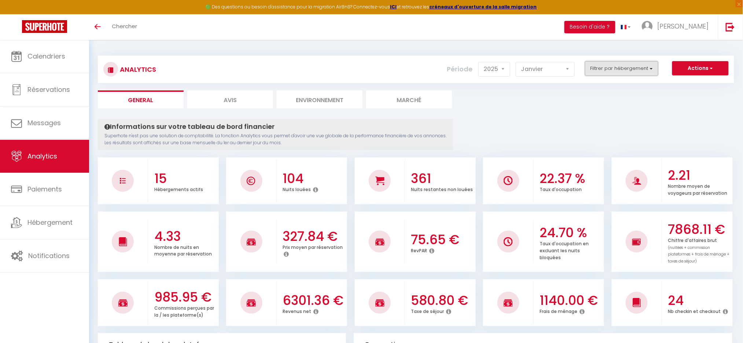
click at [624, 70] on button "Filtrer par hébergement" at bounding box center [621, 68] width 73 height 15
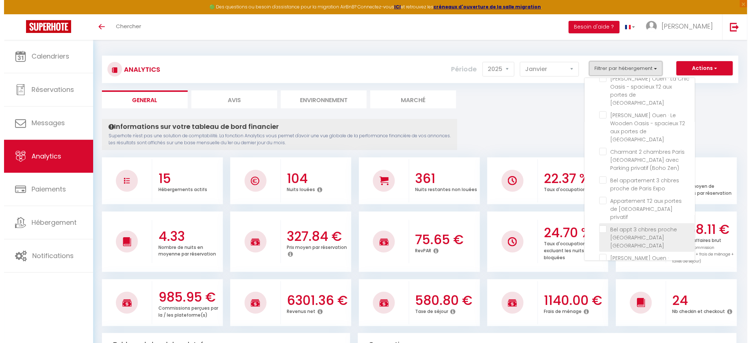
scroll to position [159, 0]
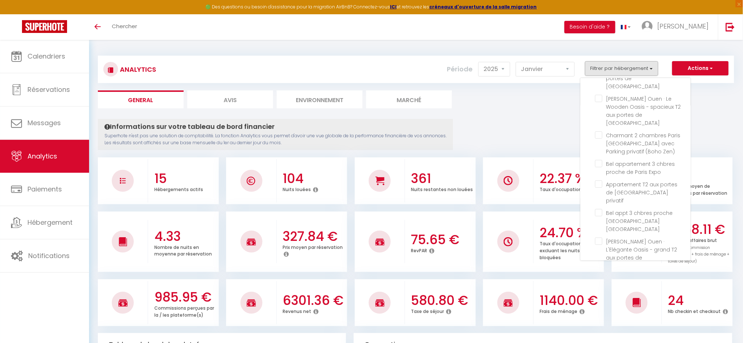
click at [601, 275] on Mobilité "checkbox" at bounding box center [642, 278] width 95 height 7
checkbox Mobilité "true"
checkbox Paris "false"
checkbox Montparnasse "false"
checkbox France "false"
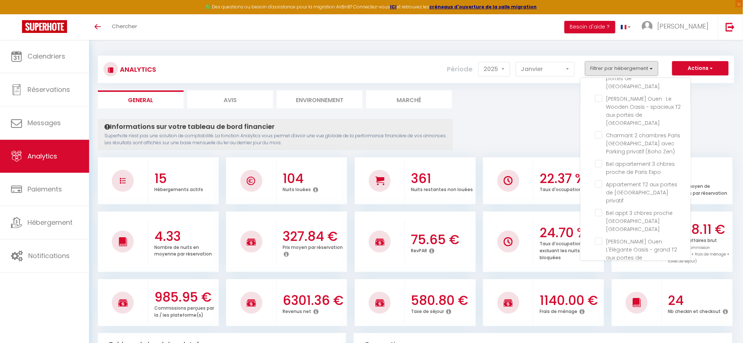
checkbox Vincennes "false"
checkbox 15 "false"
checkbox Paris "false"
checkbox Zen\) "false"
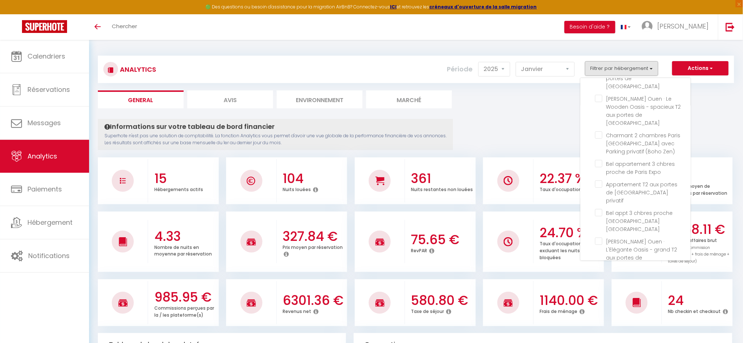
checkbox Expo "false"
checkbox privatif "false"
checkbox Versailles "false"
checkbox Paris "false"
checkbox Versailles "false"
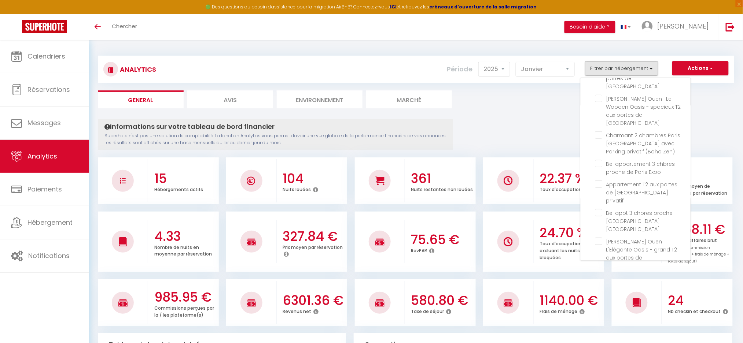
checkbox terrasse\/Parking "false"
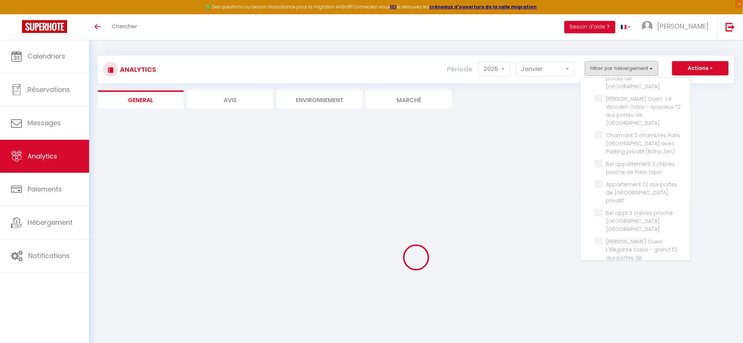
checkbox Paris "false"
checkbox Montparnasse "false"
checkbox France "false"
checkbox Vincennes "false"
checkbox 15 "false"
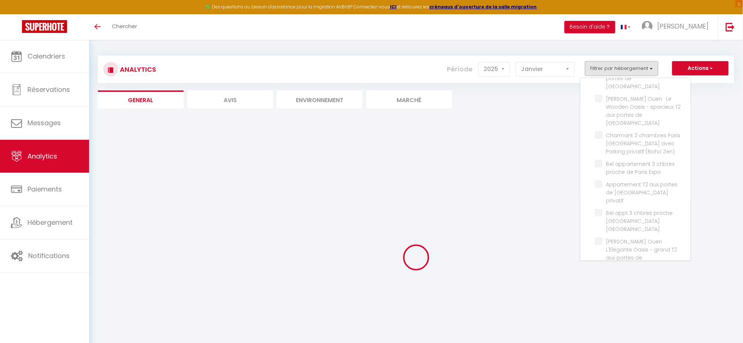
checkbox Paris "false"
checkbox Zen\) "false"
checkbox Expo "false"
checkbox privatif "false"
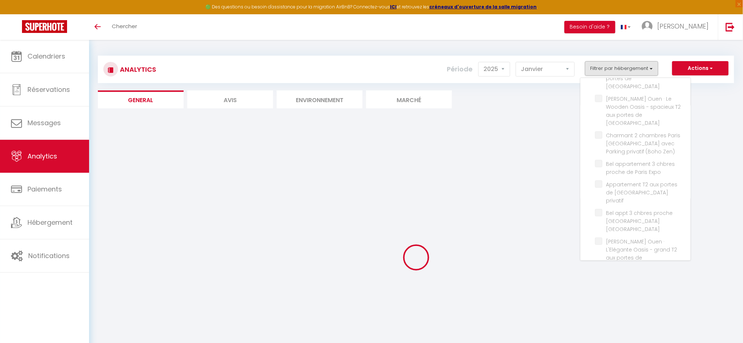
checkbox Versailles "false"
checkbox Paris "false"
checkbox Versailles "false"
checkbox terrasse\/Parking "false"
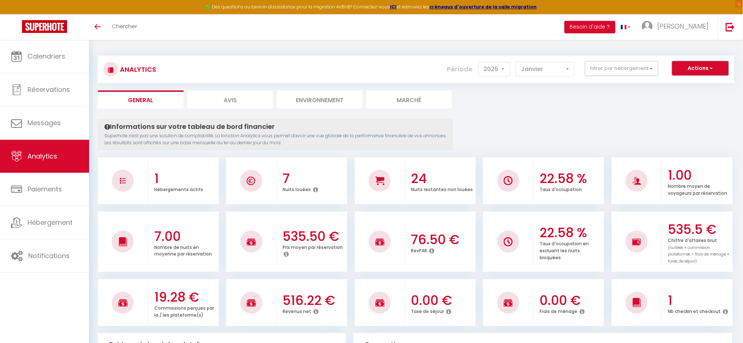
click at [710, 67] on span "button" at bounding box center [711, 68] width 4 height 7
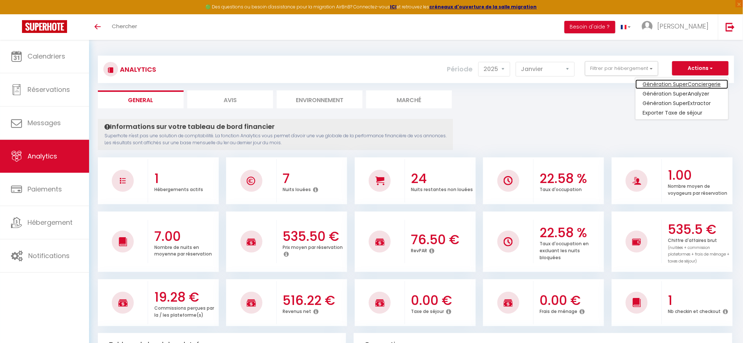
click at [685, 85] on link "Génération SuperConciergerie" at bounding box center [682, 85] width 93 height 10
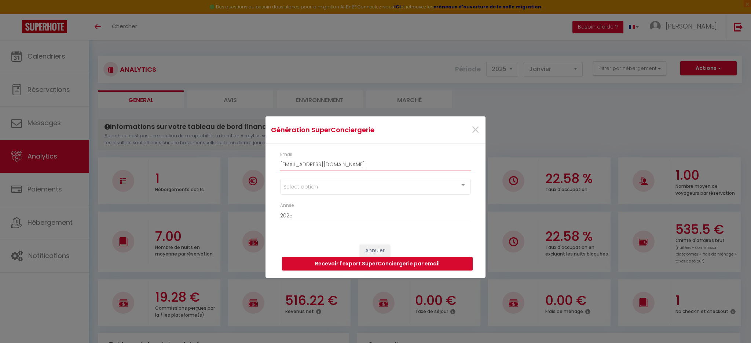
click at [297, 161] on input "[EMAIL_ADDRESS][DOMAIN_NAME]" at bounding box center [375, 164] width 191 height 13
click at [344, 163] on input "nobelson.centreprod" at bounding box center [375, 164] width 191 height 13
type input "[EMAIL_ADDRESS][DOMAIN_NAME]"
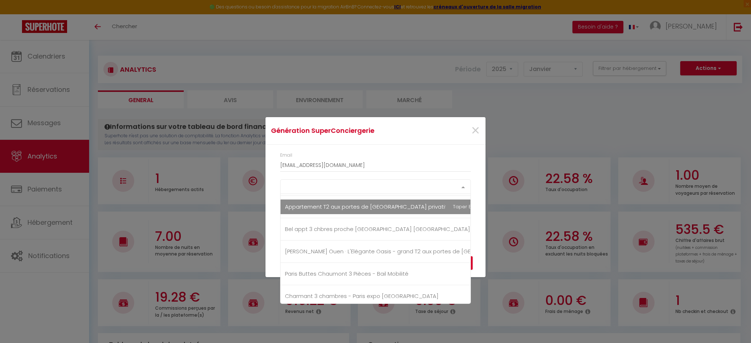
click at [314, 191] on div "Select option" at bounding box center [375, 187] width 191 height 15
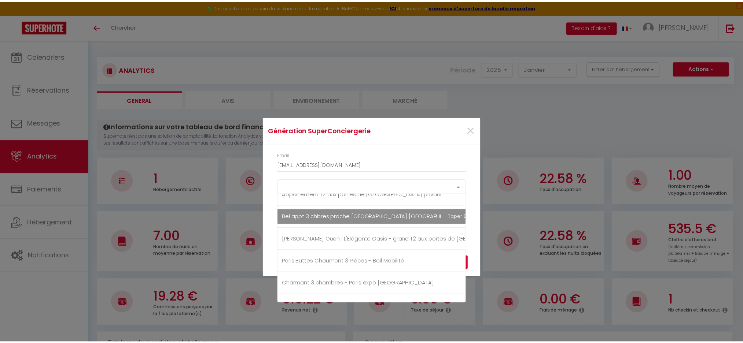
scroll to position [278, 0]
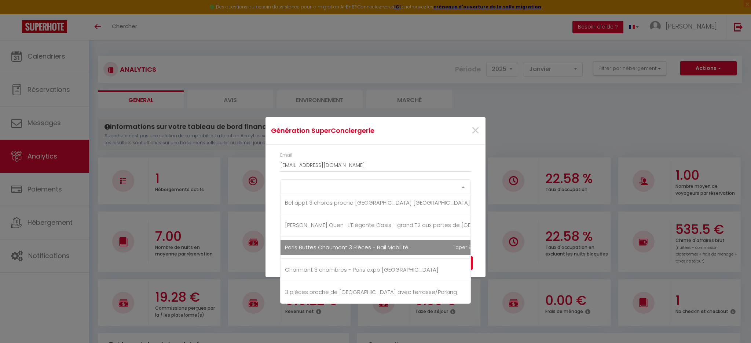
click at [309, 244] on span "Paris Buttes Chaumont 3 Pièces - Bail Mobilité" at bounding box center [347, 248] width 124 height 8
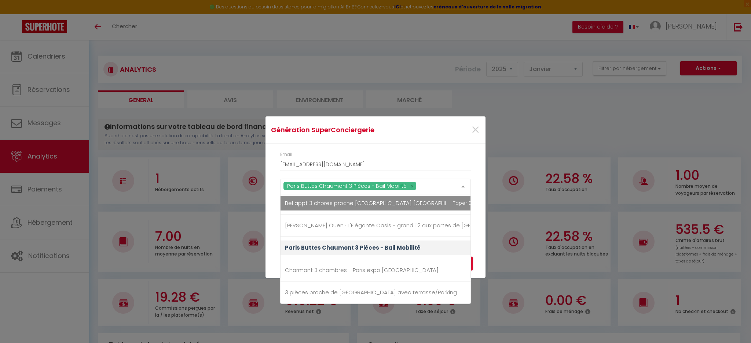
click at [424, 153] on div "Email [EMAIL_ADDRESS][DOMAIN_NAME]" at bounding box center [375, 161] width 191 height 20
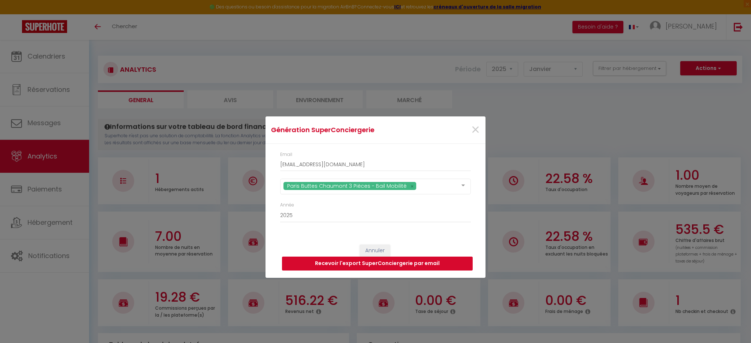
click at [293, 263] on button "Recevoir l'export SuperConciergerie par email" at bounding box center [377, 264] width 191 height 14
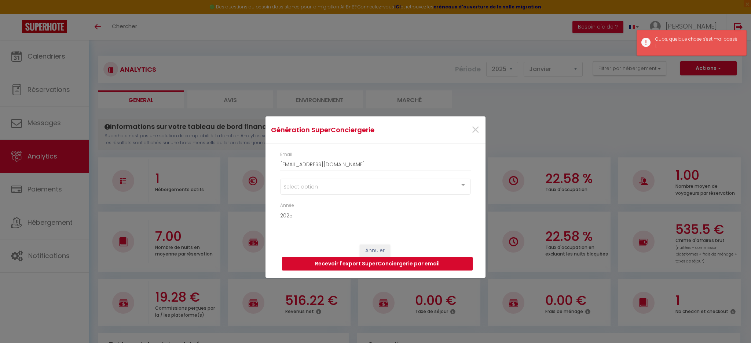
click at [291, 263] on button "Recevoir l'export SuperConciergerie par email" at bounding box center [377, 264] width 191 height 14
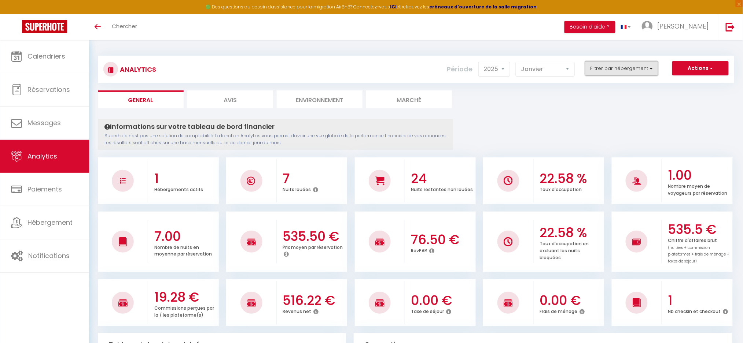
click at [598, 69] on button "Filtrer par hébergement" at bounding box center [621, 68] width 73 height 15
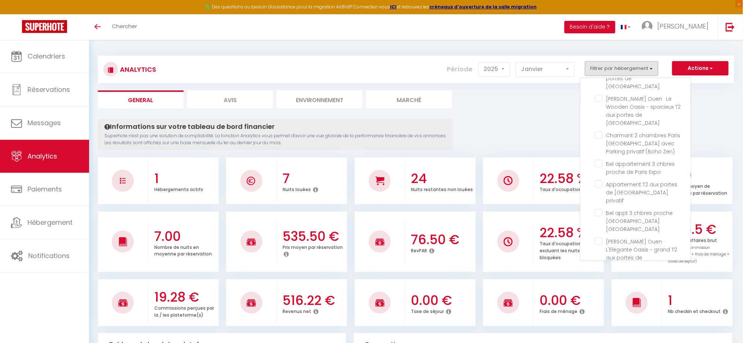
click at [600, 275] on Mobilité "checkbox" at bounding box center [642, 278] width 95 height 7
checkbox Mobilité "false"
checkbox Paris "false"
checkbox Montparnasse "false"
checkbox France "false"
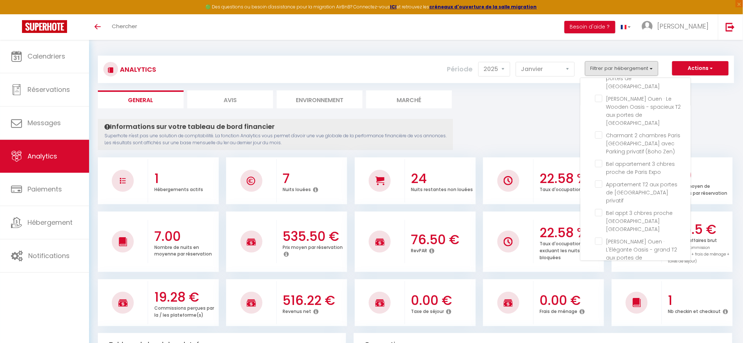
checkbox Vincennes "false"
checkbox 15 "false"
checkbox Paris "false"
checkbox Zen\) "false"
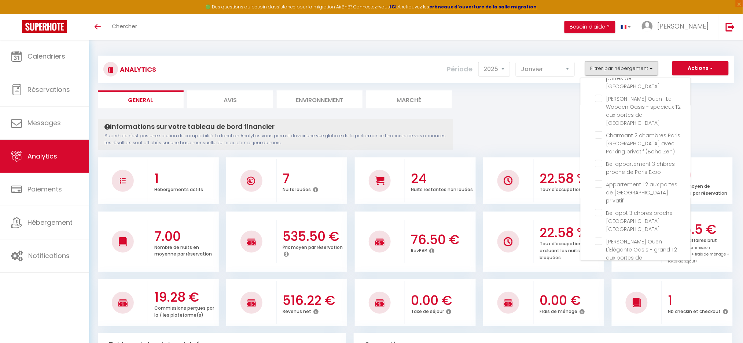
checkbox Expo "false"
checkbox privatif "false"
checkbox Versailles "false"
checkbox Paris "false"
checkbox Versailles "false"
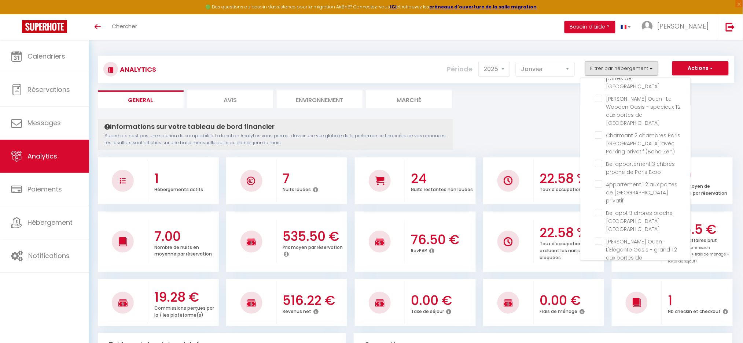
checkbox terrasse\/Parking "false"
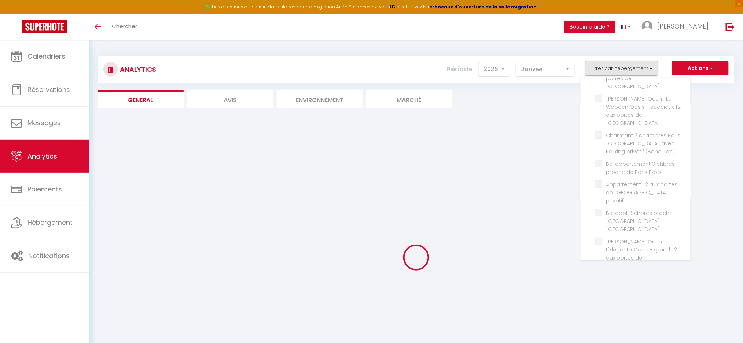
checkbox Paris "false"
checkbox Montparnasse "false"
checkbox France "false"
checkbox Vincennes "false"
checkbox 15 "false"
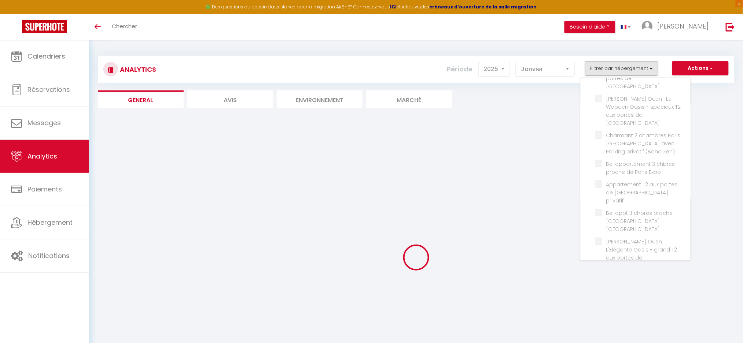
checkbox Paris "false"
checkbox Zen\) "false"
checkbox Expo "false"
checkbox privatif "false"
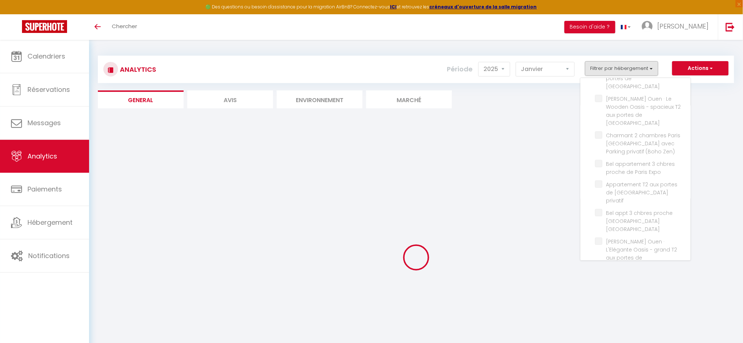
checkbox Versailles "false"
checkbox Paris "false"
checkbox Versailles "false"
checkbox terrasse\/Parking "false"
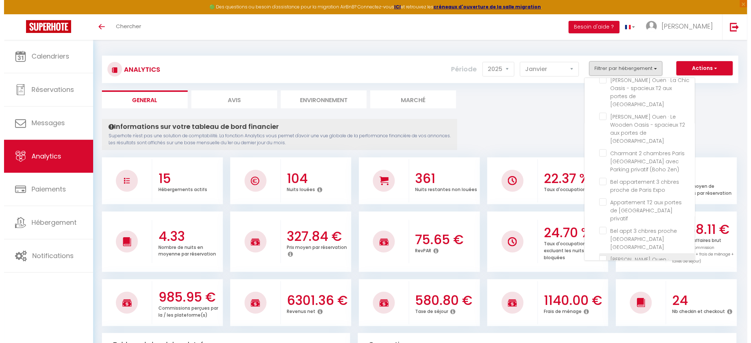
scroll to position [124, 0]
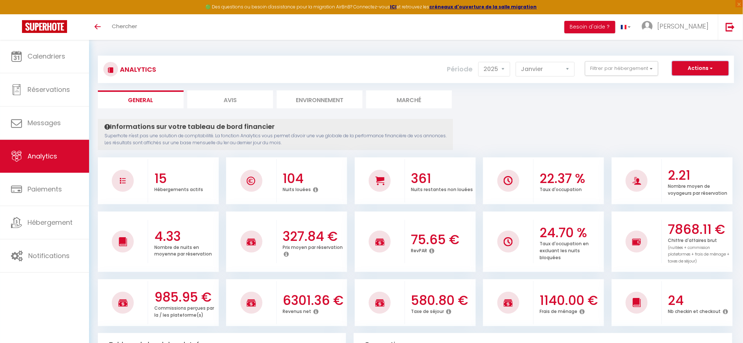
click at [724, 61] on button "Actions" at bounding box center [700, 68] width 56 height 15
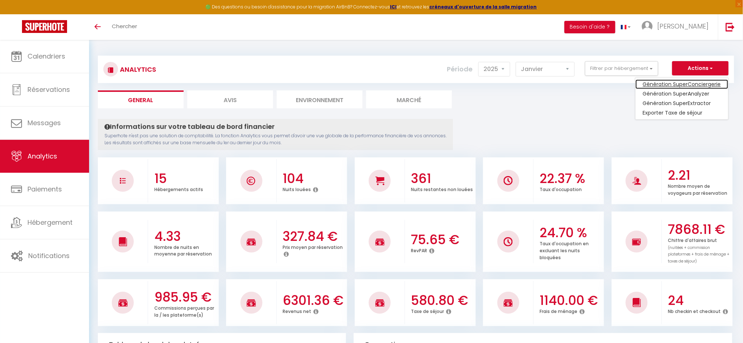
click at [678, 84] on link "Génération SuperConciergerie" at bounding box center [682, 85] width 93 height 10
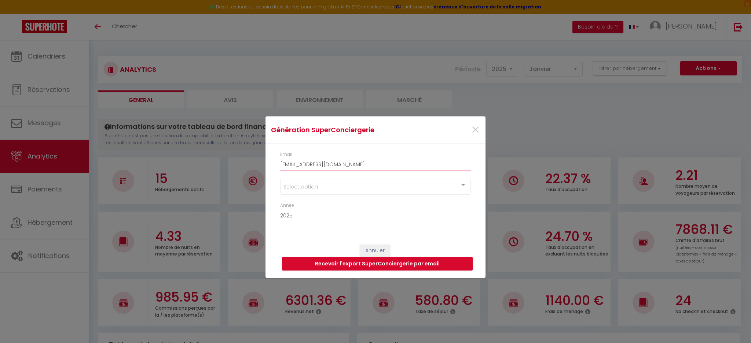
click at [291, 169] on input "[EMAIL_ADDRESS][DOMAIN_NAME]" at bounding box center [375, 164] width 191 height 13
type input "[EMAIL_ADDRESS][DOMAIN_NAME]"
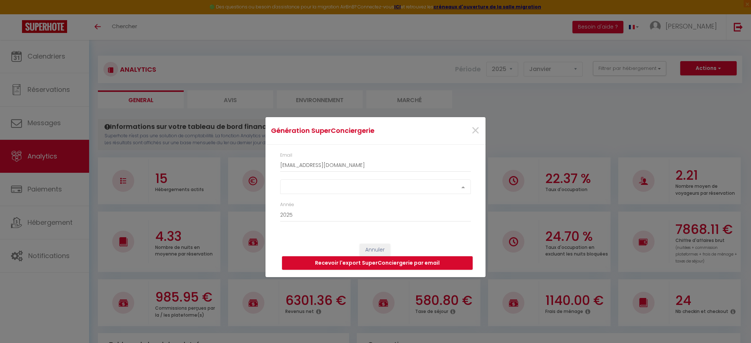
click at [313, 191] on div "Select option" at bounding box center [375, 187] width 191 height 15
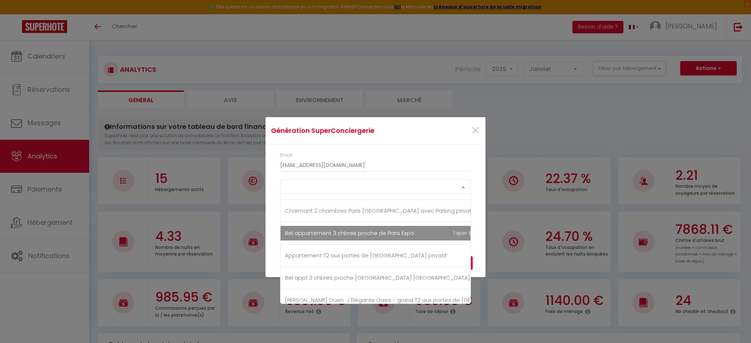
scroll to position [244, 0]
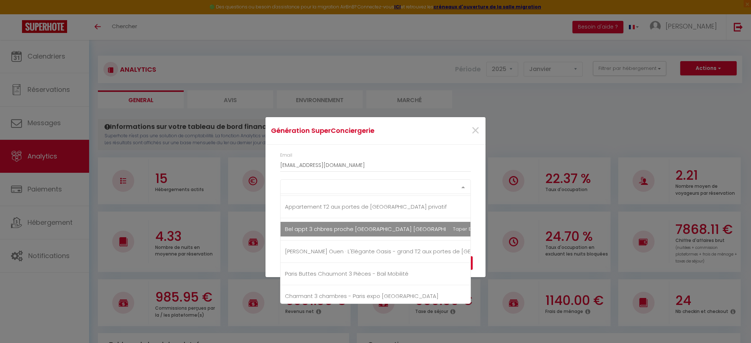
click at [306, 231] on span "Bel appt 3 chbres proche [GEOGRAPHIC_DATA] [GEOGRAPHIC_DATA]" at bounding box center [377, 229] width 185 height 8
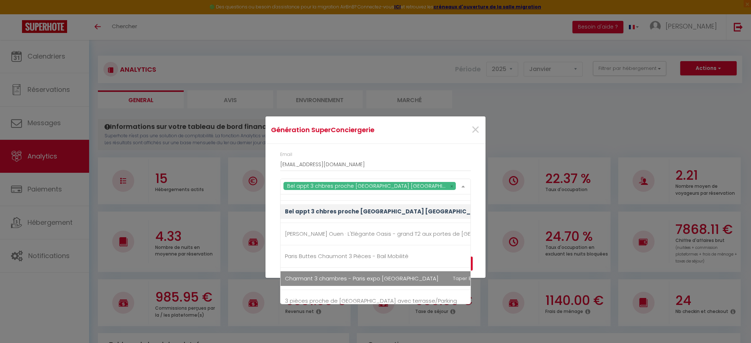
scroll to position [278, 0]
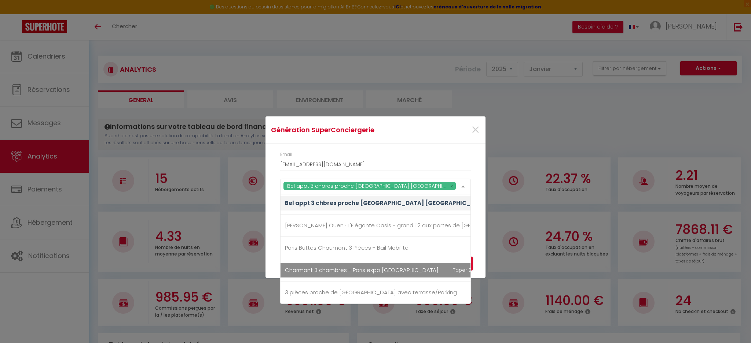
click at [371, 266] on span "Charmant 3 chambres - Paris expo [GEOGRAPHIC_DATA]" at bounding box center [362, 270] width 154 height 8
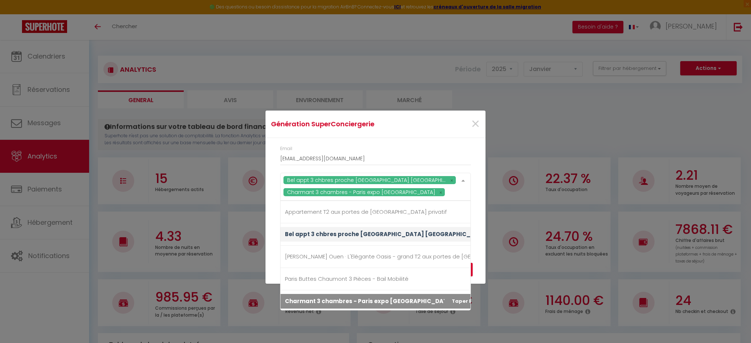
scroll to position [229, 0]
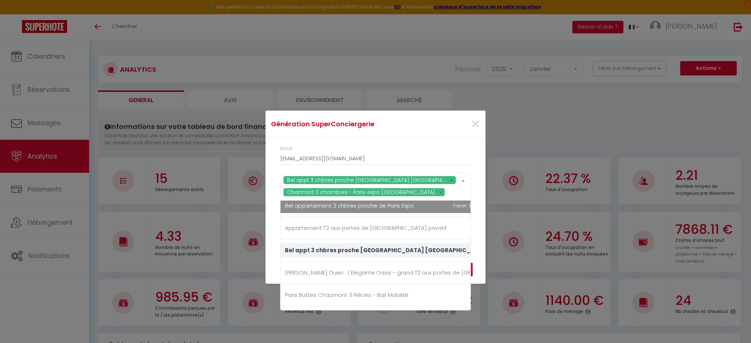
click at [373, 205] on span "Bel appartement 3 chbres proche de Paris Expo" at bounding box center [349, 206] width 129 height 8
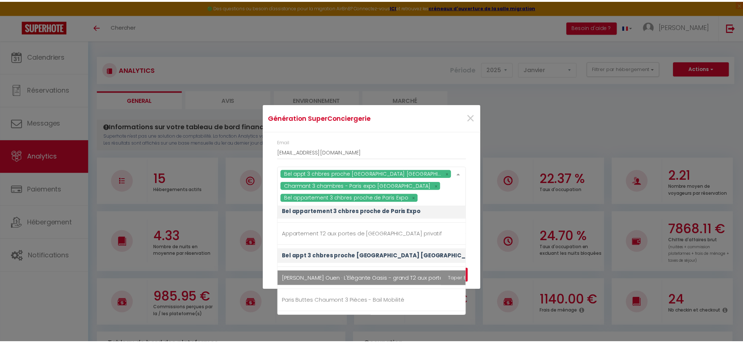
scroll to position [278, 0]
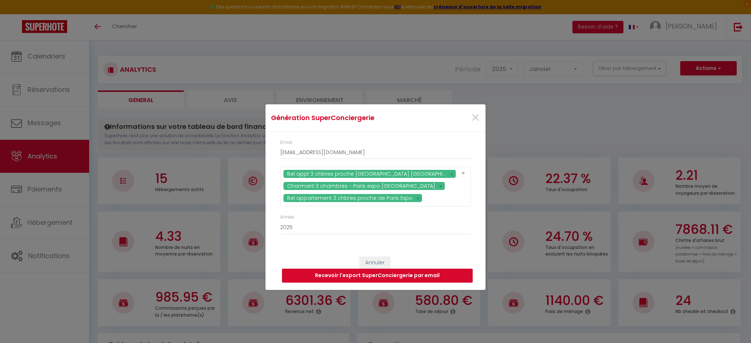
click at [433, 124] on div "×" at bounding box center [448, 118] width 73 height 16
click at [297, 278] on button "Recevoir l'export SuperConciergerie par email" at bounding box center [377, 276] width 191 height 14
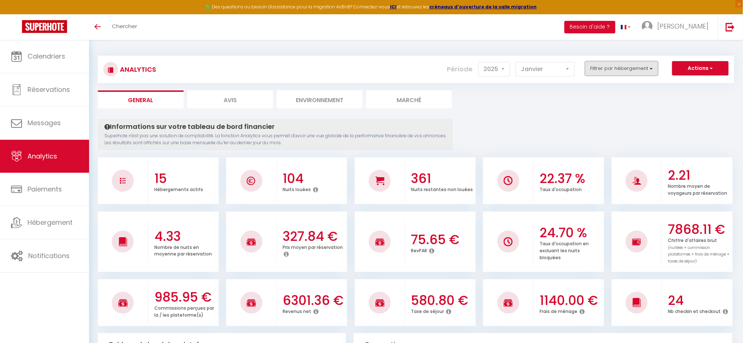
click at [606, 64] on button "Filtrer par hébergement" at bounding box center [621, 68] width 73 height 15
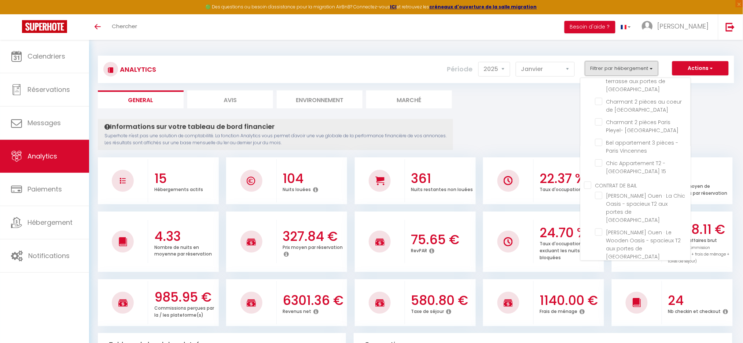
scroll to position [49, 0]
click at [599, 242] on Zen\) "checkbox" at bounding box center [642, 245] width 95 height 7
checkbox Zen\) "true"
checkbox Paris "false"
checkbox Montparnasse "false"
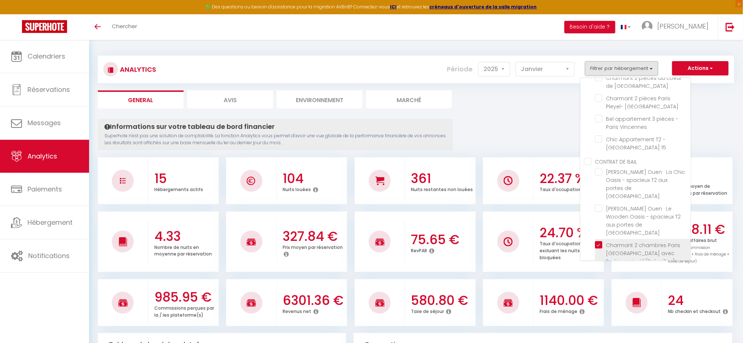
checkbox France "false"
checkbox Vincennes "false"
checkbox 15 "false"
checkbox Paris "false"
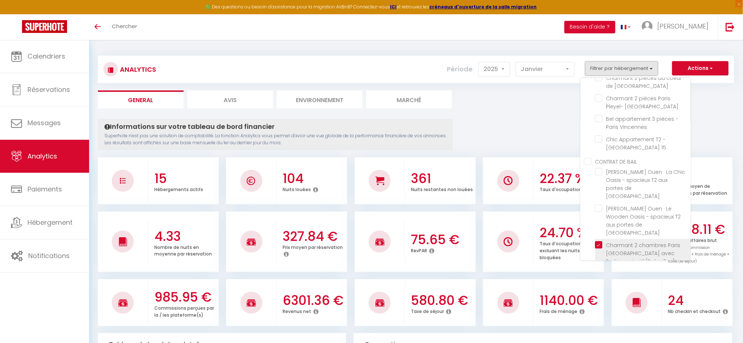
checkbox Expo "false"
checkbox privatif "false"
checkbox Versailles "false"
checkbox Paris "false"
checkbox Versailles "false"
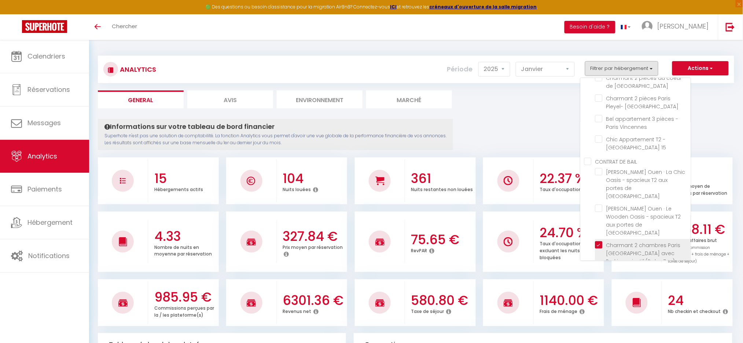
checkbox terrasse\/Parking "false"
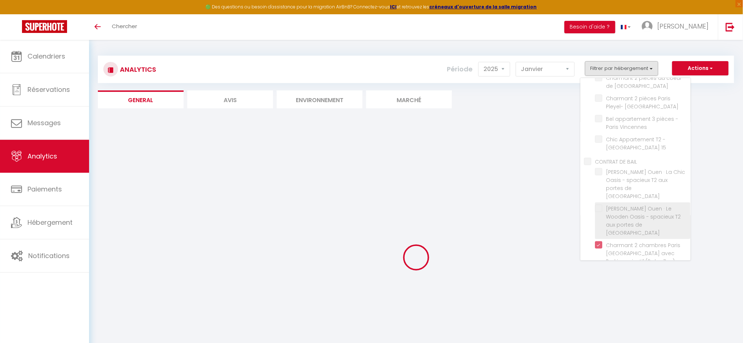
checkbox Paris "false"
checkbox Montparnasse "false"
checkbox France "false"
checkbox Vincennes "false"
checkbox 15 "false"
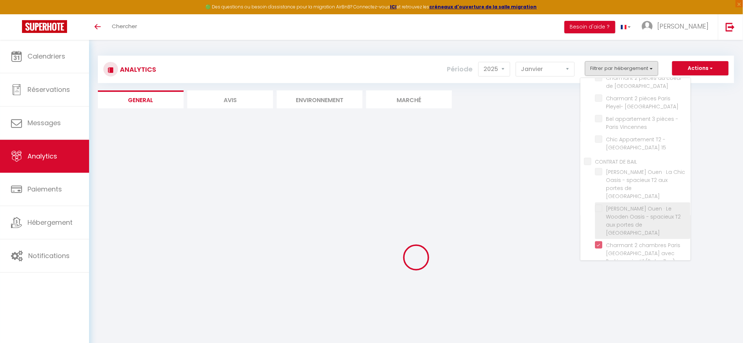
checkbox Paris "false"
checkbox Expo "false"
checkbox privatif "false"
checkbox Versailles "false"
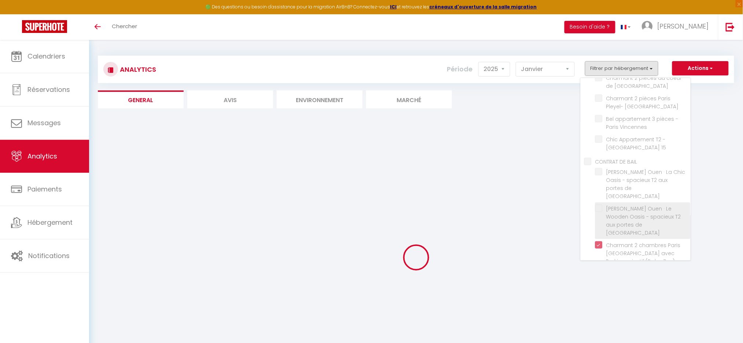
checkbox Paris "false"
checkbox Versailles "false"
checkbox terrasse\/Parking "false"
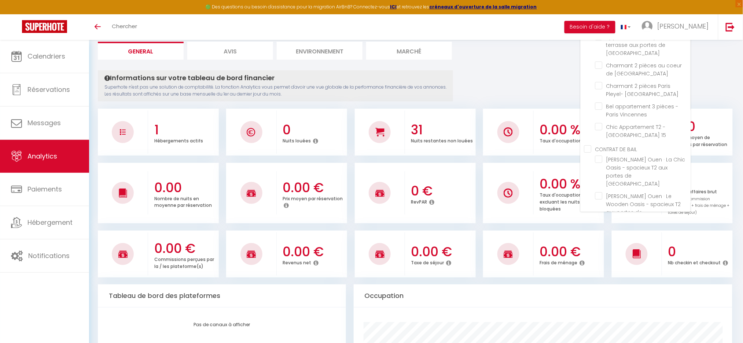
scroll to position [0, 0]
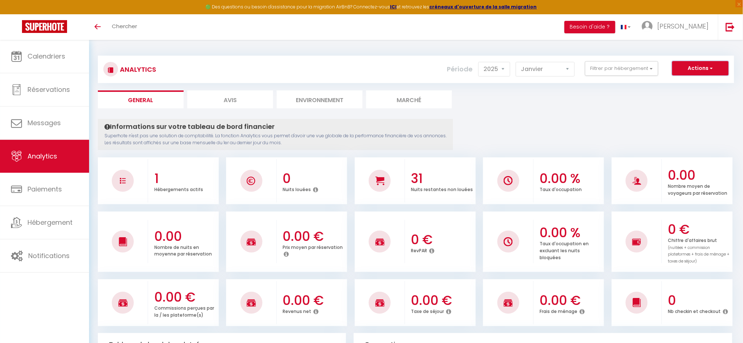
click at [717, 71] on button "Actions" at bounding box center [700, 68] width 56 height 15
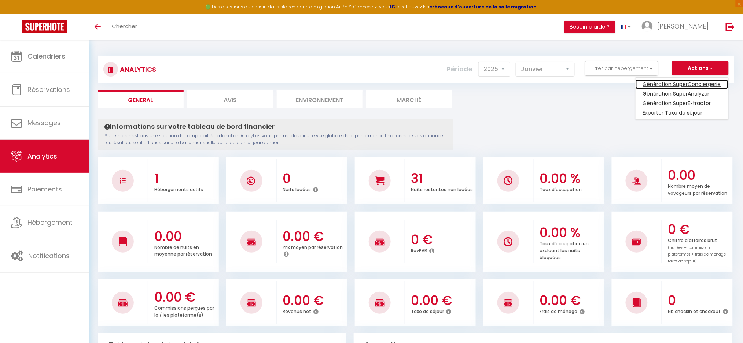
click at [697, 82] on link "Génération SuperConciergerie" at bounding box center [682, 85] width 93 height 10
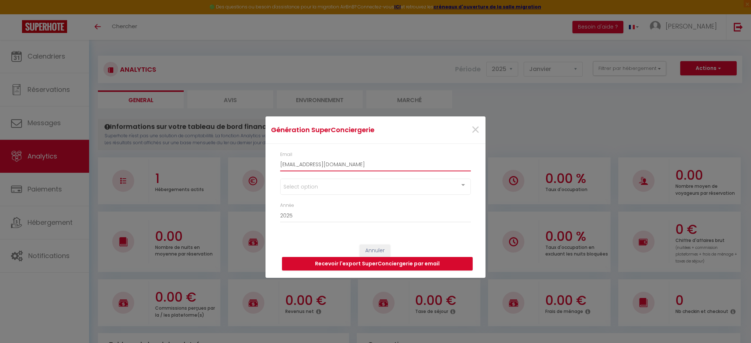
click at [317, 164] on input "[EMAIL_ADDRESS][DOMAIN_NAME]" at bounding box center [375, 164] width 191 height 13
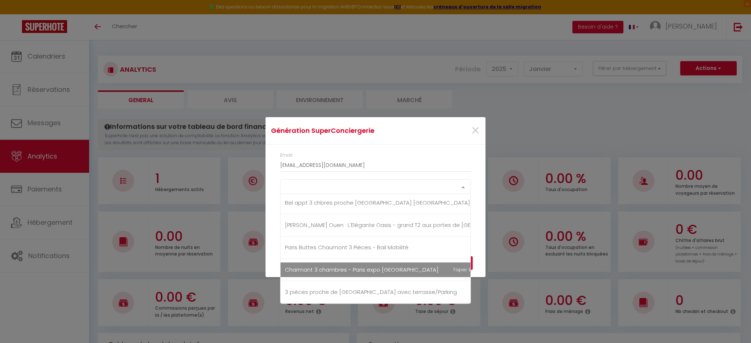
click at [309, 190] on div "Select option" at bounding box center [375, 187] width 191 height 15
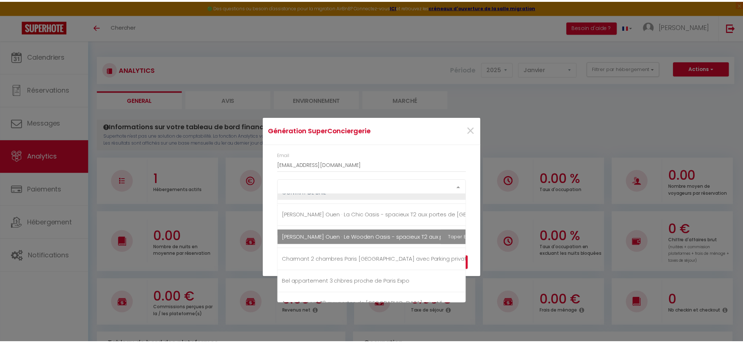
scroll to position [195, 0]
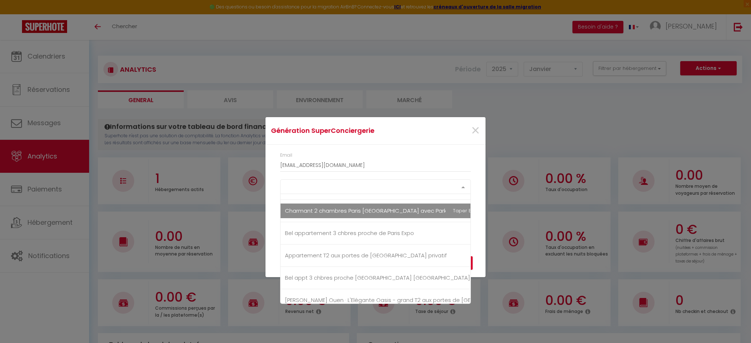
click at [349, 214] on span "Charmant 2 chambres Paris [GEOGRAPHIC_DATA] avec Parking privatif (Boho Zen)" at bounding box center [395, 211] width 221 height 8
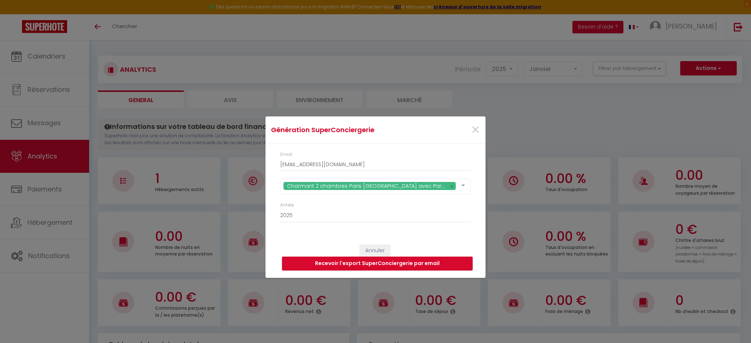
click at [451, 154] on div "Email [EMAIL_ADDRESS][DOMAIN_NAME]" at bounding box center [375, 161] width 191 height 20
click at [287, 265] on button "Recevoir l'export SuperConciergerie par email" at bounding box center [377, 264] width 191 height 14
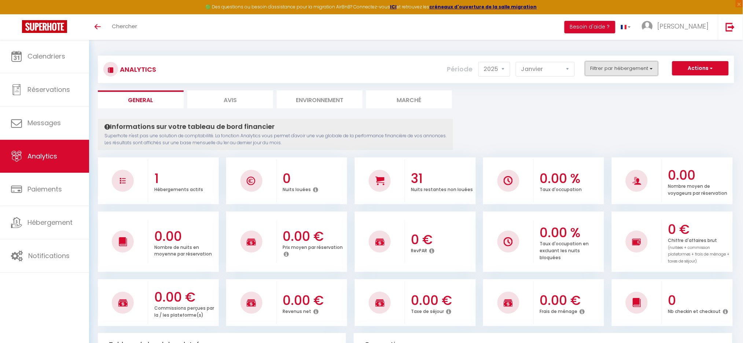
click at [635, 69] on button "Filtrer par hébergement" at bounding box center [621, 68] width 73 height 15
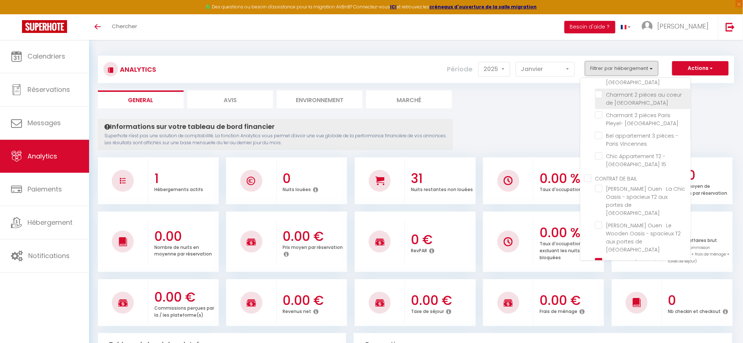
scroll to position [49, 0]
click at [716, 66] on button "Actions" at bounding box center [700, 68] width 56 height 15
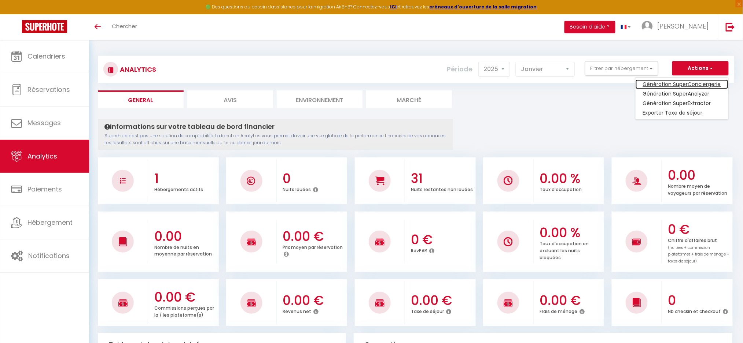
click at [687, 82] on link "Génération SuperConciergerie" at bounding box center [682, 85] width 93 height 10
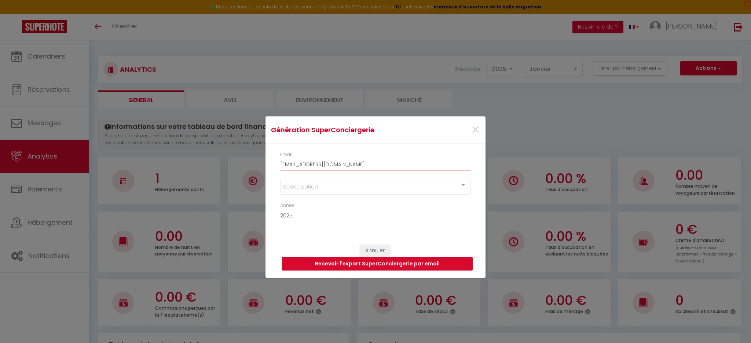
click at [315, 170] on input "[EMAIL_ADDRESS][DOMAIN_NAME]" at bounding box center [375, 164] width 191 height 13
click at [323, 188] on div "Select option" at bounding box center [375, 187] width 191 height 16
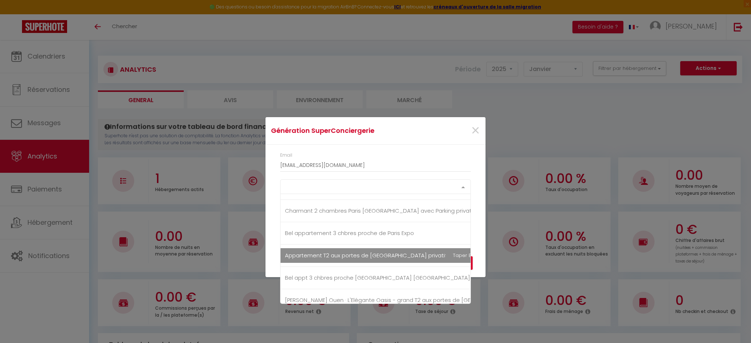
click at [430, 253] on span "Appartement T2 aux portes de [GEOGRAPHIC_DATA] privatif" at bounding box center [406, 256] width 253 height 15
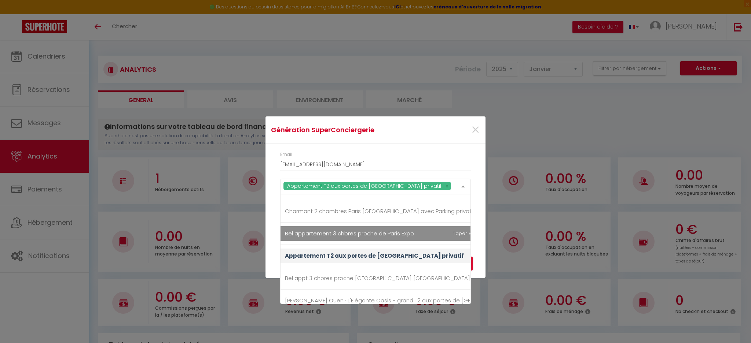
click at [445, 157] on div "Email [EMAIL_ADDRESS][DOMAIN_NAME]" at bounding box center [375, 161] width 191 height 20
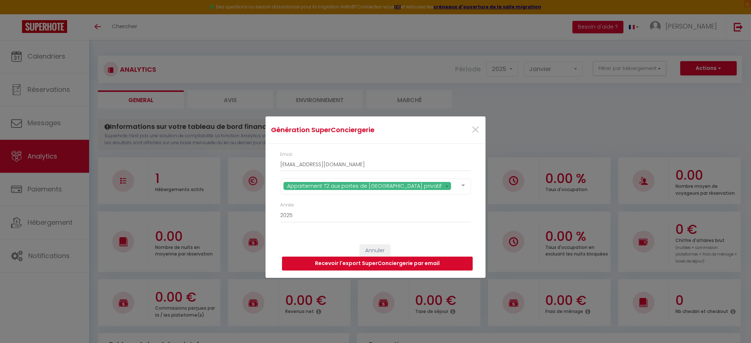
click at [309, 262] on button "Recevoir l'export SuperConciergerie par email" at bounding box center [377, 264] width 191 height 14
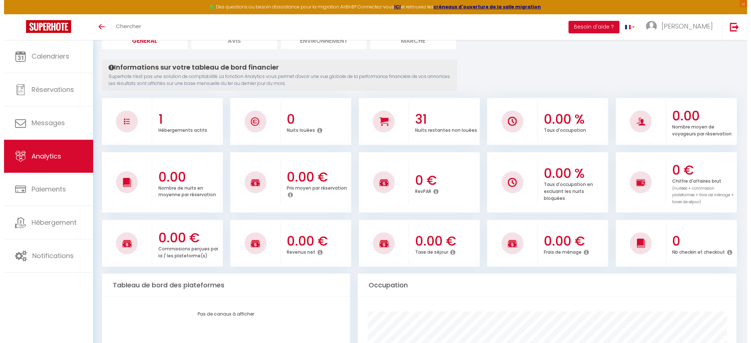
scroll to position [0, 0]
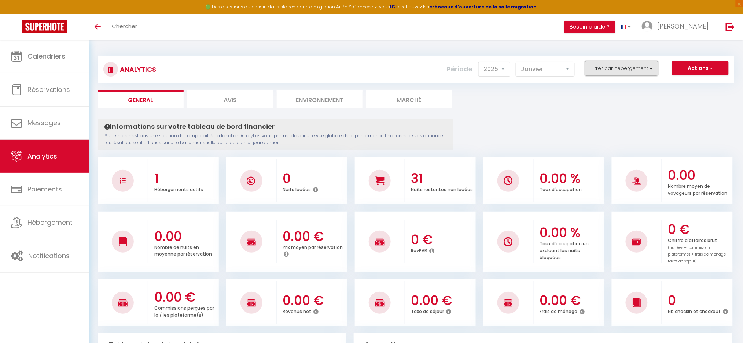
click at [618, 71] on button "Filtrer par hébergement" at bounding box center [621, 68] width 73 height 15
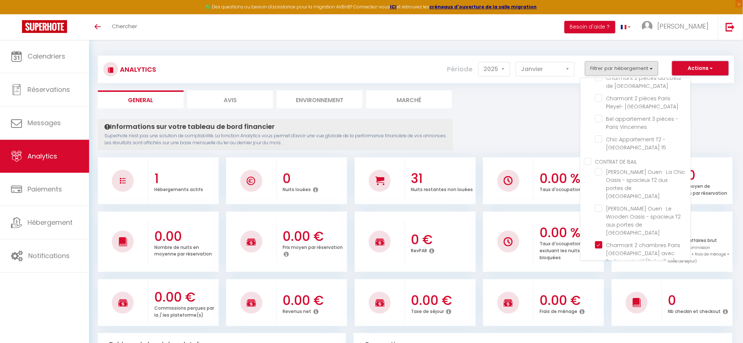
click at [714, 67] on button "Actions" at bounding box center [700, 68] width 56 height 15
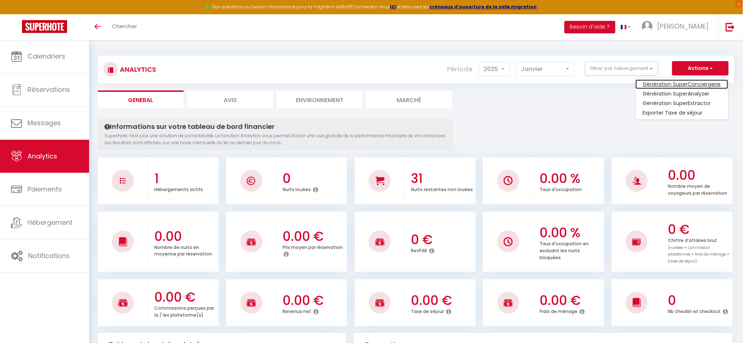
click at [686, 83] on link "Génération SuperConciergerie" at bounding box center [682, 85] width 93 height 10
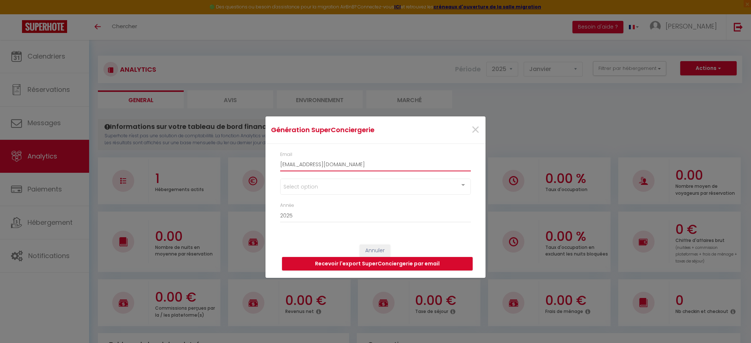
click at [289, 166] on input "[EMAIL_ADDRESS][DOMAIN_NAME]" at bounding box center [375, 164] width 191 height 13
click at [292, 165] on input "[EMAIL_ADDRESS][DOMAIN_NAME]" at bounding box center [375, 164] width 191 height 13
type input "[EMAIL_ADDRESS][DOMAIN_NAME]"
click at [302, 186] on div "Select option" at bounding box center [375, 187] width 191 height 16
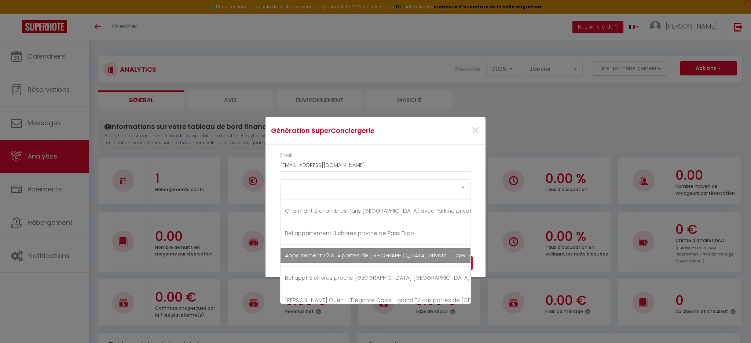
click at [409, 255] on span "Appartement T2 aux portes de [GEOGRAPHIC_DATA] privatif" at bounding box center [366, 256] width 162 height 8
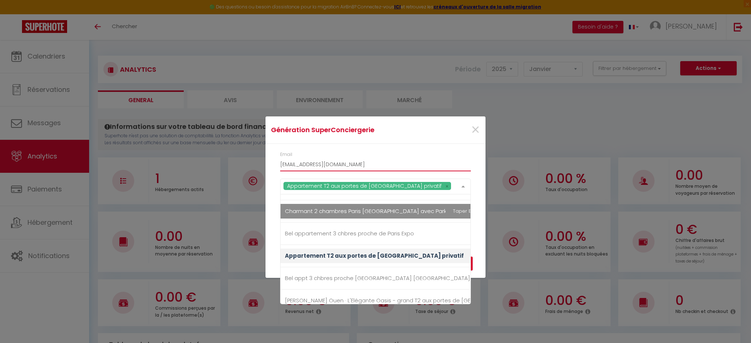
click at [416, 161] on input "[EMAIL_ADDRESS][DOMAIN_NAME]" at bounding box center [375, 164] width 191 height 13
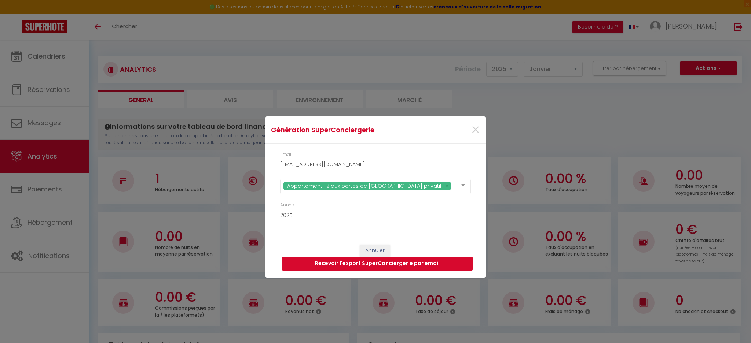
click at [297, 265] on button "Recevoir l'export SuperConciergerie par email" at bounding box center [377, 264] width 191 height 14
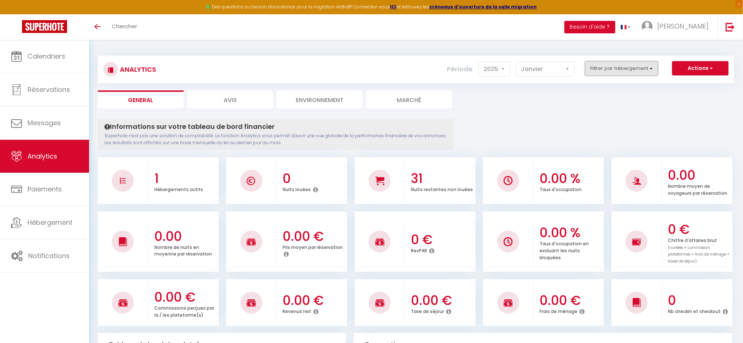
click at [617, 74] on button "Filtrer par hébergement" at bounding box center [621, 68] width 73 height 15
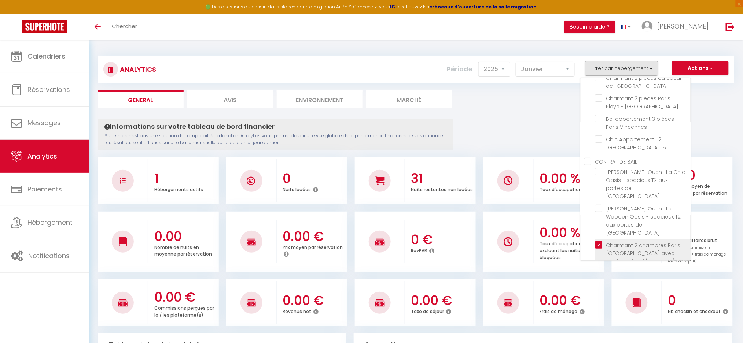
click at [599, 242] on Zen\) "checkbox" at bounding box center [642, 245] width 95 height 7
checkbox Zen\) "false"
checkbox Paris "false"
checkbox Montparnasse "false"
checkbox France "false"
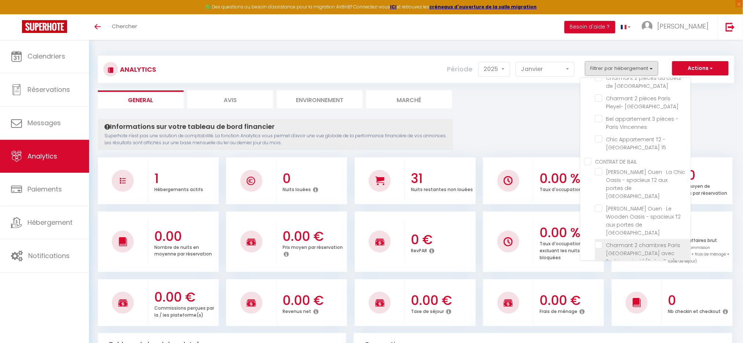
checkbox Vincennes "false"
checkbox 15 "false"
checkbox Paris "false"
checkbox Expo "false"
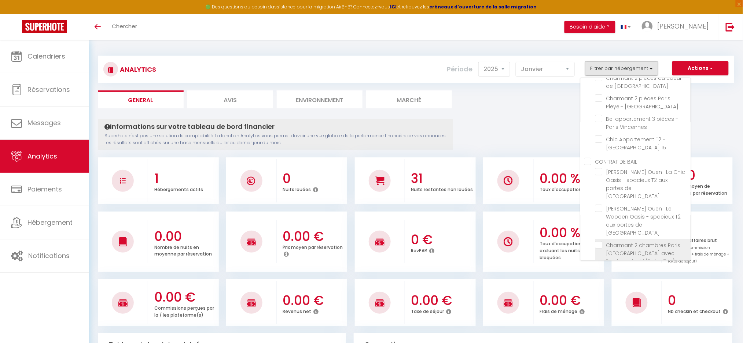
checkbox privatif "false"
checkbox Versailles "false"
checkbox Paris "false"
checkbox Versailles "false"
checkbox terrasse\/Parking "false"
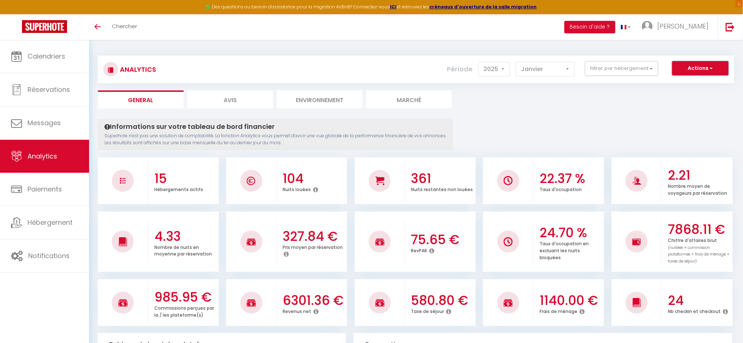
click at [717, 70] on button "Actions" at bounding box center [700, 68] width 56 height 15
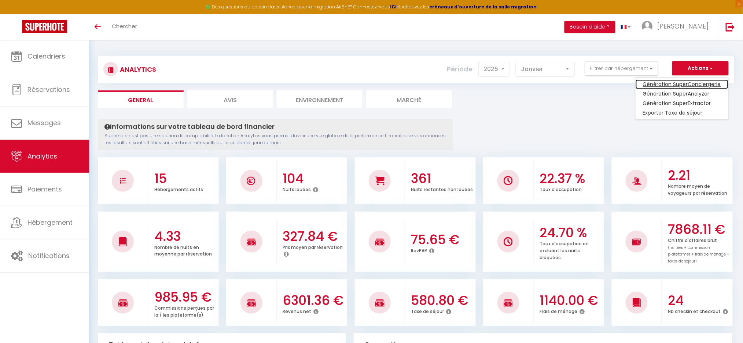
click at [698, 84] on link "Génération SuperConciergerie" at bounding box center [682, 85] width 93 height 10
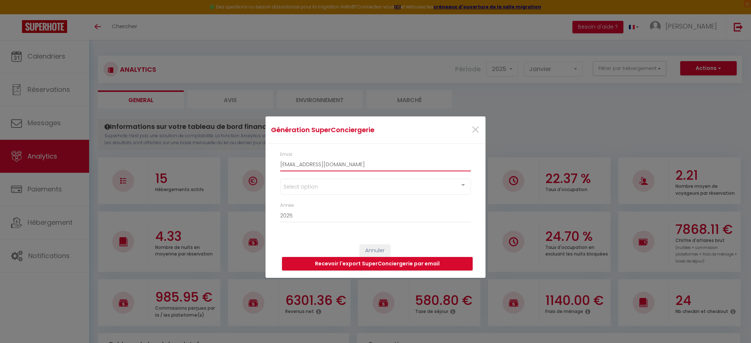
click at [346, 167] on input "[EMAIL_ADDRESS][DOMAIN_NAME]" at bounding box center [375, 164] width 191 height 13
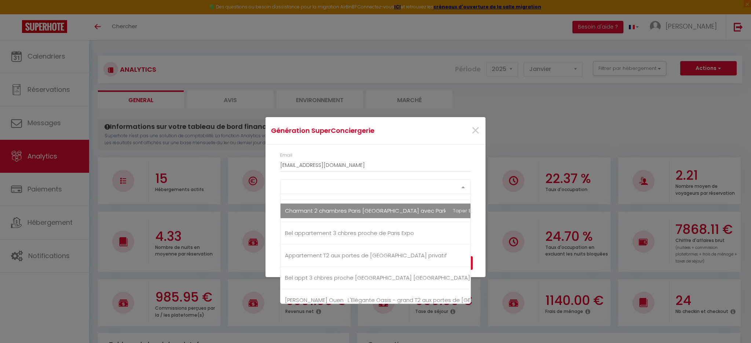
click at [312, 191] on div "Select option" at bounding box center [375, 187] width 191 height 15
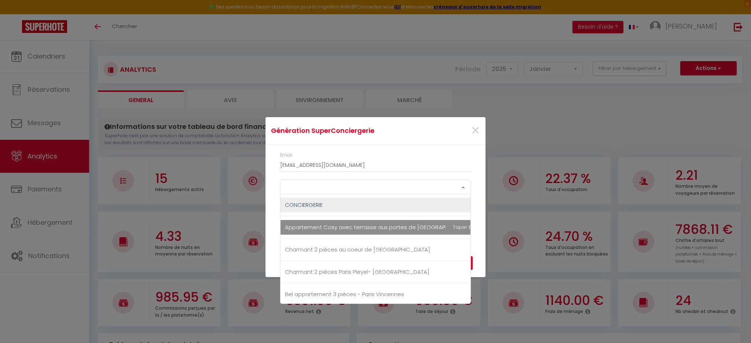
click at [333, 228] on span "Appartement Cosy avec terrasse aux portes de [GEOGRAPHIC_DATA]" at bounding box center [379, 228] width 189 height 8
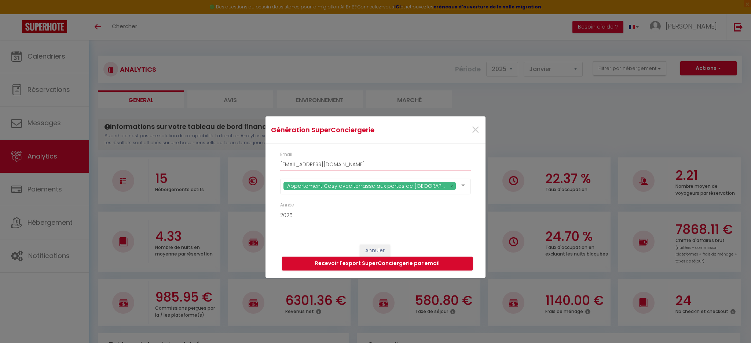
click at [426, 160] on input "[EMAIL_ADDRESS][DOMAIN_NAME]" at bounding box center [375, 164] width 191 height 13
click at [291, 265] on button "Recevoir l'export SuperConciergerie par email" at bounding box center [377, 264] width 191 height 14
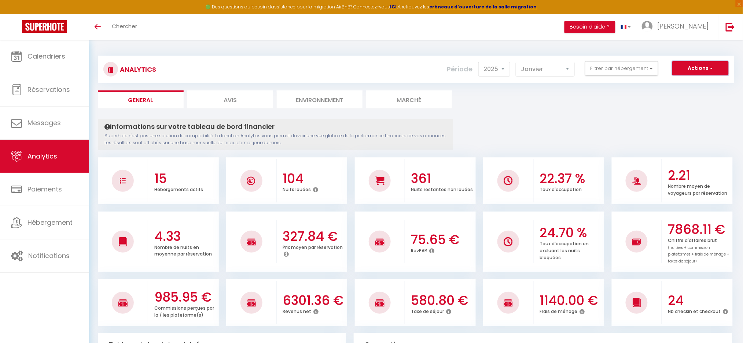
click at [713, 71] on button "Actions" at bounding box center [700, 68] width 56 height 15
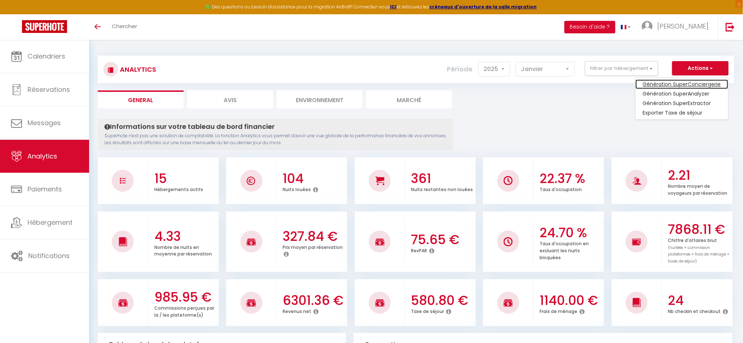
click at [696, 82] on link "Génération SuperConciergerie" at bounding box center [682, 85] width 93 height 10
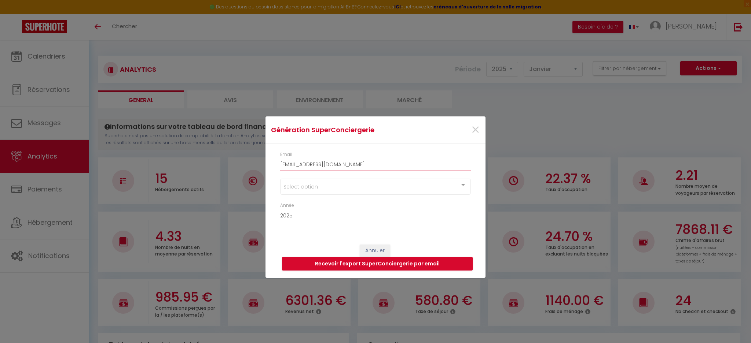
click at [372, 168] on input "[EMAIL_ADDRESS][DOMAIN_NAME]" at bounding box center [375, 164] width 191 height 13
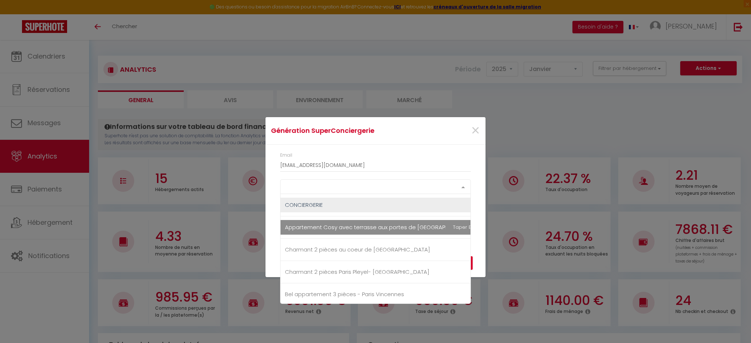
click at [312, 189] on div "Select option" at bounding box center [375, 187] width 191 height 15
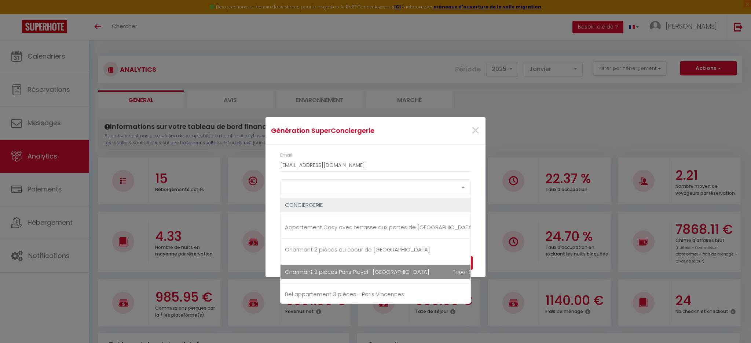
click at [311, 273] on span "Charmant 2 pièces Paris Pleyel- [GEOGRAPHIC_DATA]" at bounding box center [357, 272] width 144 height 8
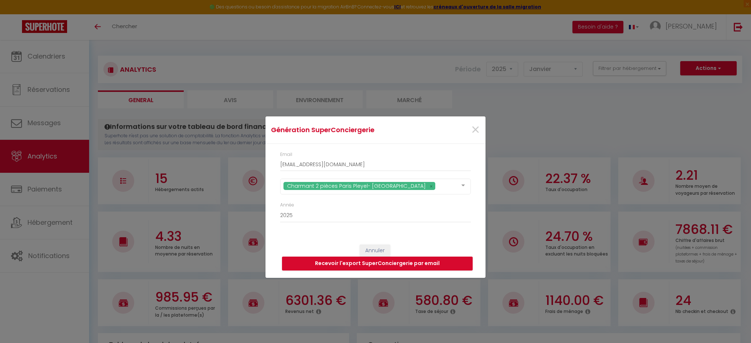
click at [436, 152] on div "Email [EMAIL_ADDRESS][DOMAIN_NAME]" at bounding box center [375, 161] width 191 height 20
click at [291, 266] on button "Recevoir l'export SuperConciergerie par email" at bounding box center [377, 264] width 191 height 14
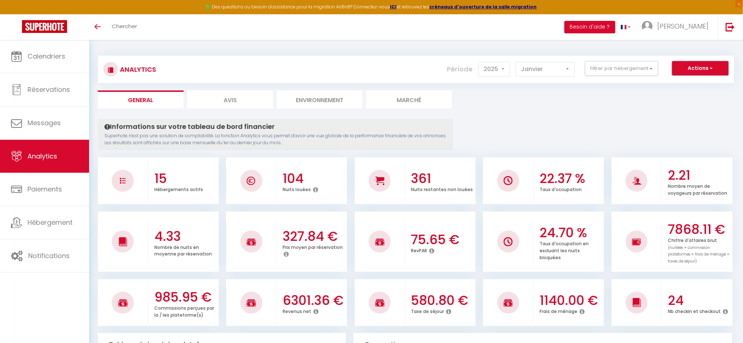
click at [718, 67] on button "Actions" at bounding box center [700, 68] width 56 height 15
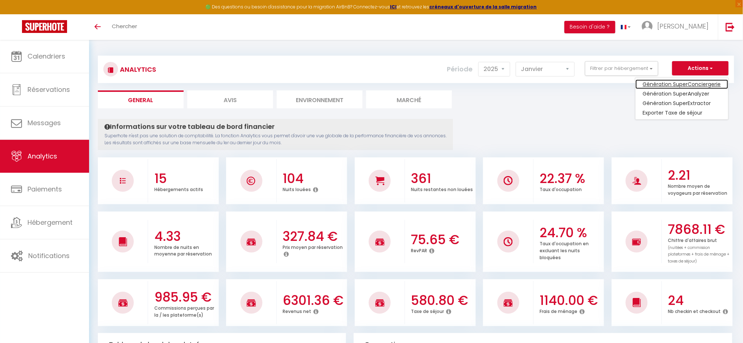
click at [693, 84] on link "Génération SuperConciergerie" at bounding box center [682, 85] width 93 height 10
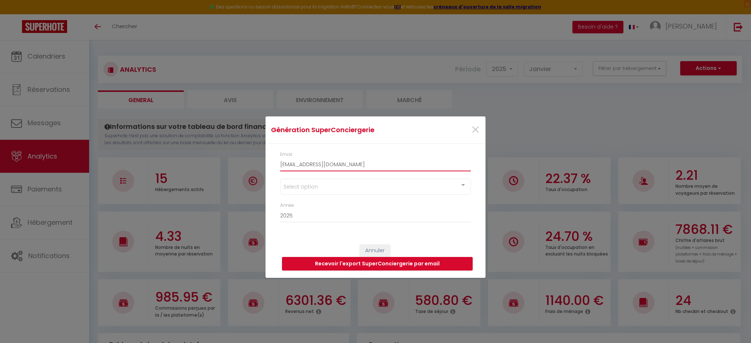
click at [364, 162] on input "[EMAIL_ADDRESS][DOMAIN_NAME]" at bounding box center [375, 164] width 191 height 13
click at [303, 186] on div "Select option" at bounding box center [375, 187] width 191 height 16
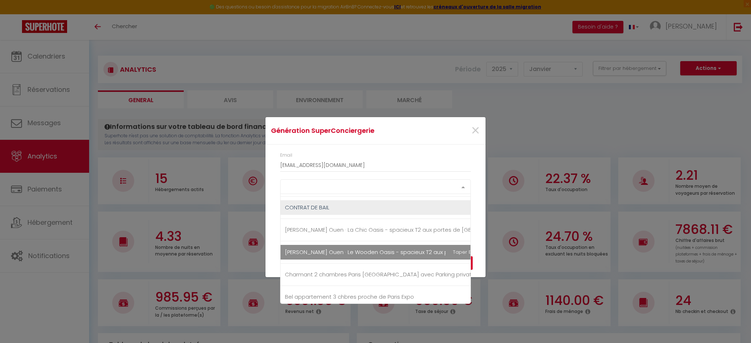
scroll to position [83, 0]
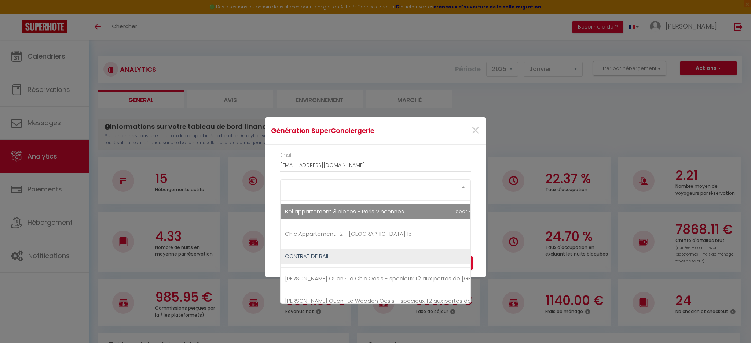
click at [313, 211] on span "Bel appartement 3 pièces - Paris Vincennes" at bounding box center [344, 212] width 119 height 8
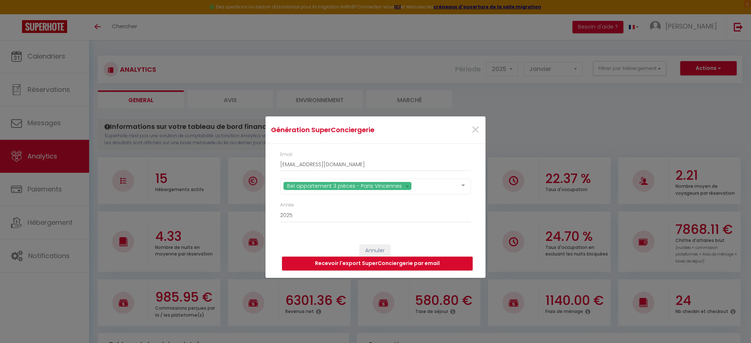
click at [429, 151] on div "Email [EMAIL_ADDRESS][DOMAIN_NAME]" at bounding box center [375, 161] width 191 height 20
click at [286, 266] on button "Recevoir l'export SuperConciergerie par email" at bounding box center [377, 264] width 191 height 14
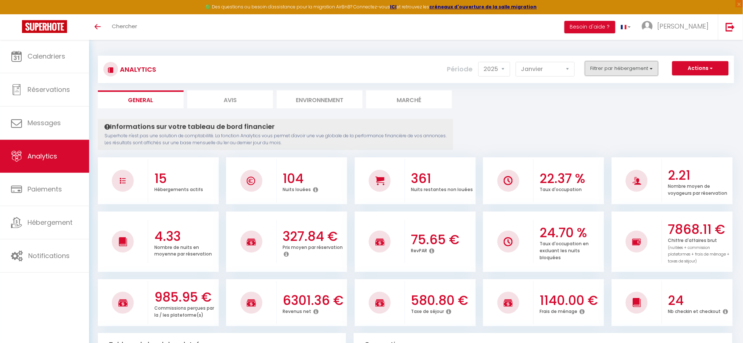
click at [630, 66] on button "Filtrer par hébergement" at bounding box center [621, 68] width 73 height 15
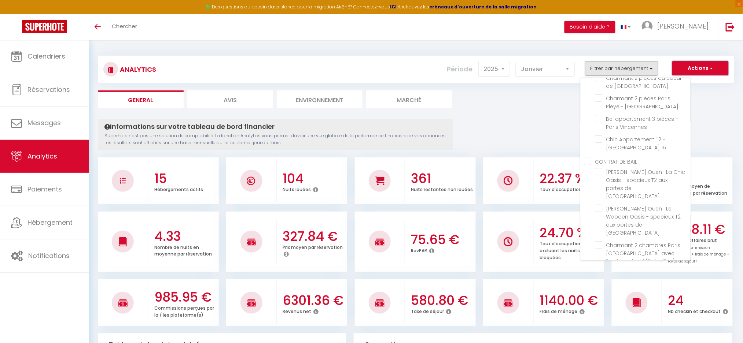
click at [715, 69] on button "Actions" at bounding box center [700, 68] width 56 height 15
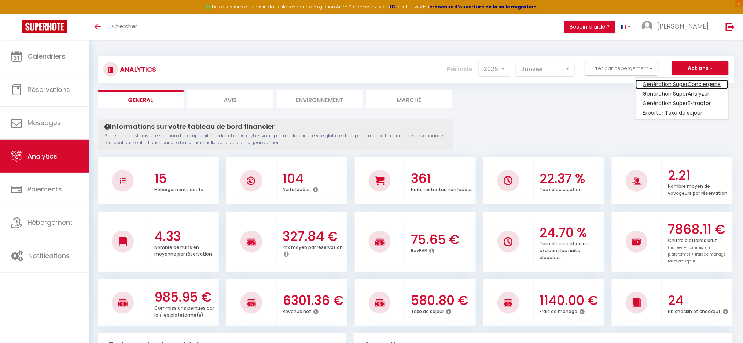
click at [688, 84] on link "Génération SuperConciergerie" at bounding box center [682, 85] width 93 height 10
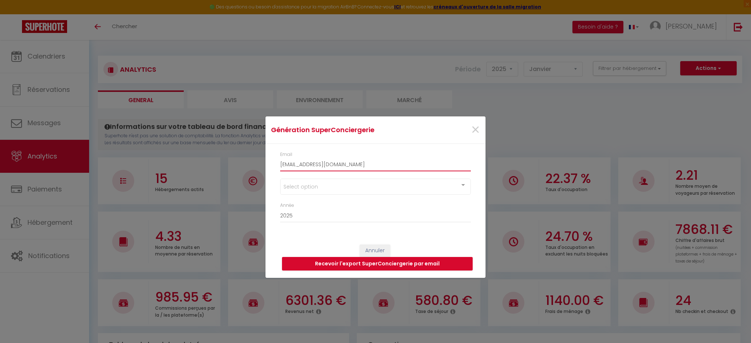
click at [313, 165] on input "[EMAIL_ADDRESS][DOMAIN_NAME]" at bounding box center [375, 164] width 191 height 13
type input "[EMAIL_ADDRESS][DOMAIN_NAME]"
click at [332, 188] on div "Select option" at bounding box center [375, 187] width 191 height 16
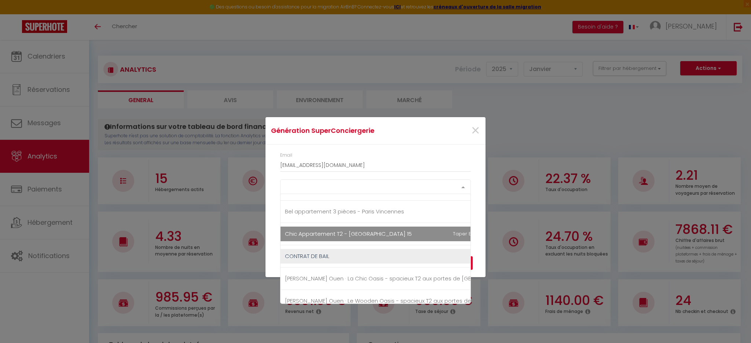
click at [323, 232] on span "Chic Appartement T2 - [GEOGRAPHIC_DATA] 15" at bounding box center [348, 234] width 127 height 8
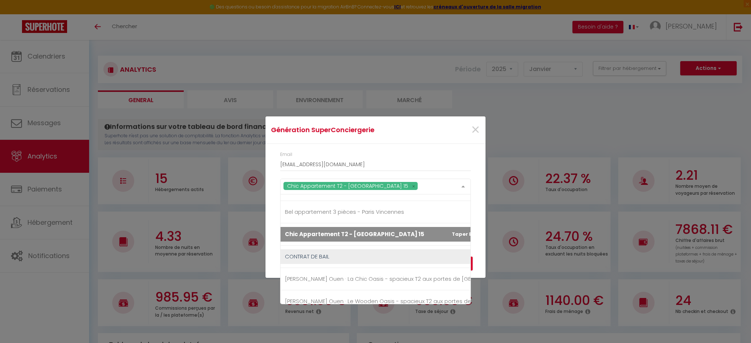
click at [323, 232] on span "Chic Appartement T2 - [GEOGRAPHIC_DATA] 15" at bounding box center [354, 235] width 139 height 8
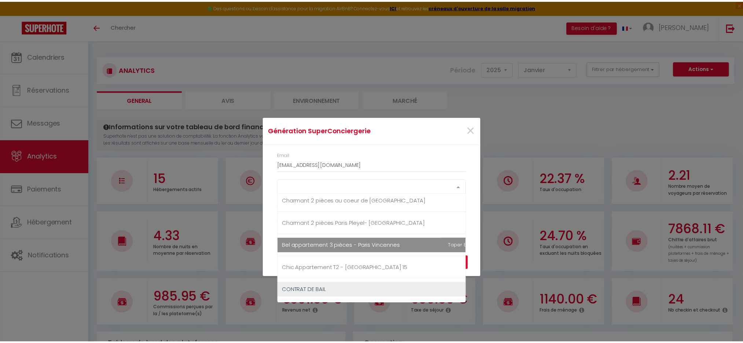
scroll to position [98, 0]
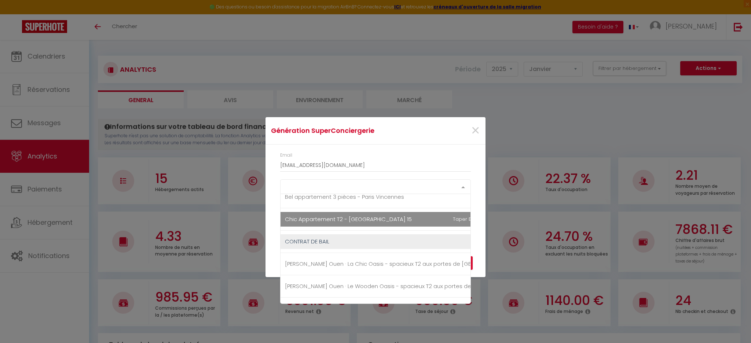
click at [291, 219] on span "Chic Appartement T2 - [GEOGRAPHIC_DATA] 15" at bounding box center [348, 220] width 127 height 8
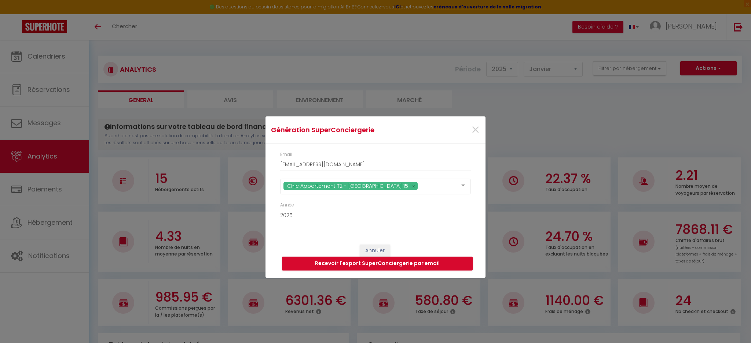
click at [412, 152] on div "Email [EMAIL_ADDRESS][DOMAIN_NAME]" at bounding box center [375, 161] width 191 height 20
click at [306, 267] on button "Recevoir l'export SuperConciergerie par email" at bounding box center [377, 264] width 191 height 14
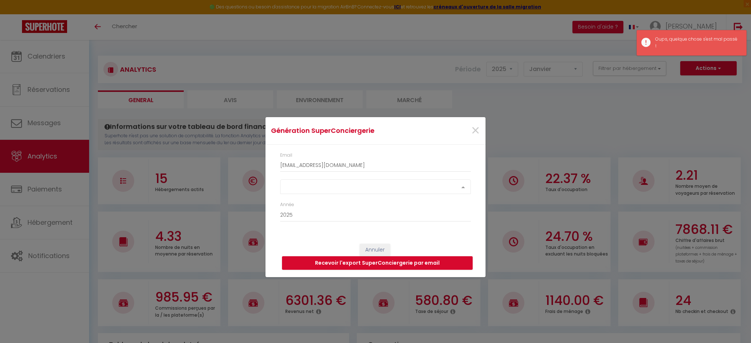
click at [328, 190] on div "Select option" at bounding box center [375, 187] width 191 height 15
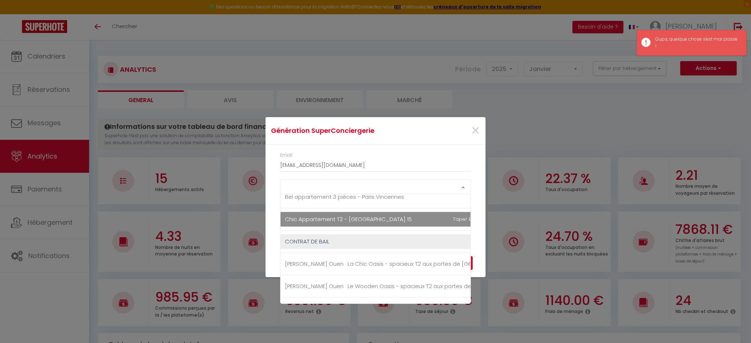
click at [319, 224] on span "Chic Appartement T2 - [GEOGRAPHIC_DATA] 15" at bounding box center [406, 219] width 253 height 15
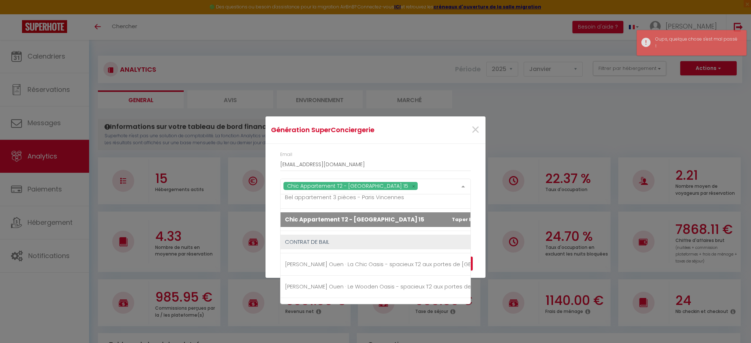
click at [319, 223] on span "Chic Appartement T2 - [GEOGRAPHIC_DATA] 15" at bounding box center [354, 220] width 139 height 8
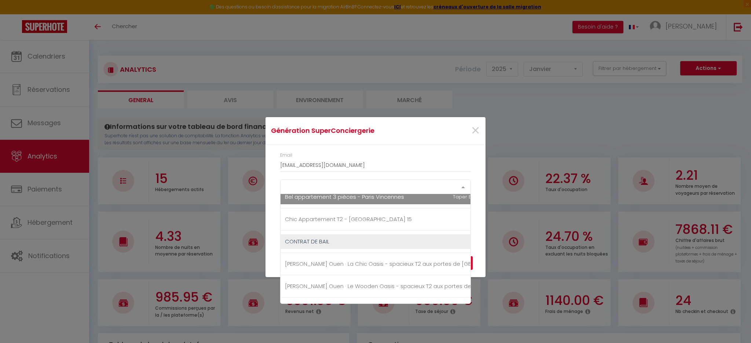
click at [421, 151] on div "Email nobelson.centreprod@gmail.com Select option CONCIERGERIE Appartement Cosy…" at bounding box center [375, 191] width 220 height 92
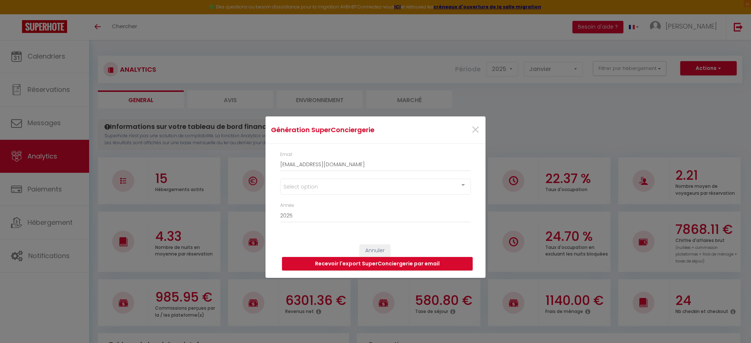
click at [305, 187] on div "Select option" at bounding box center [375, 187] width 191 height 16
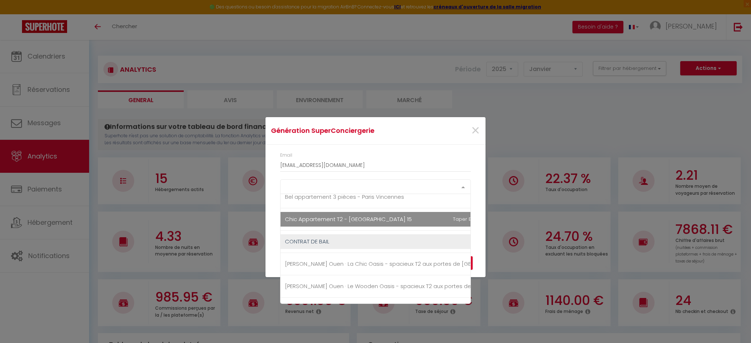
click at [315, 221] on span "Chic Appartement T2 - [GEOGRAPHIC_DATA] 15" at bounding box center [348, 220] width 127 height 8
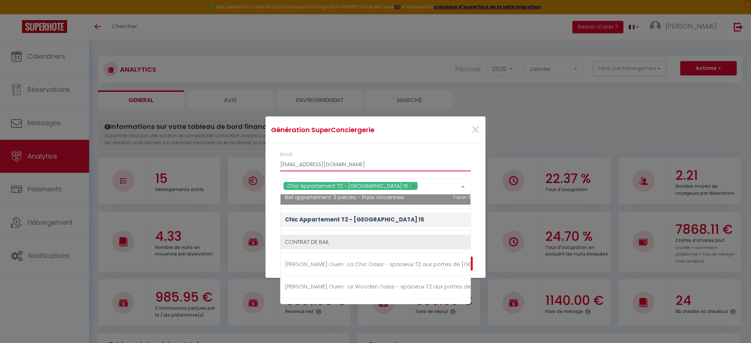
click at [422, 163] on input "[EMAIL_ADDRESS][DOMAIN_NAME]" at bounding box center [375, 164] width 191 height 13
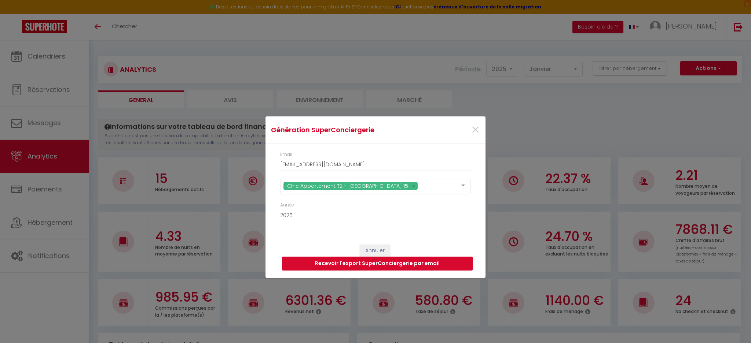
click at [293, 269] on button "Recevoir l'export SuperConciergerie par email" at bounding box center [377, 264] width 191 height 14
